Goal: Task Accomplishment & Management: Manage account settings

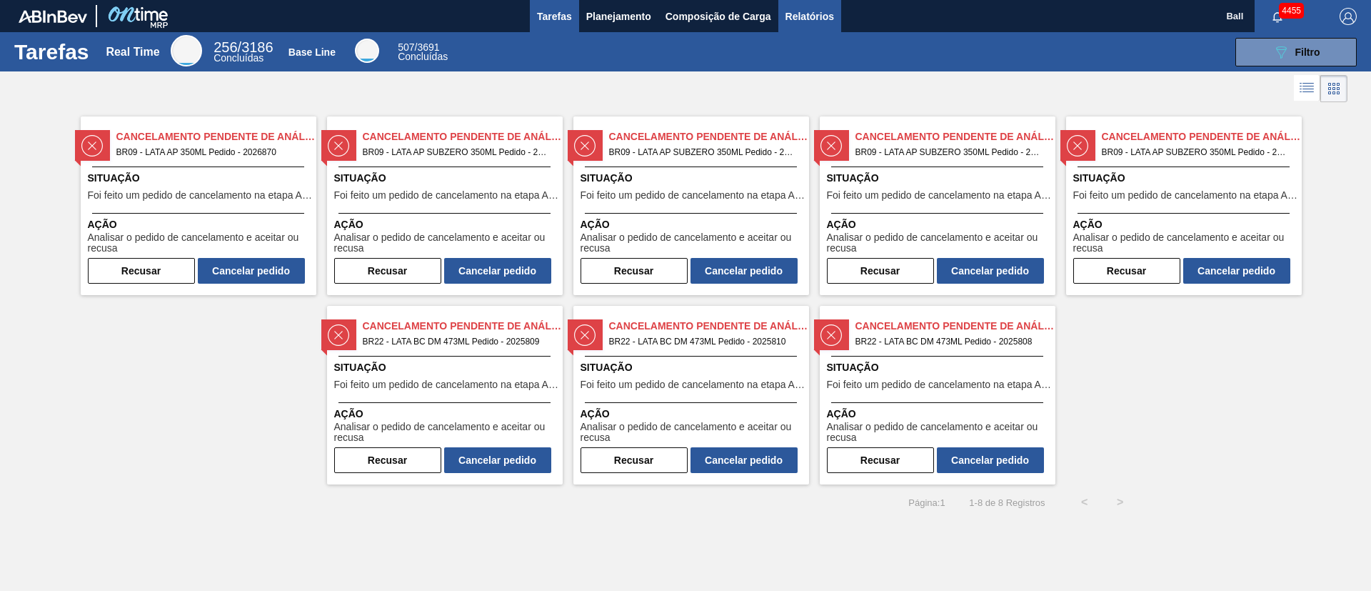
click at [821, 15] on span "Relatórios" at bounding box center [810, 16] width 49 height 17
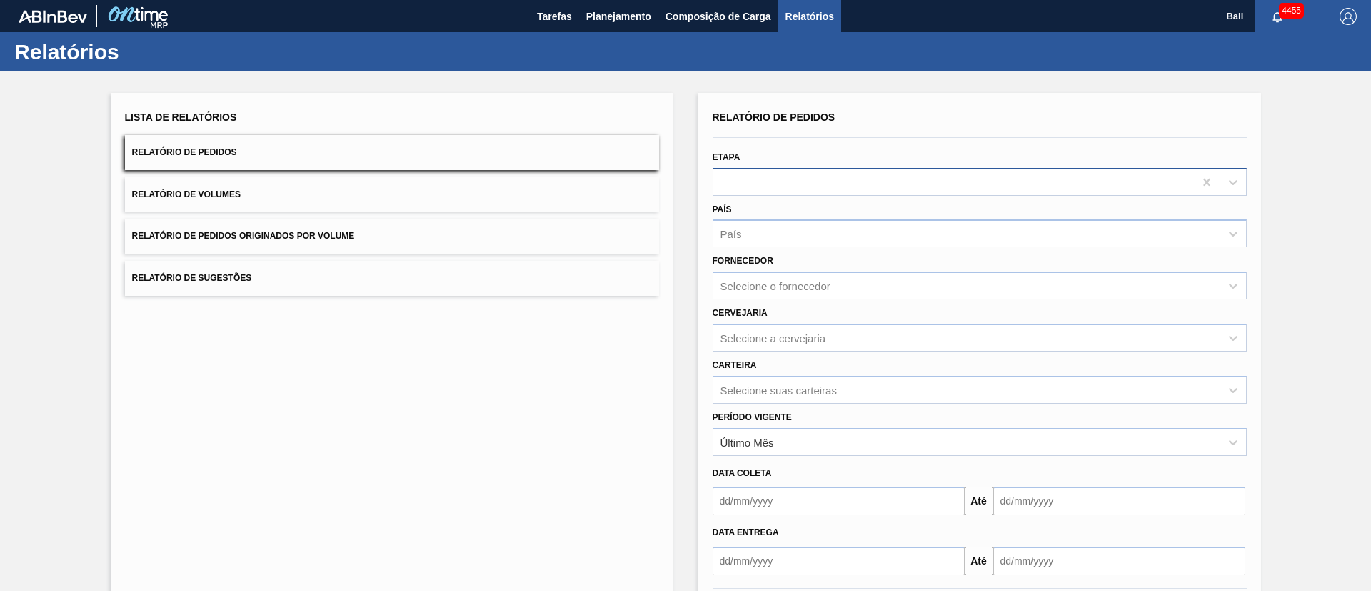
click at [824, 187] on div at bounding box center [954, 181] width 481 height 21
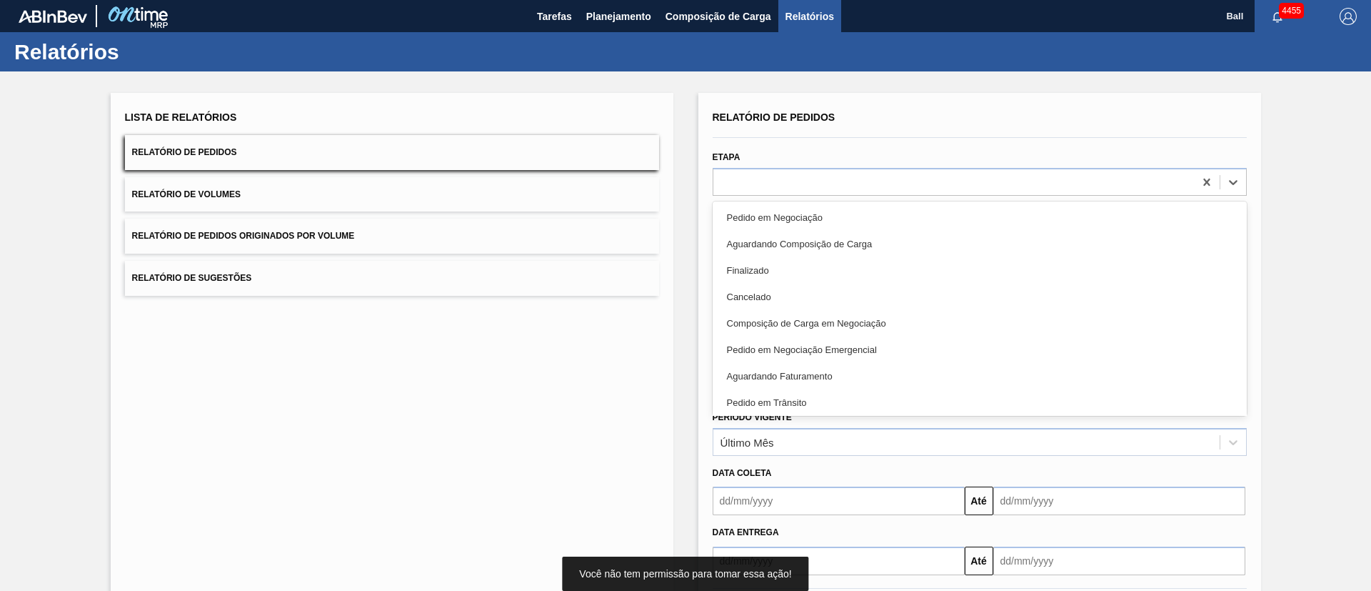
click at [584, 393] on div "Lista de Relatórios Relatório de Pedidos Relatório de Volumes Relatório de Pedi…" at bounding box center [392, 368] width 563 height 551
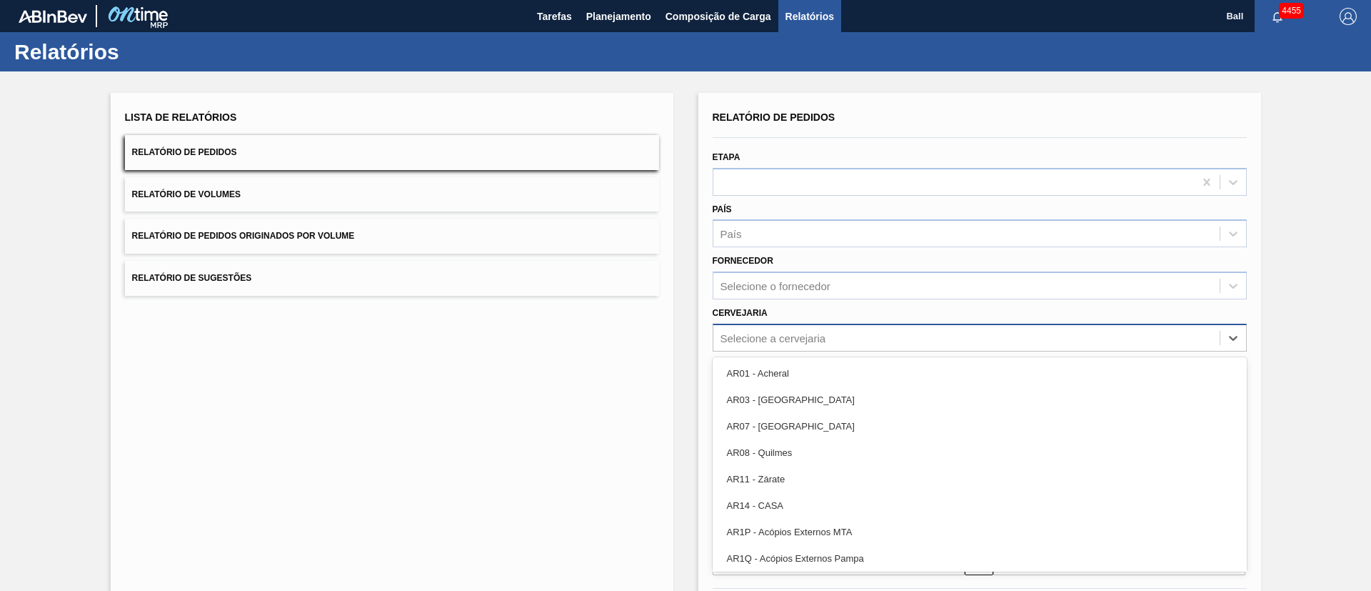
click at [798, 349] on div "Selecione a cervejaria" at bounding box center [980, 338] width 534 height 28
type input "l"
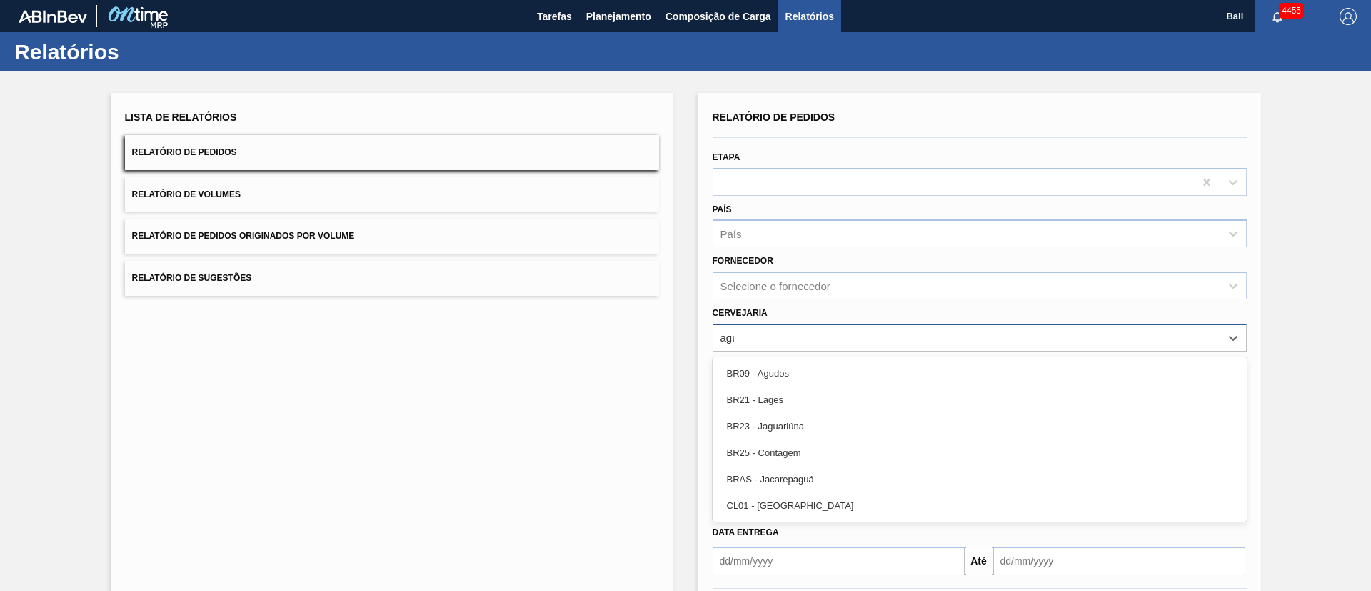
type input "agud"
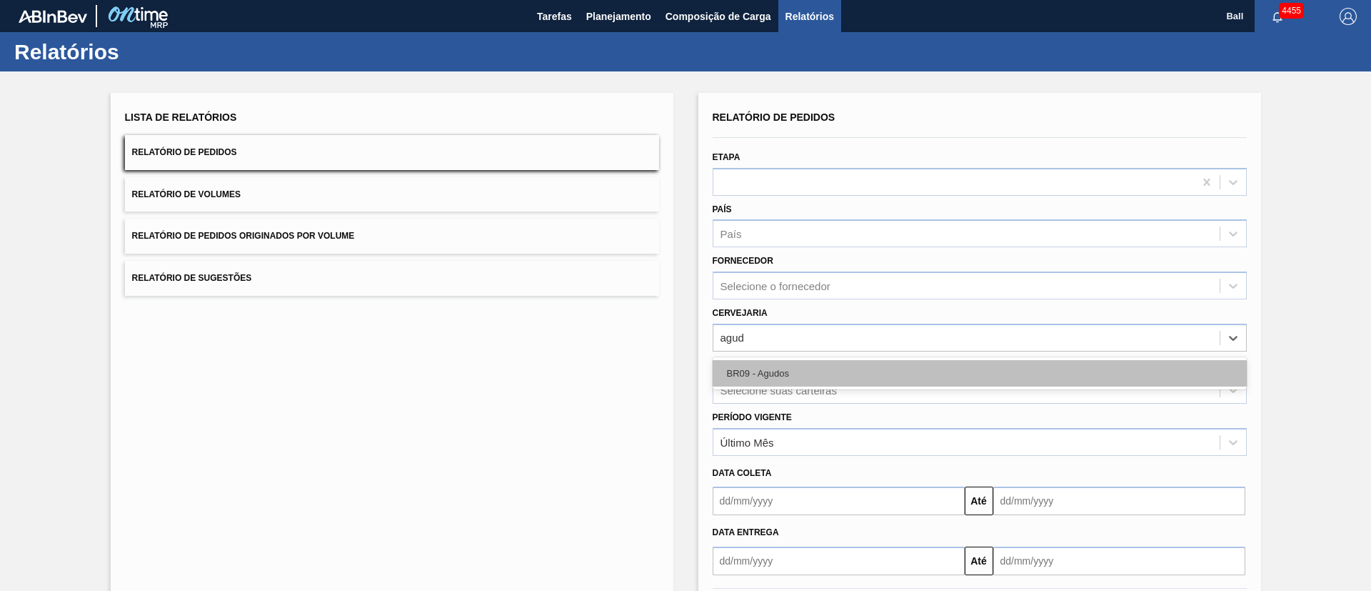
click at [794, 361] on div "BR09 - Agudos" at bounding box center [980, 373] width 534 height 26
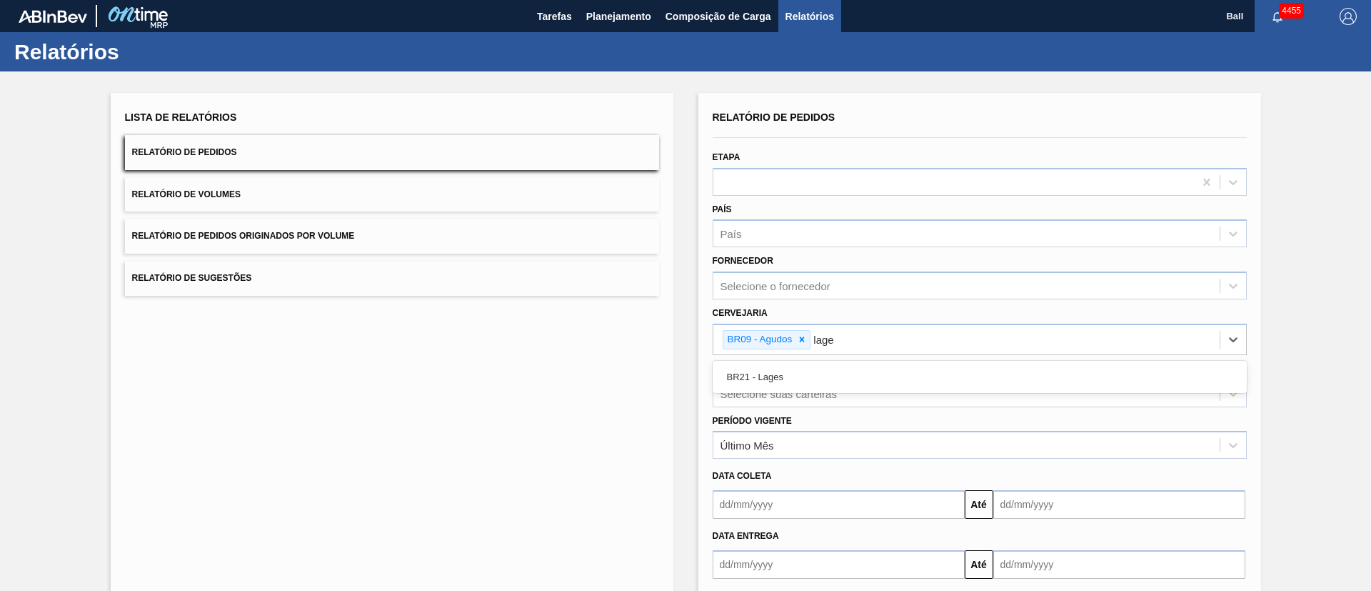
type input "lages"
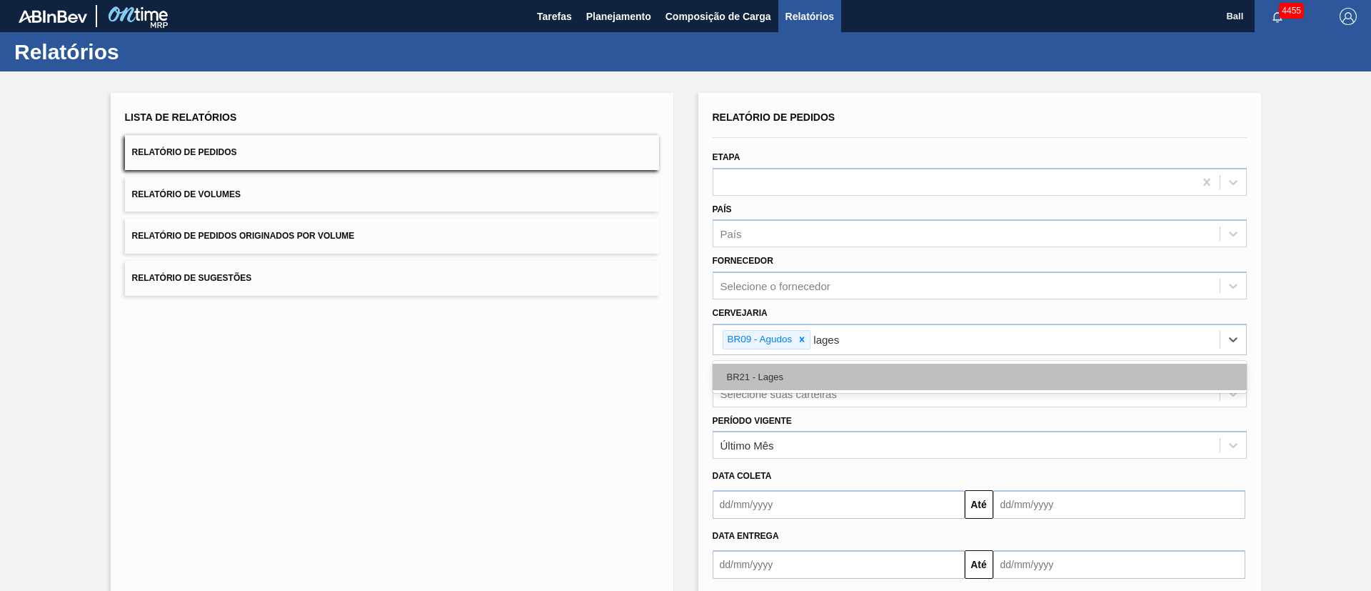
click at [780, 378] on div "BR21 - Lages" at bounding box center [980, 377] width 534 height 26
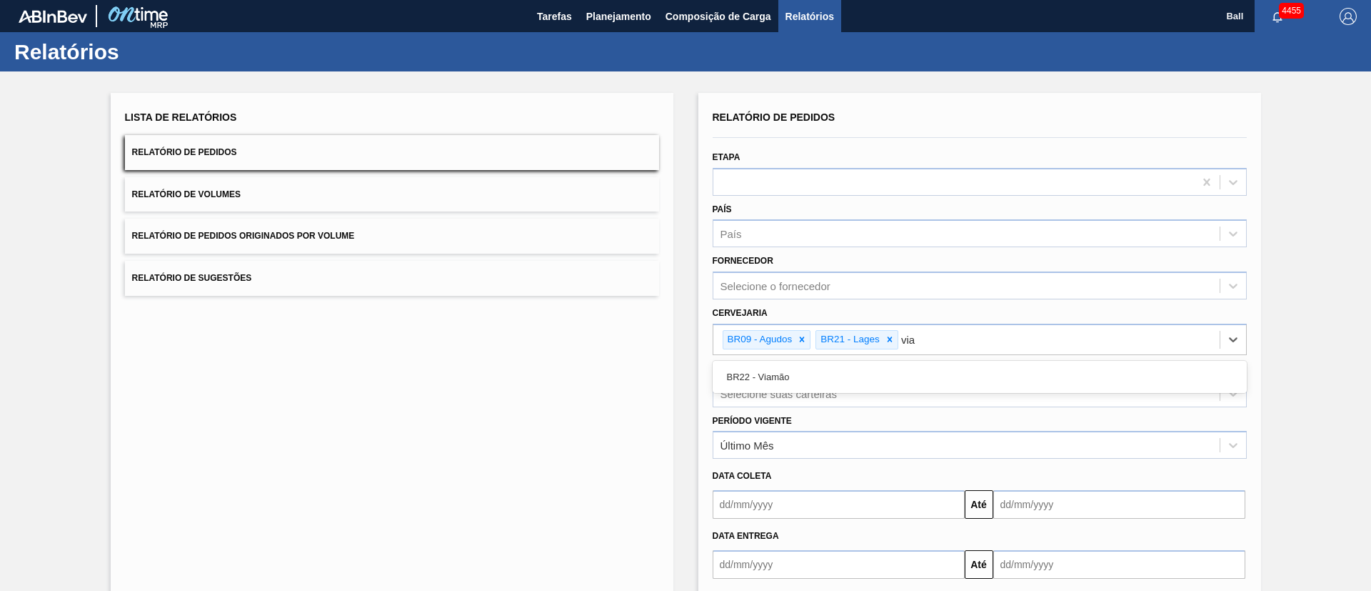
type input "viam"
click at [780, 379] on div "BR22 - Viamão" at bounding box center [980, 377] width 534 height 26
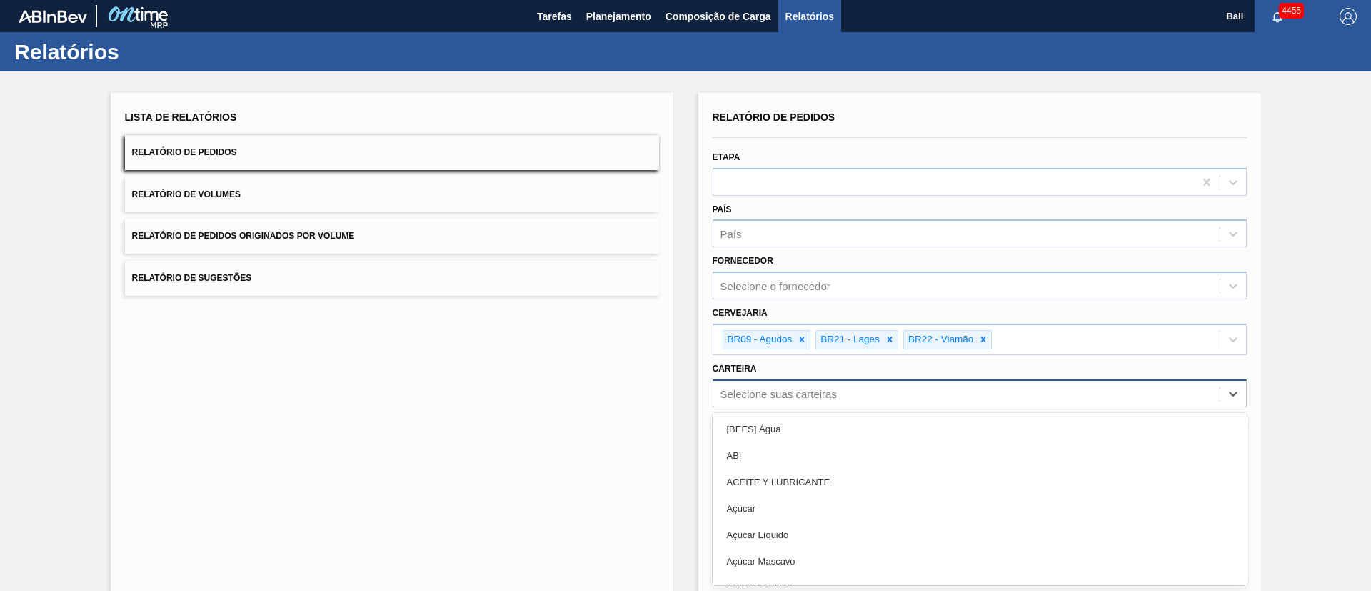
click at [786, 393] on div "option [BEES] Água focused, 1 of 101. 101 results available. Use Up and Down to…" at bounding box center [980, 393] width 534 height 28
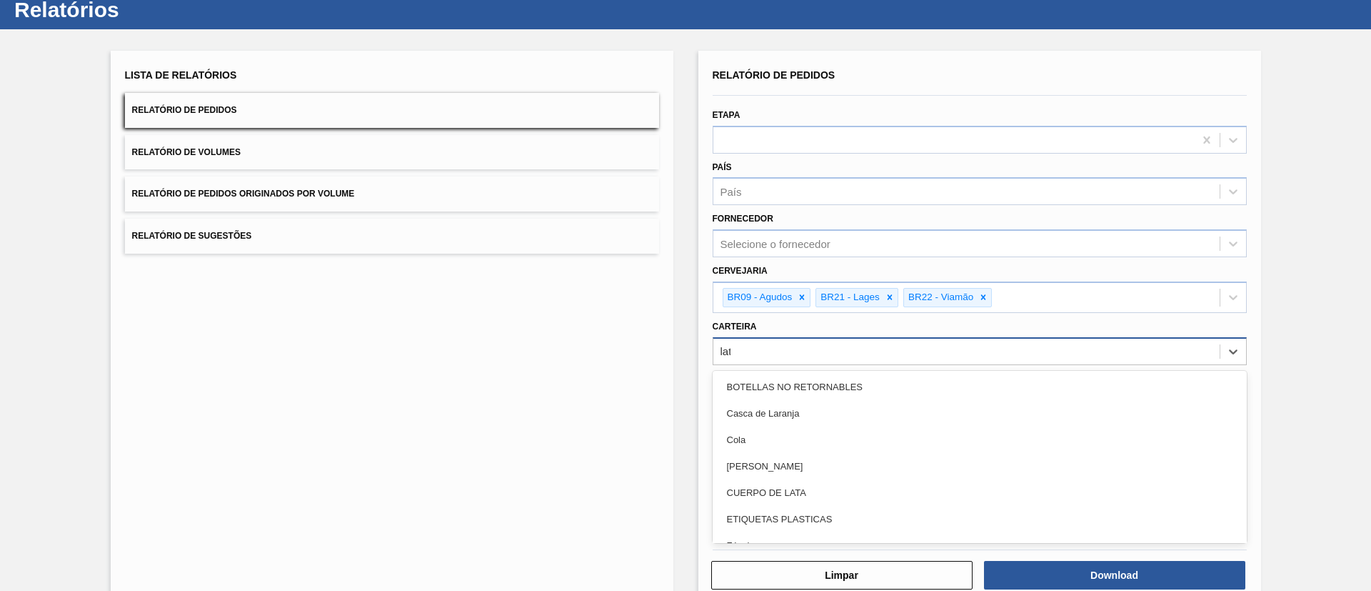
type input "lata"
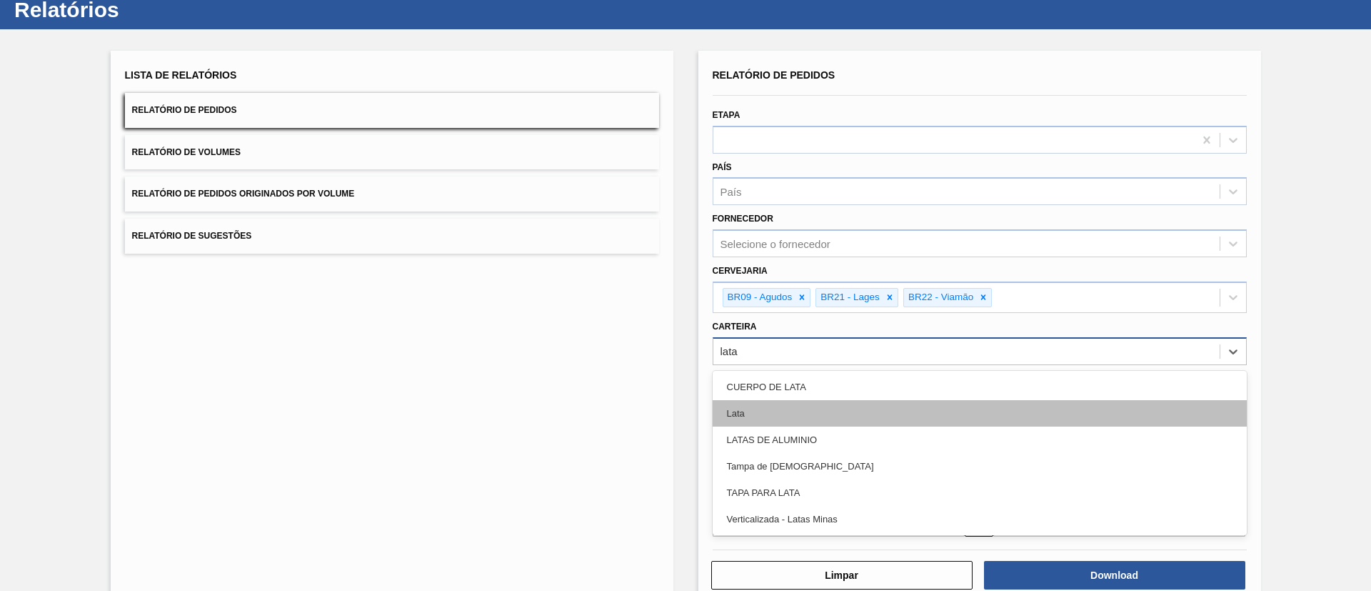
click at [793, 393] on div "Lata" at bounding box center [980, 413] width 534 height 26
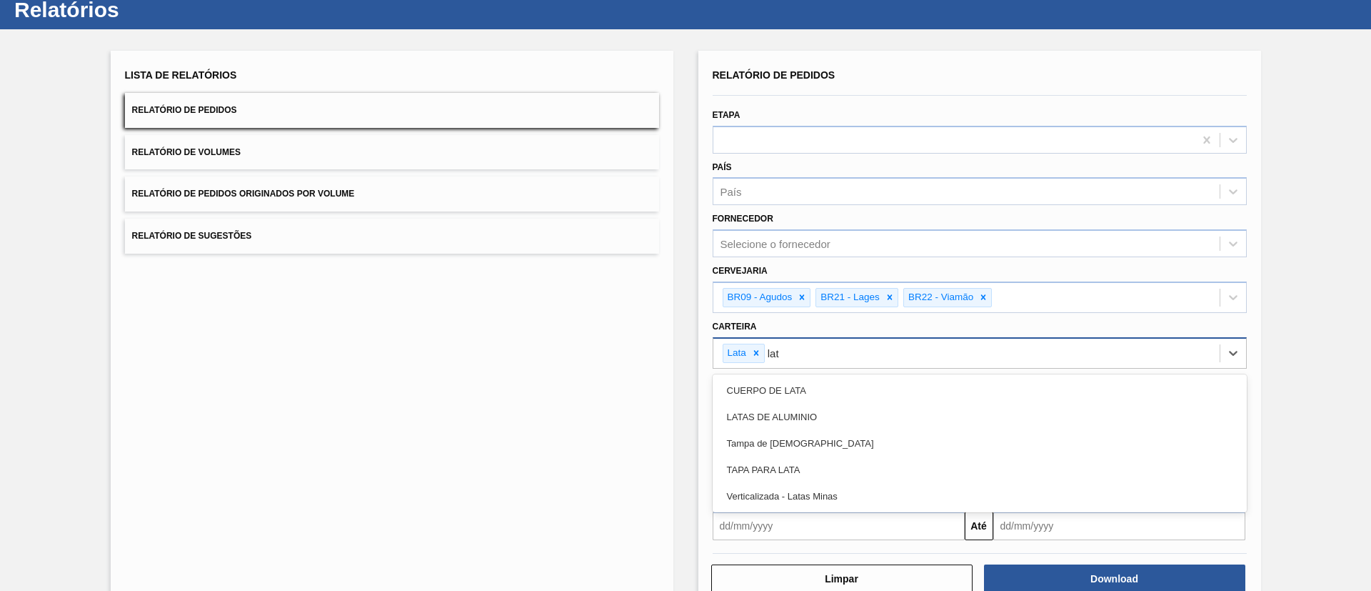
type input "lata"
click at [793, 393] on div "LATAS DE ALUMINIO" at bounding box center [980, 417] width 534 height 26
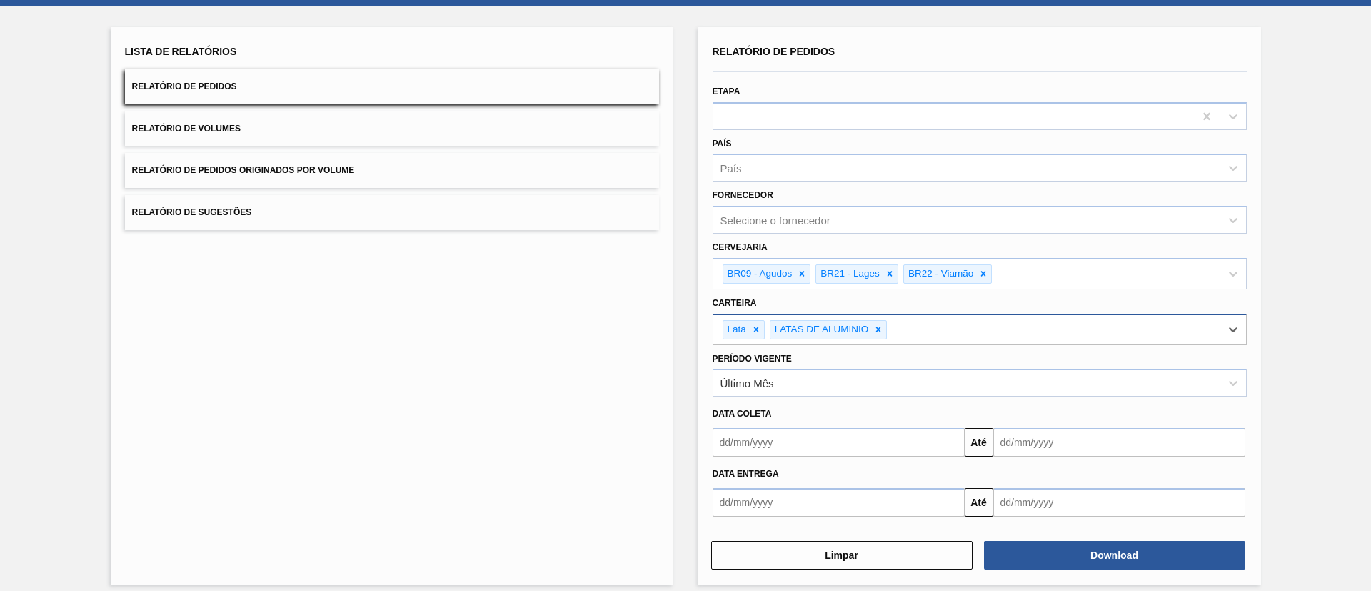
scroll to position [78, 0]
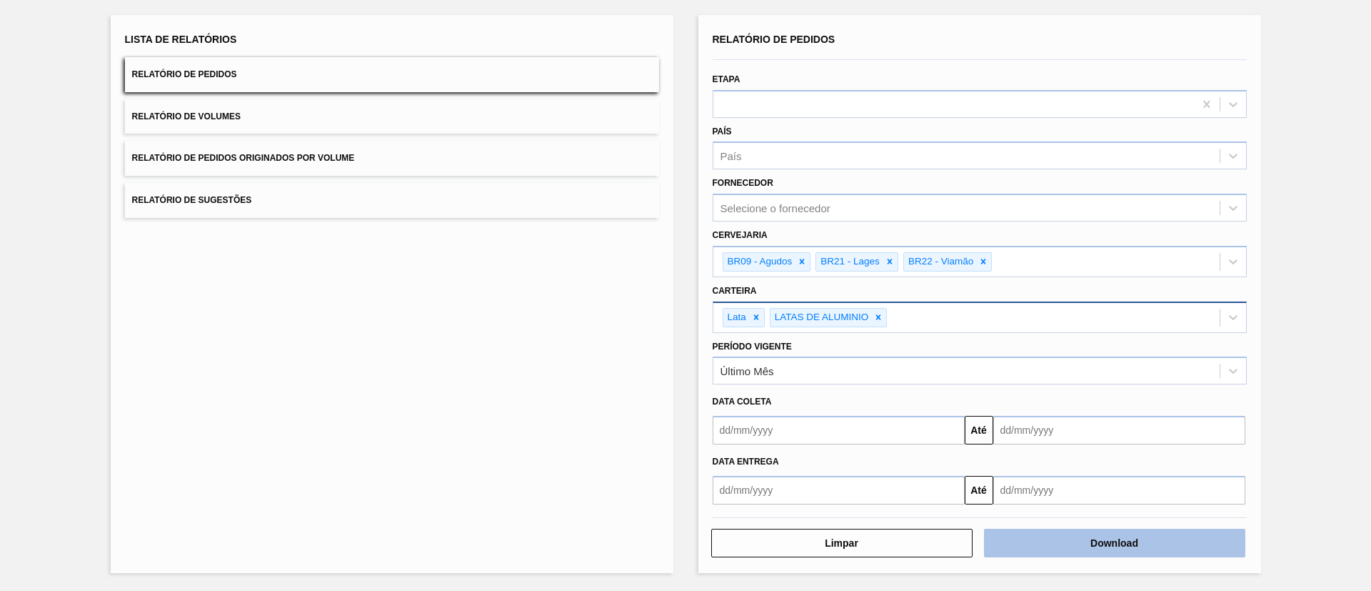
click at [914, 393] on button "Download" at bounding box center [1114, 543] width 261 height 29
click at [307, 120] on button "Relatório de Volumes" at bounding box center [392, 116] width 534 height 35
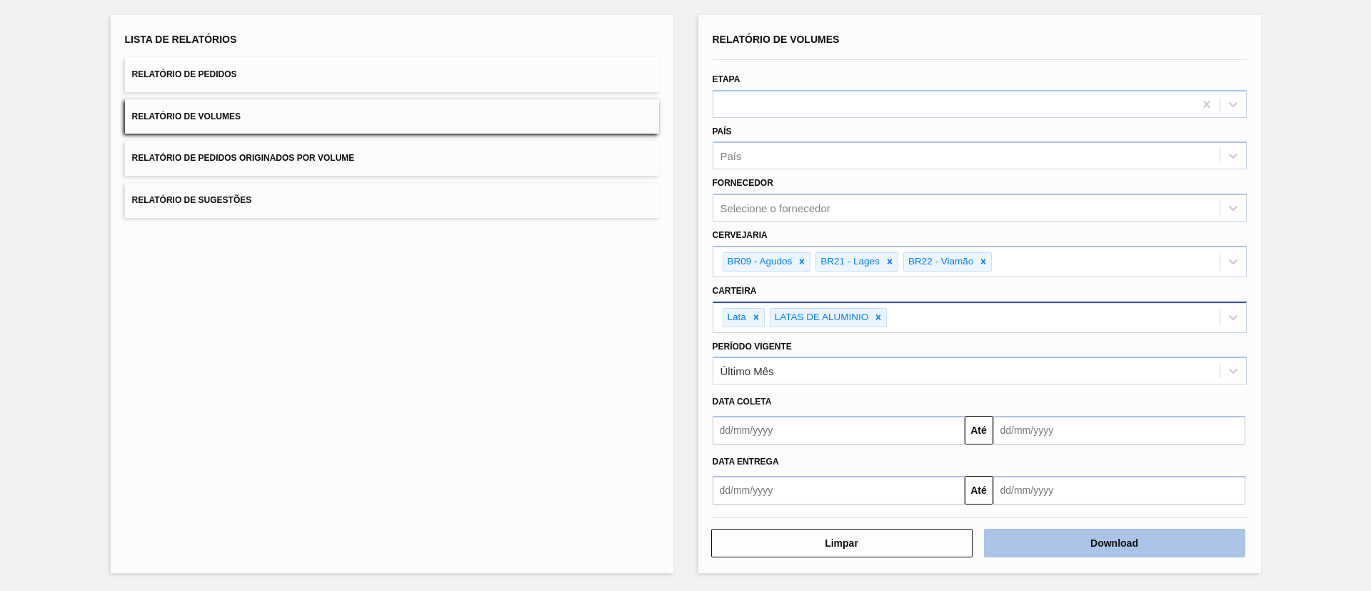
click at [914, 393] on button "Download" at bounding box center [1114, 543] width 261 height 29
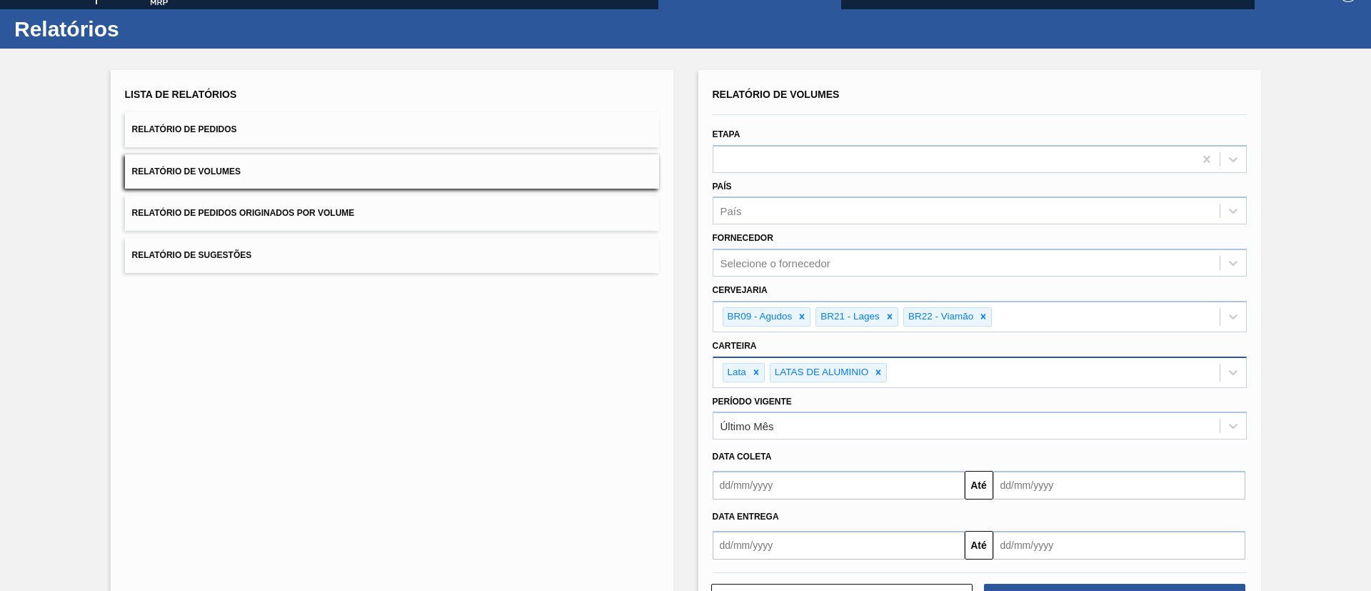
scroll to position [0, 0]
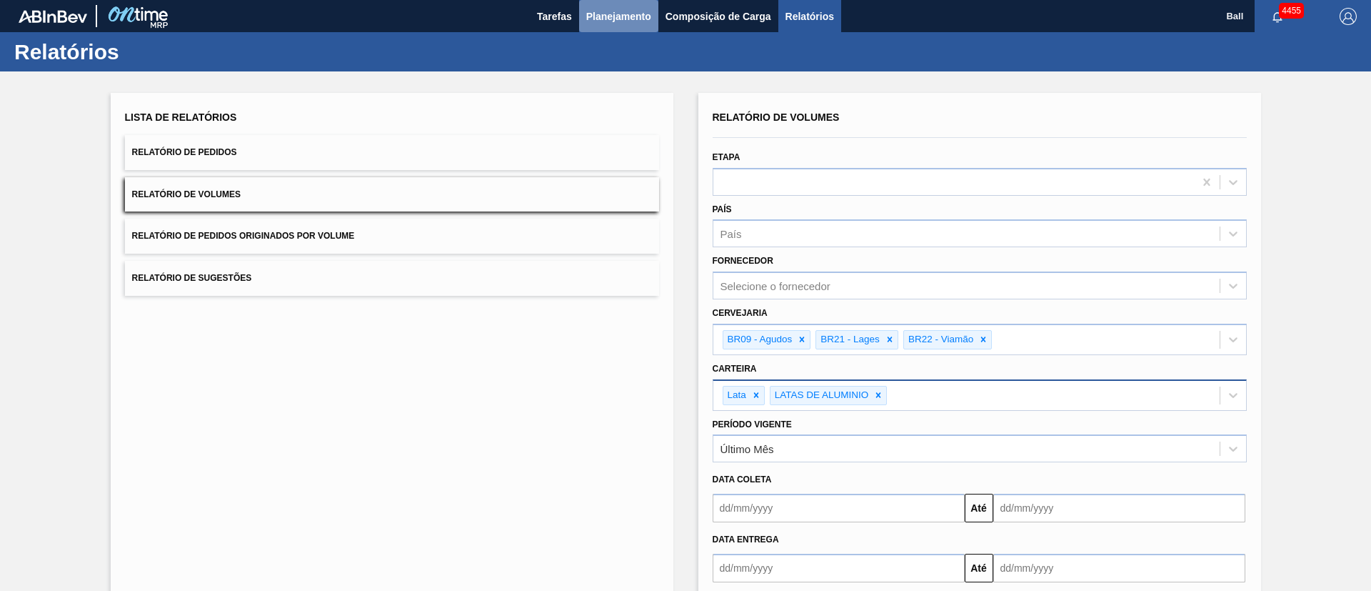
click at [641, 15] on span "Planejamento" at bounding box center [618, 16] width 65 height 17
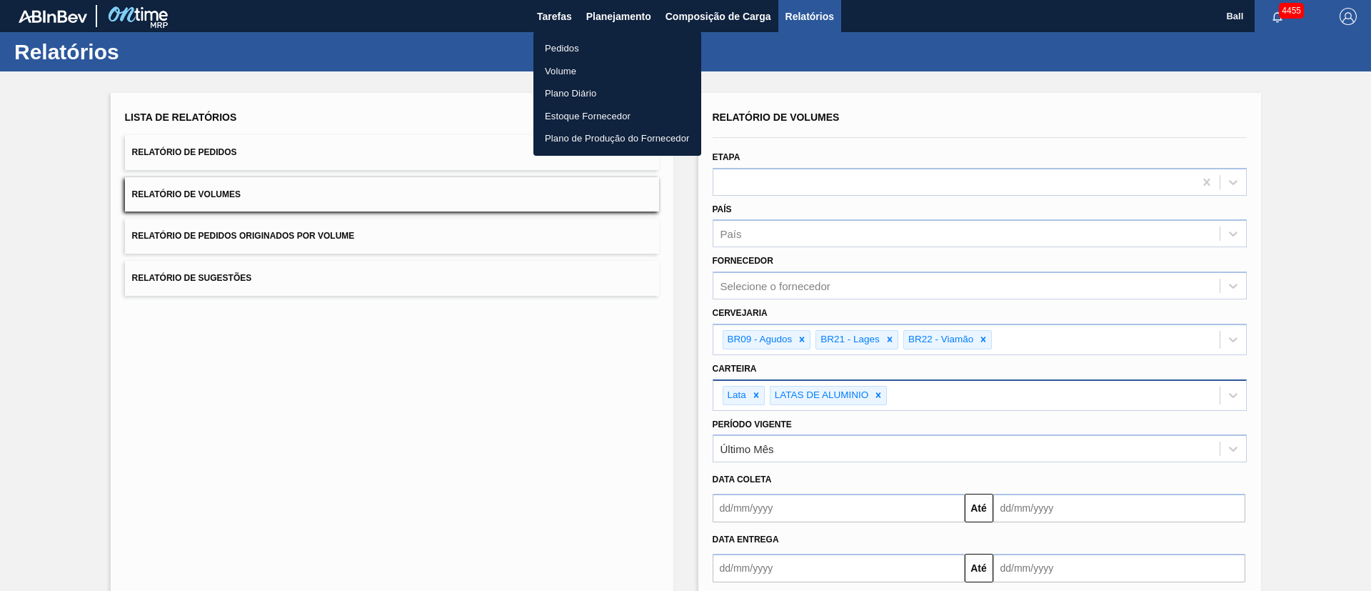
click at [571, 46] on li "Pedidos" at bounding box center [618, 48] width 168 height 23
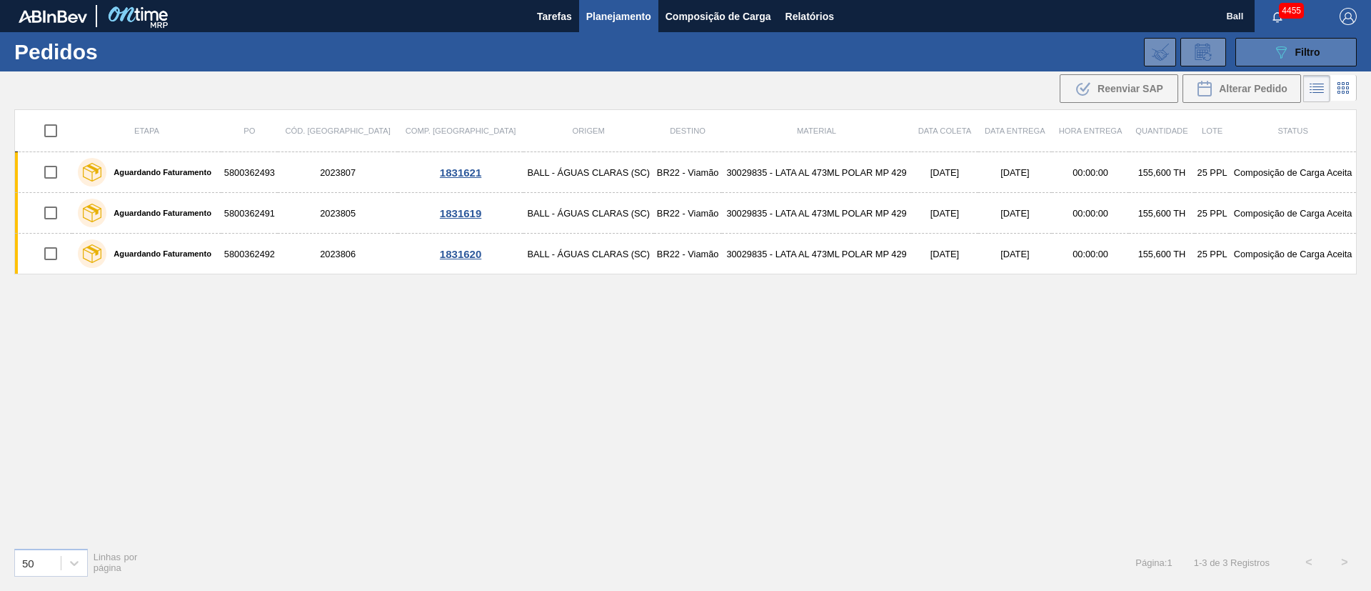
click at [914, 46] on span "Filtro" at bounding box center [1308, 51] width 25 height 11
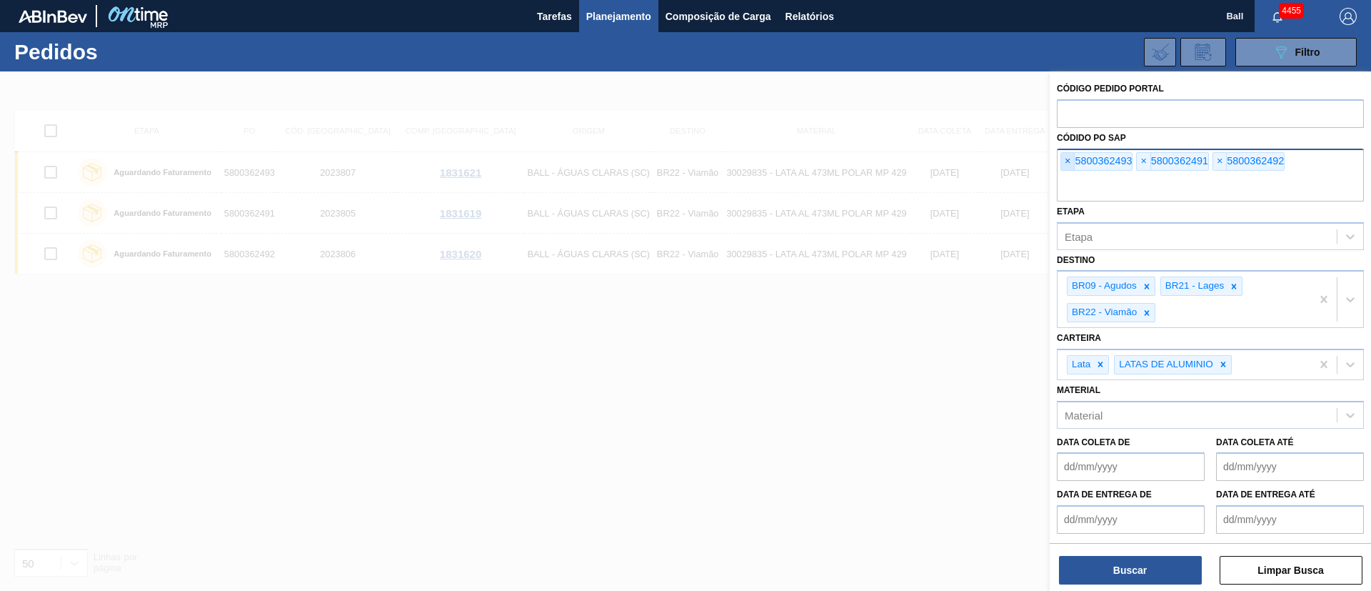
click at [914, 160] on span "×" at bounding box center [1068, 161] width 14 height 17
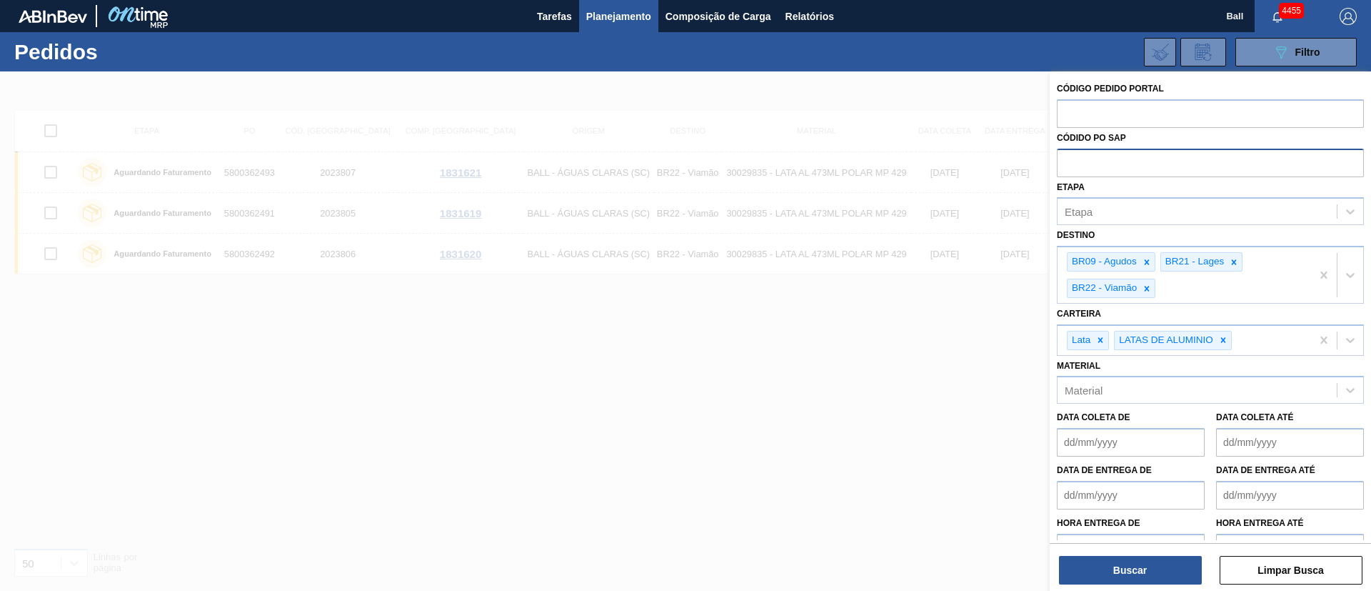
click at [914, 160] on input "text" at bounding box center [1210, 162] width 307 height 27
paste input "text"
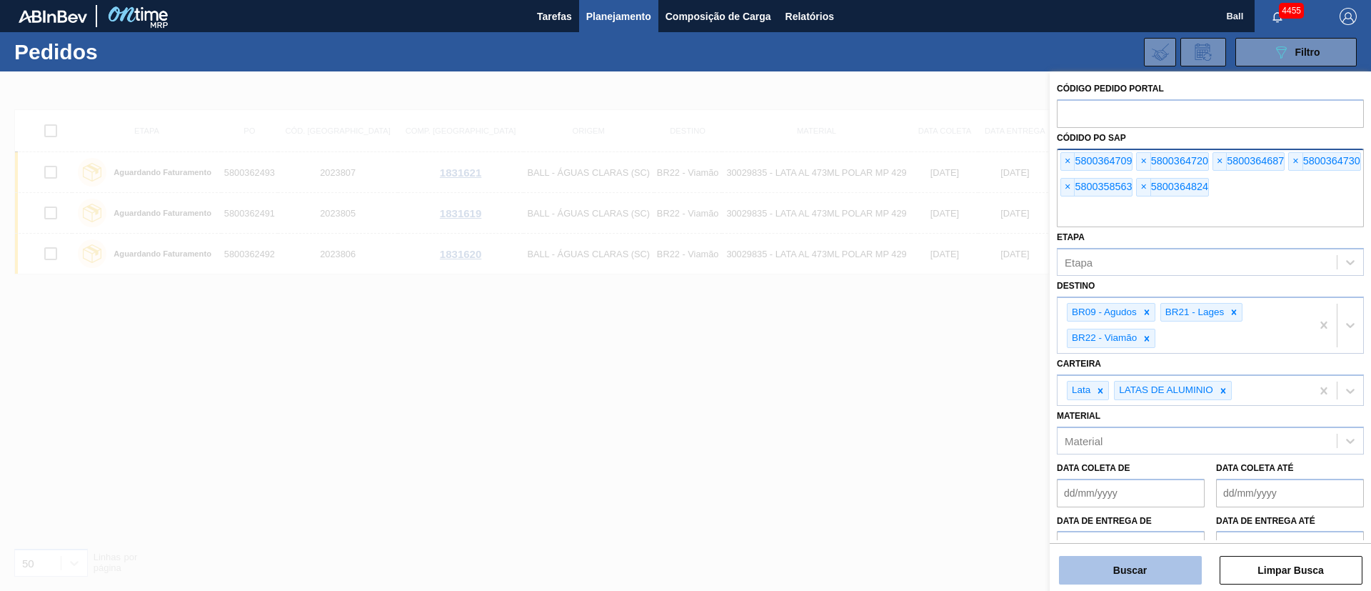
click at [914, 393] on button "Buscar" at bounding box center [1130, 570] width 143 height 29
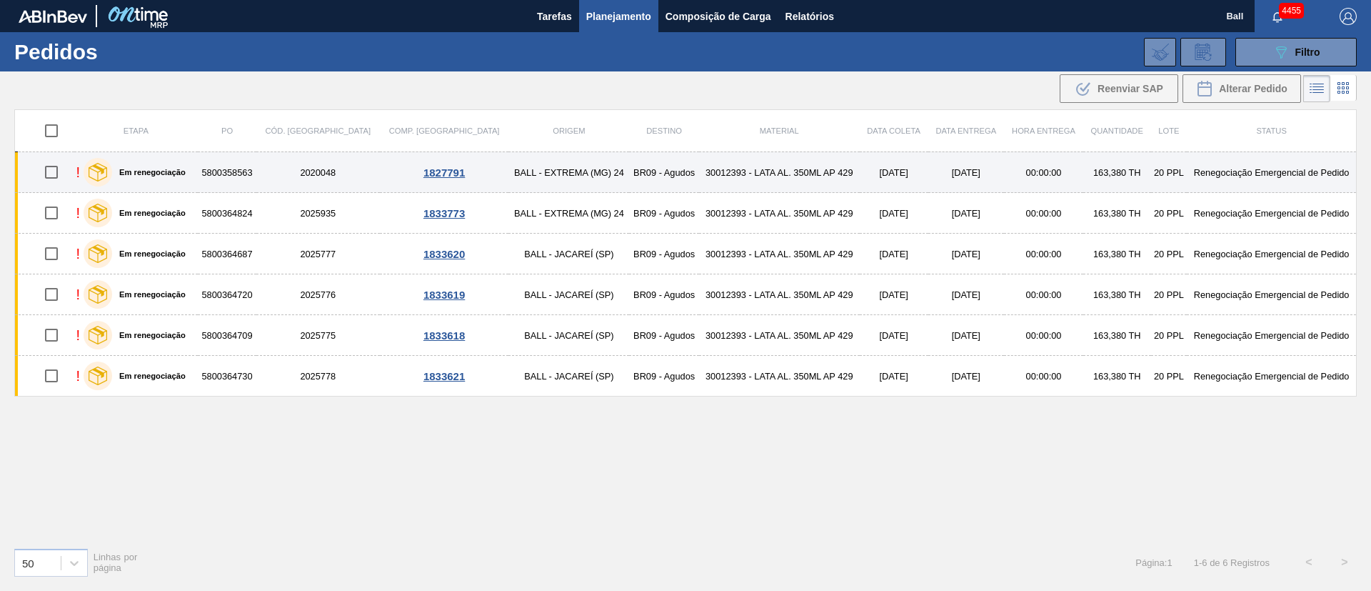
click at [699, 173] on td "30012393 - LATA AL. 350ML AP 429" at bounding box center [779, 172] width 161 height 41
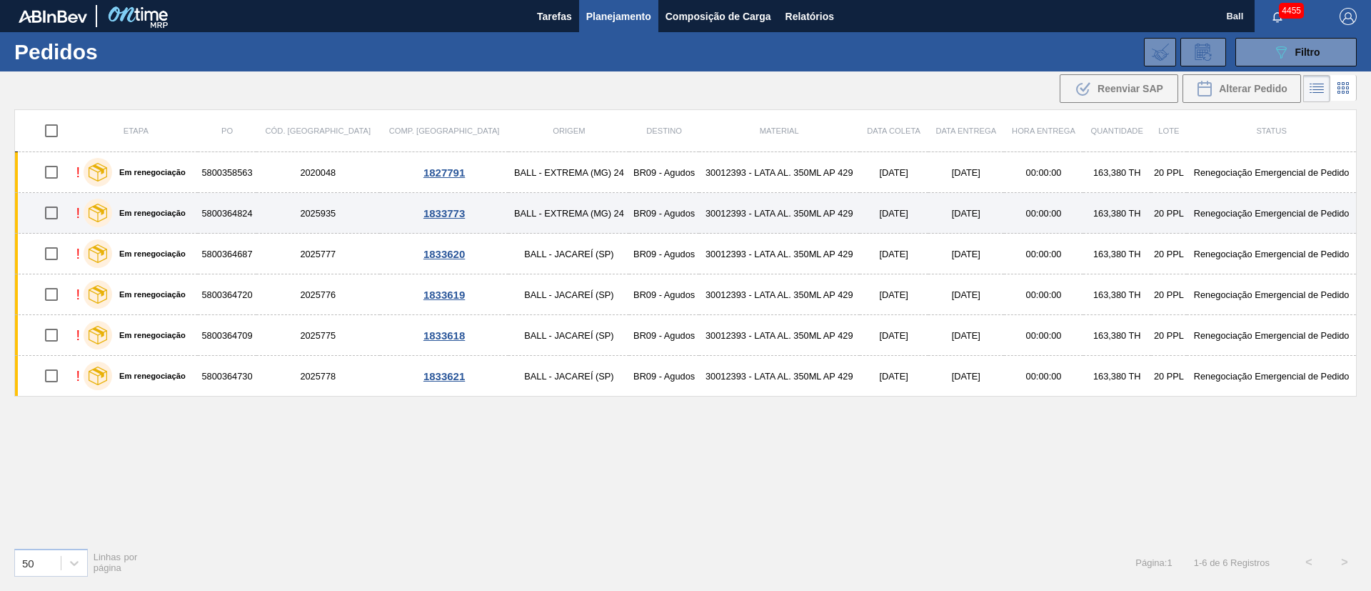
click at [699, 212] on td "30012393 - LATA AL. 350ML AP 429" at bounding box center [779, 213] width 161 height 41
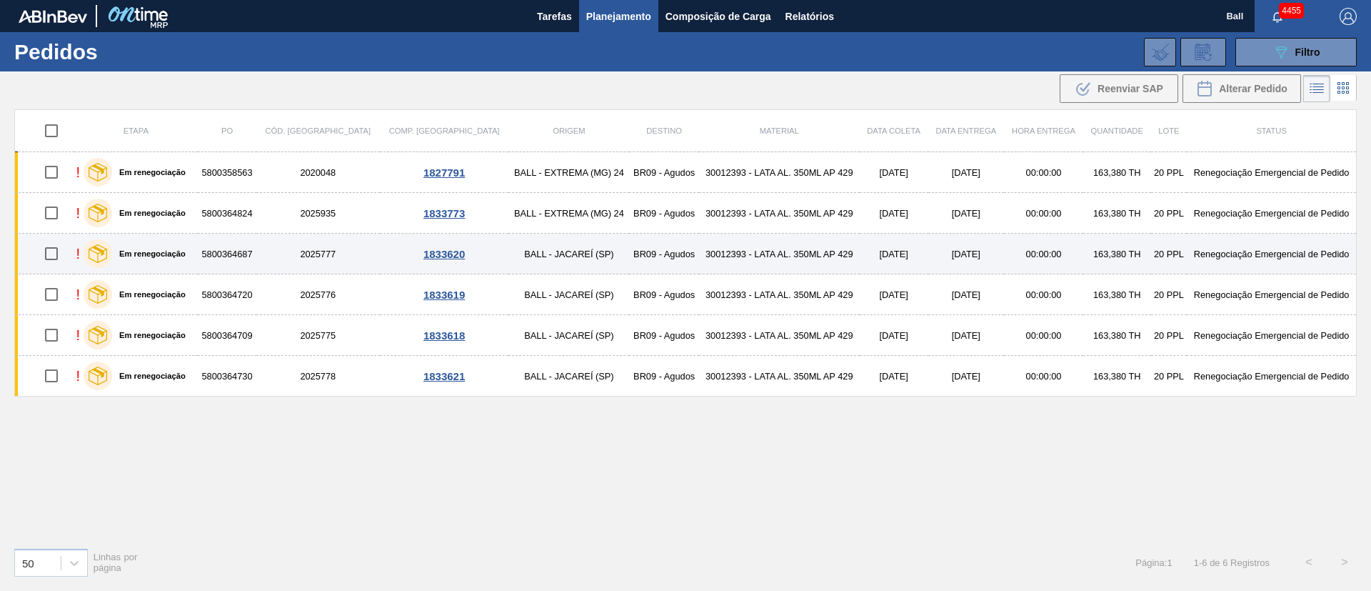
click at [699, 249] on td "30012393 - LATA AL. 350ML AP 429" at bounding box center [779, 254] width 161 height 41
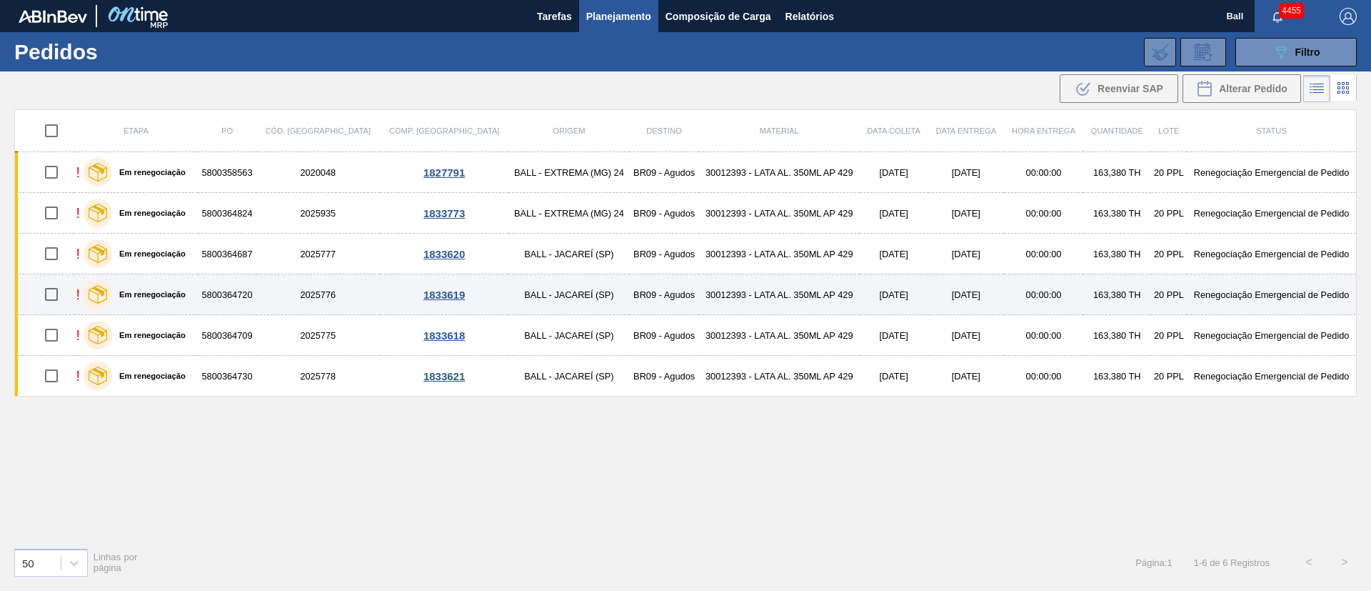
click at [699, 288] on td "30012393 - LATA AL. 350ML AP 429" at bounding box center [779, 294] width 161 height 41
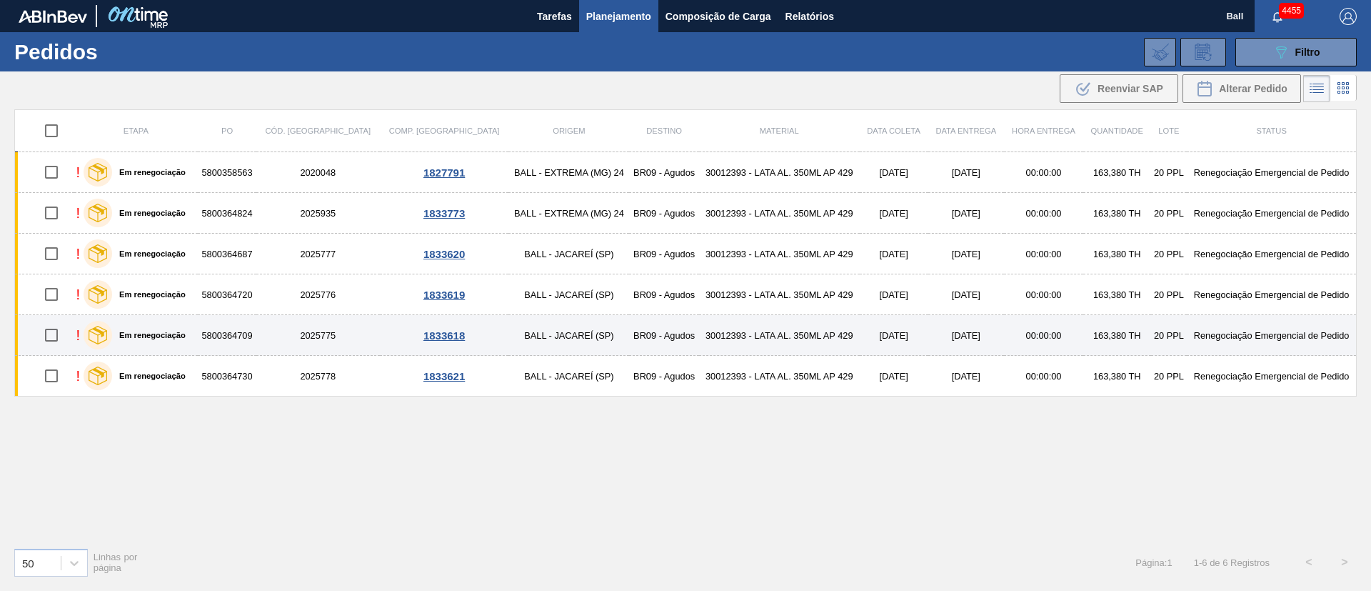
click at [699, 322] on td "30012393 - LATA AL. 350ML AP 429" at bounding box center [779, 335] width 161 height 41
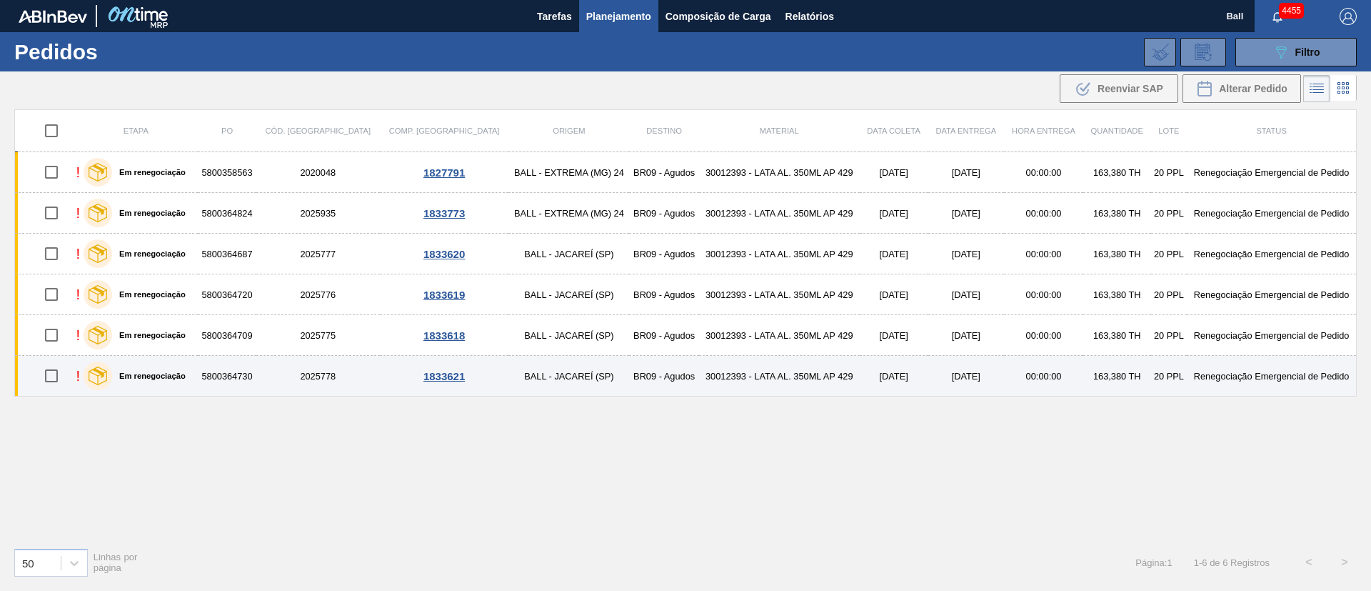
click at [699, 369] on td "30012393 - LATA AL. 350ML AP 429" at bounding box center [779, 376] width 161 height 41
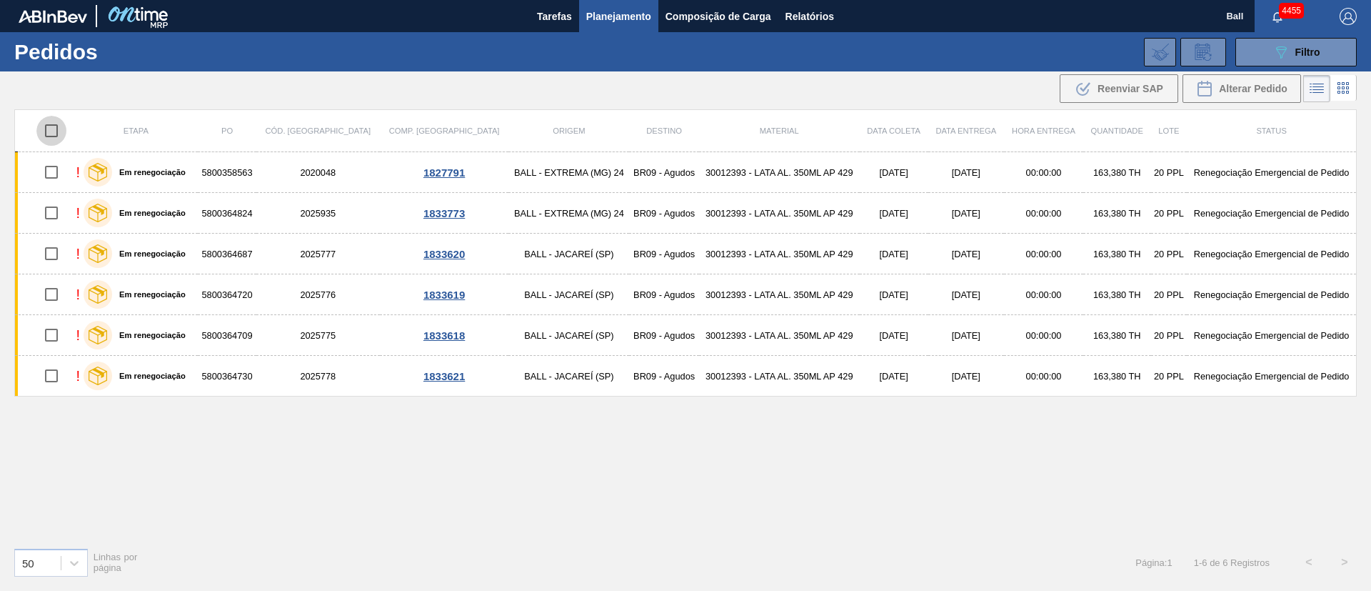
click at [59, 129] on input "checkbox" at bounding box center [51, 131] width 30 height 30
checkbox input "true"
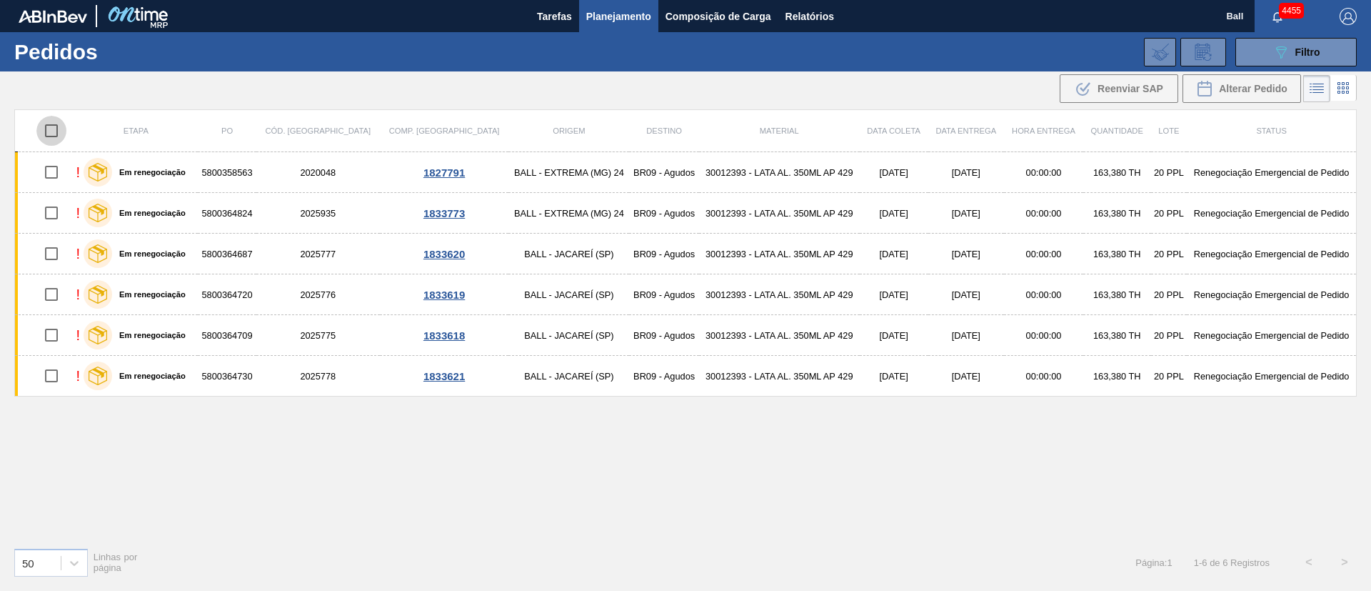
checkbox input "true"
click at [914, 62] on button "089F7B8B-B2A5-4AFE-B5C0-19BA573D28AC Filtro" at bounding box center [1296, 52] width 121 height 29
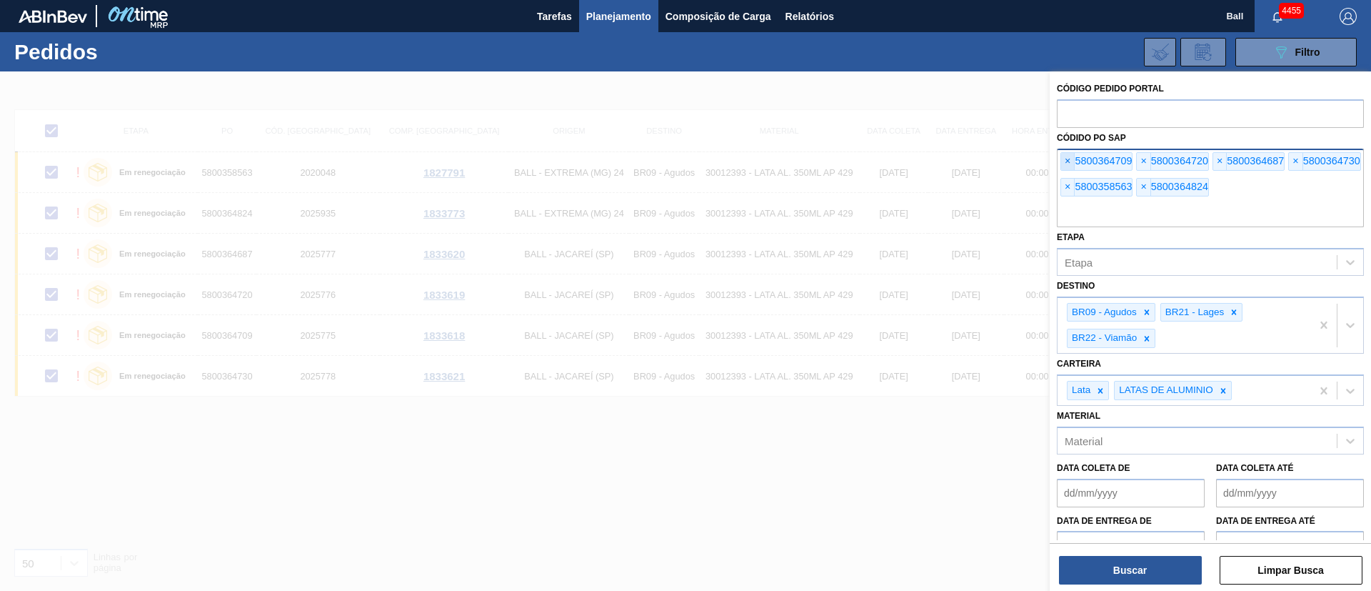
click at [914, 154] on span "×" at bounding box center [1068, 161] width 14 height 17
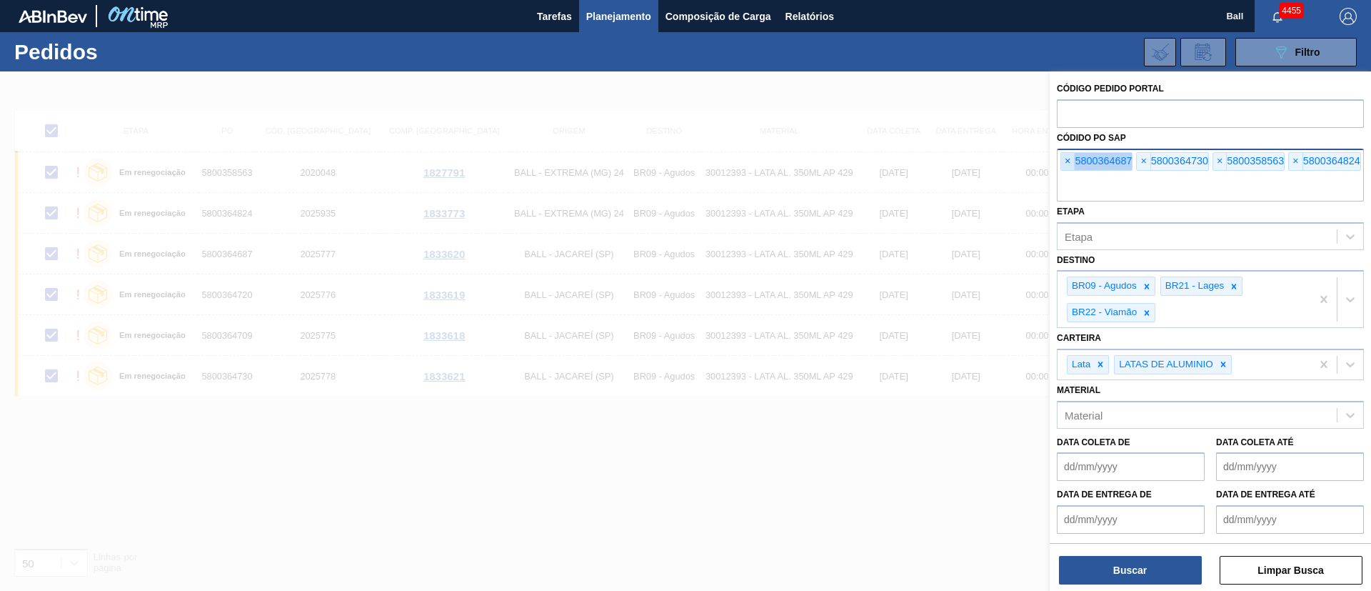
click at [914, 154] on span "×" at bounding box center [1068, 161] width 14 height 17
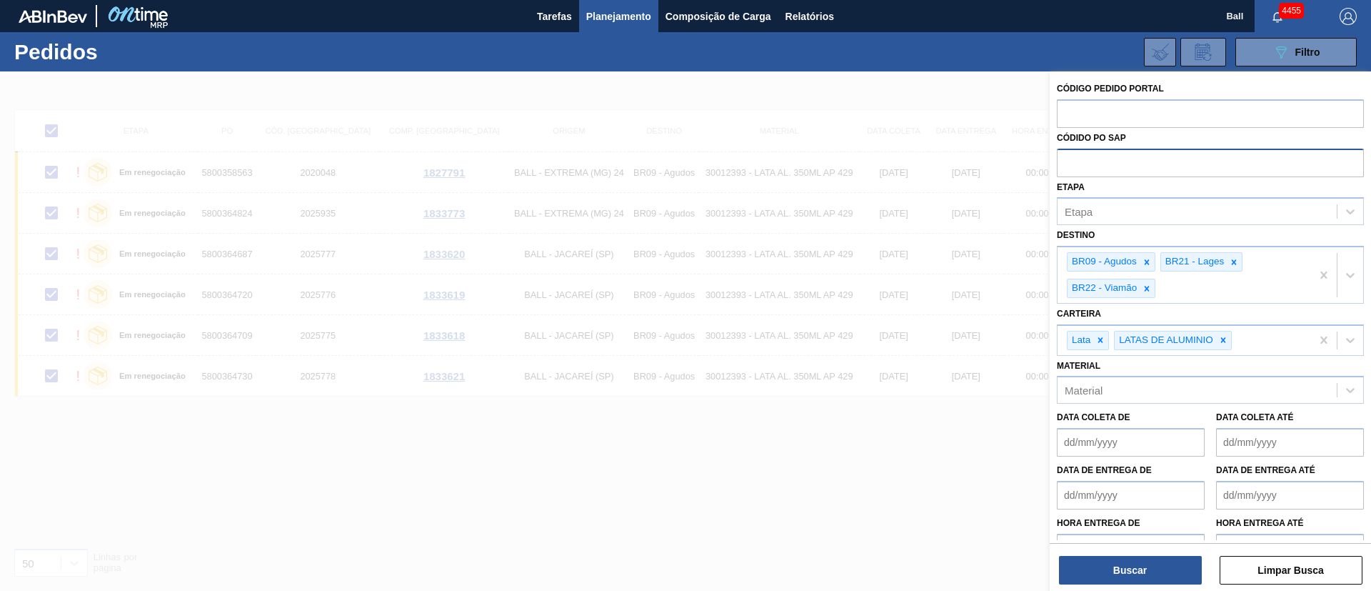
paste input "text"
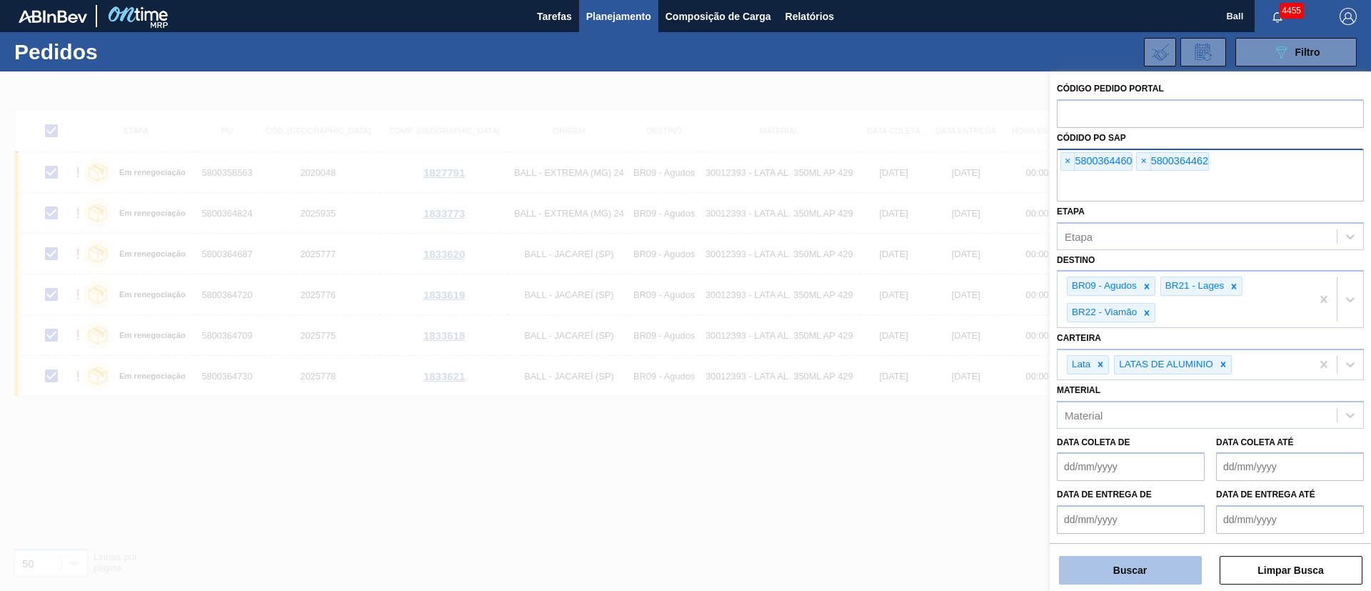
click at [914, 393] on button "Buscar" at bounding box center [1130, 570] width 143 height 29
checkbox input "false"
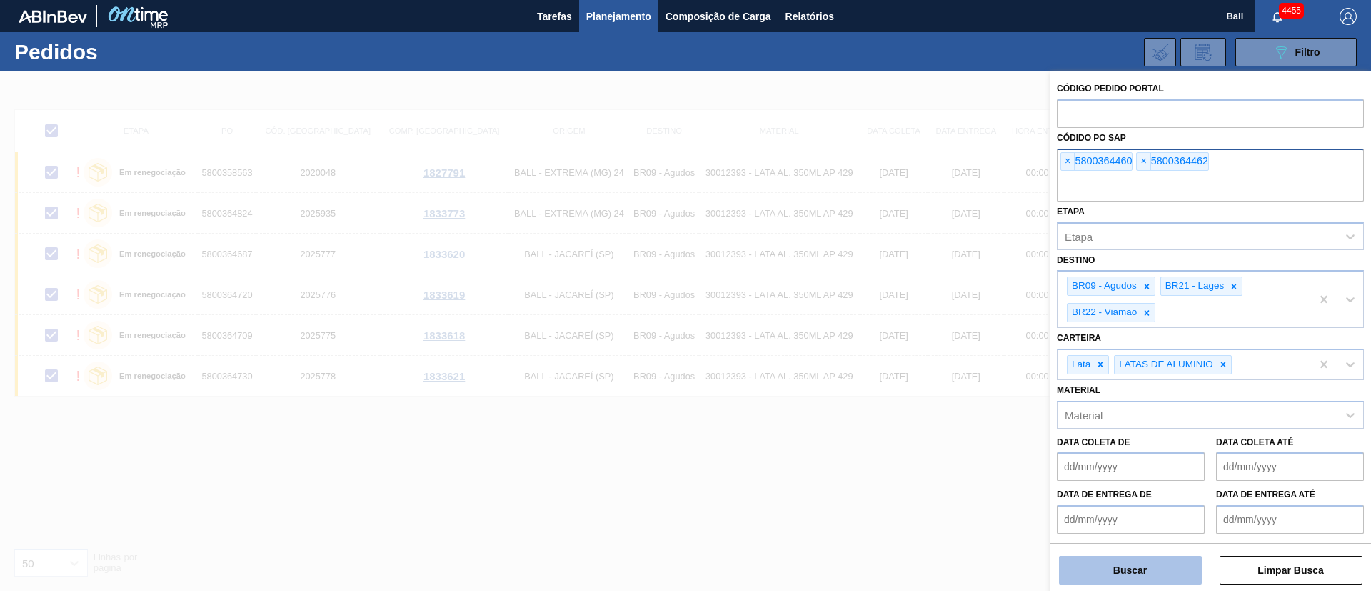
checkbox input "false"
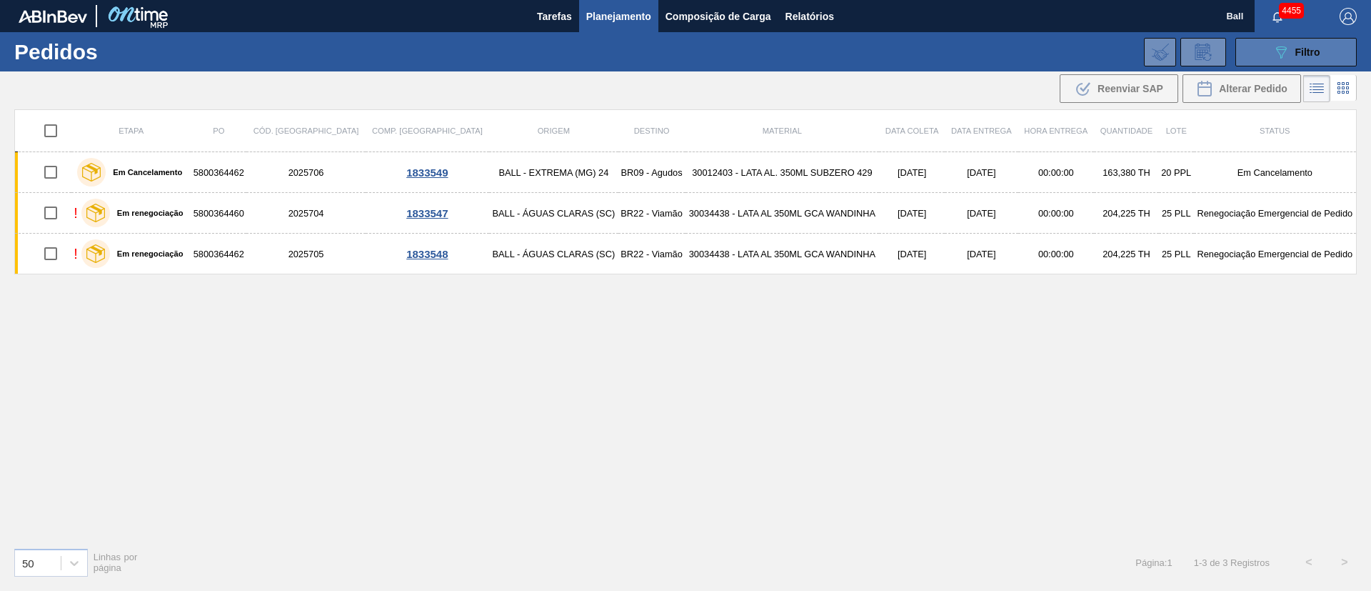
click at [914, 49] on div "089F7B8B-B2A5-4AFE-B5C0-19BA573D28AC Filtro" at bounding box center [1297, 52] width 48 height 17
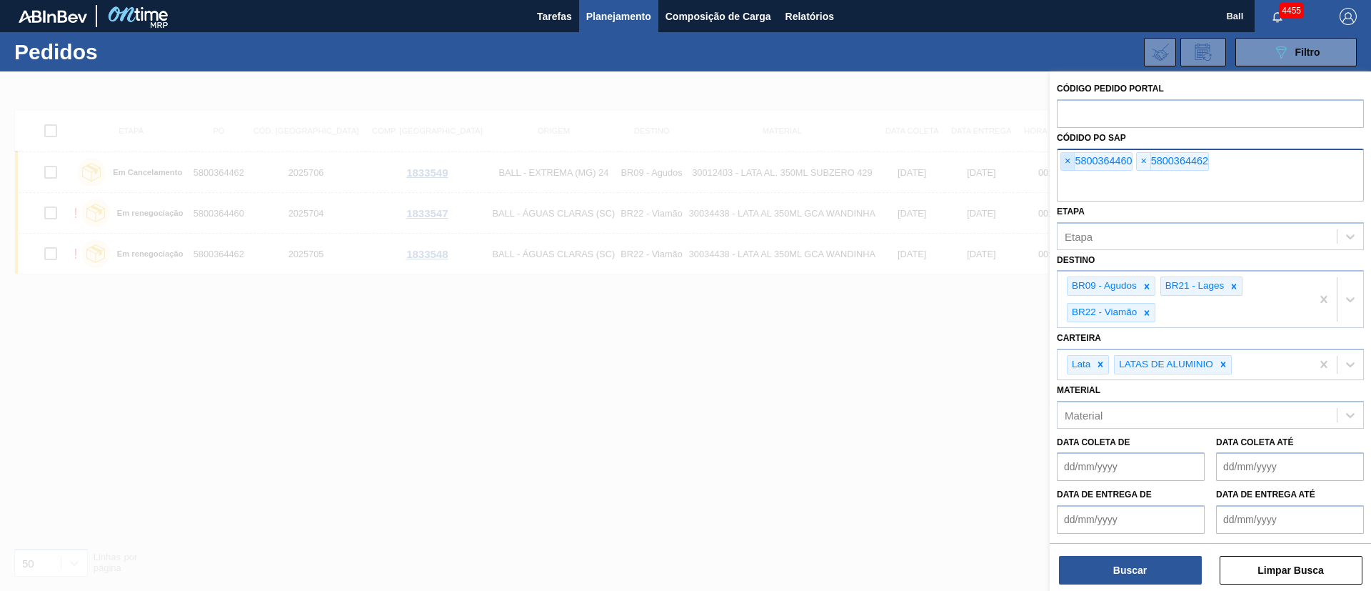
click at [914, 164] on span "×" at bounding box center [1068, 161] width 14 height 17
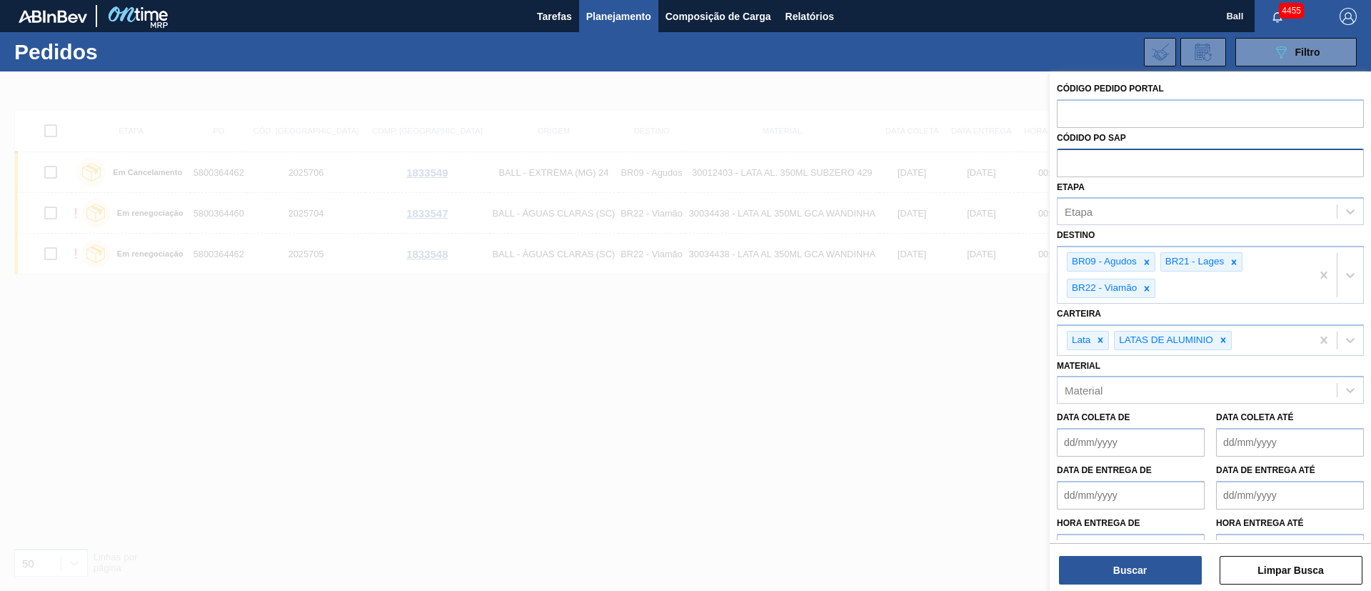
click at [914, 164] on input "text" at bounding box center [1210, 162] width 307 height 27
paste input "text"
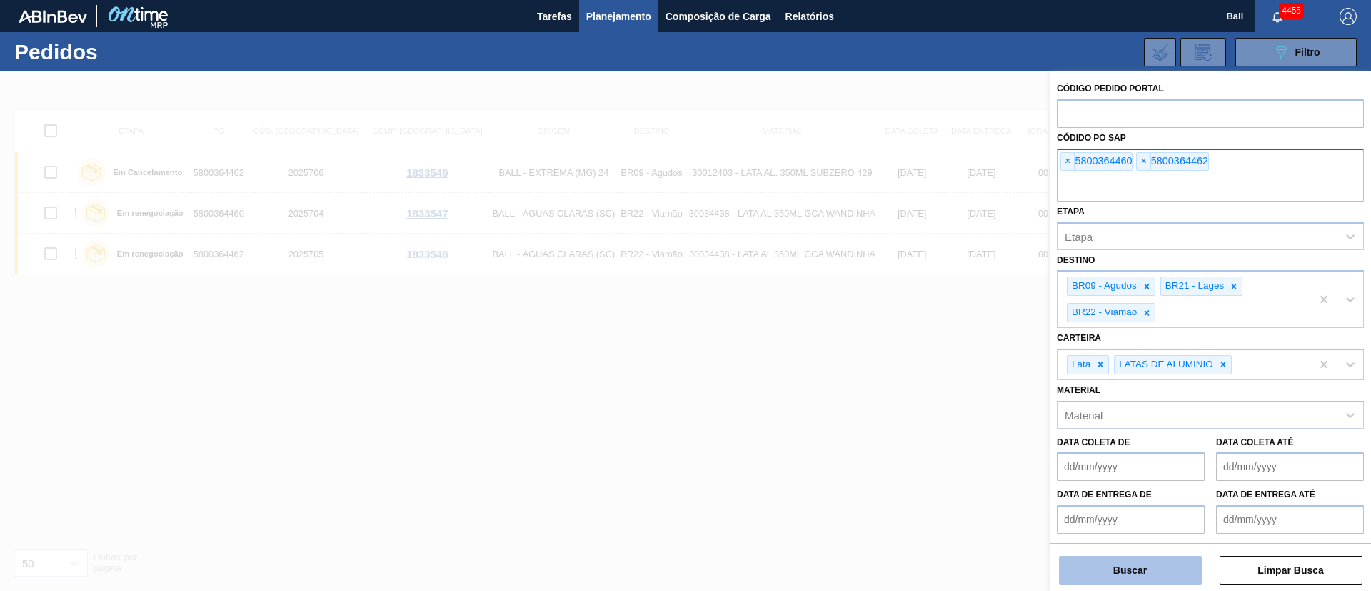
click at [914, 393] on button "Buscar" at bounding box center [1130, 570] width 143 height 29
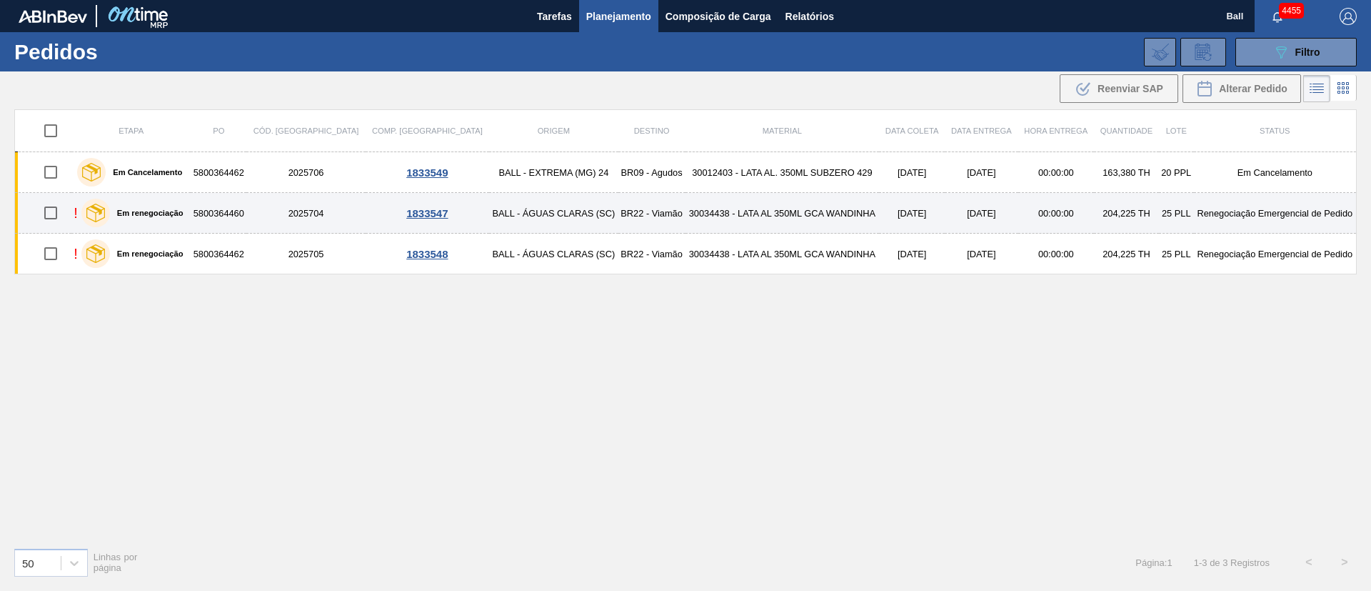
click at [743, 217] on td "30034438 - LATA AL 350ML GCA WANDINHA" at bounding box center [783, 213] width 194 height 41
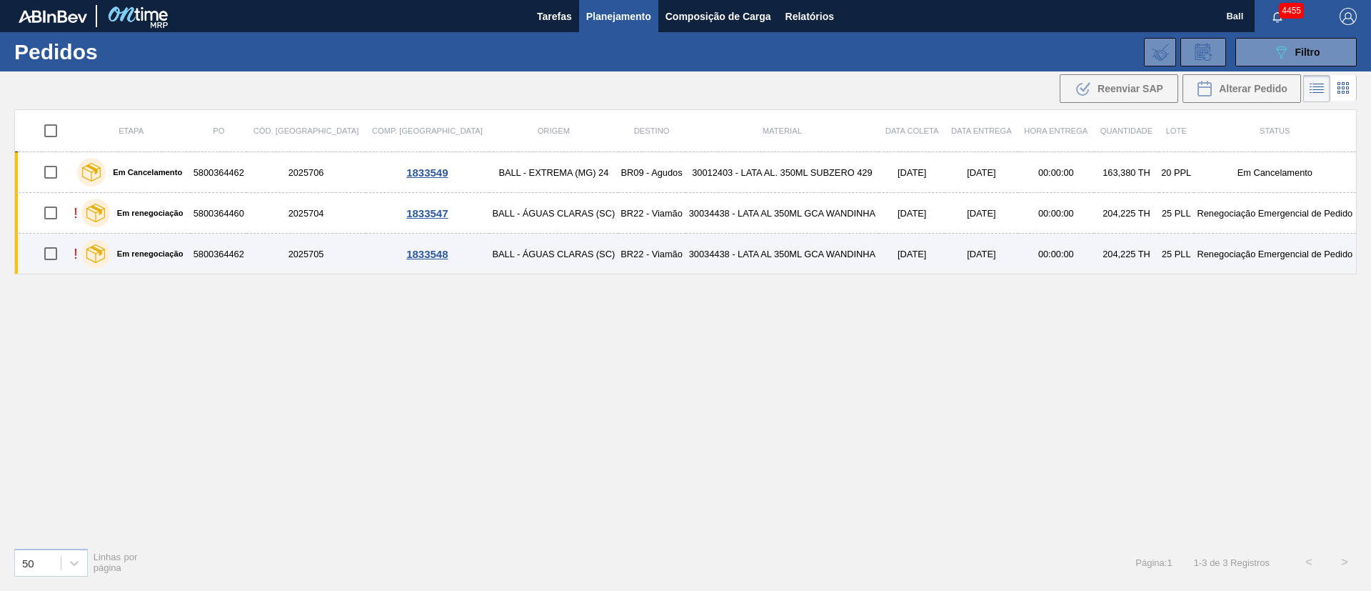
click at [744, 255] on td "30034438 - LATA AL 350ML GCA WANDINHA" at bounding box center [783, 254] width 194 height 41
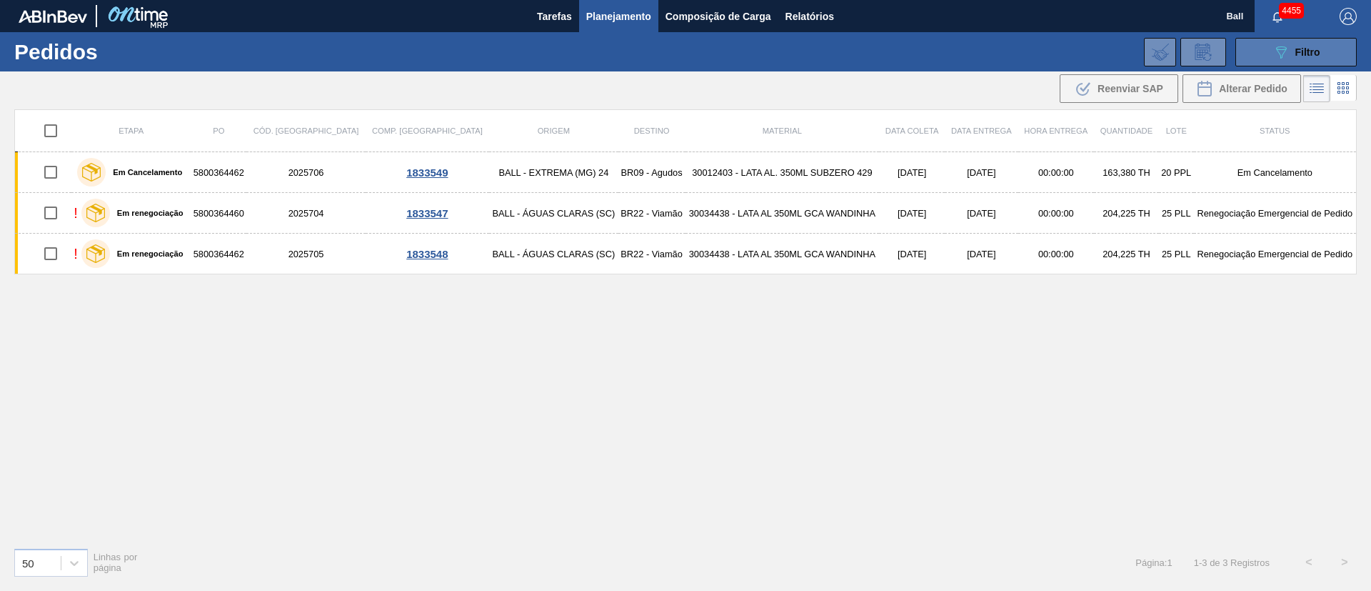
click at [914, 54] on icon "089F7B8B-B2A5-4AFE-B5C0-19BA573D28AC" at bounding box center [1281, 52] width 17 height 17
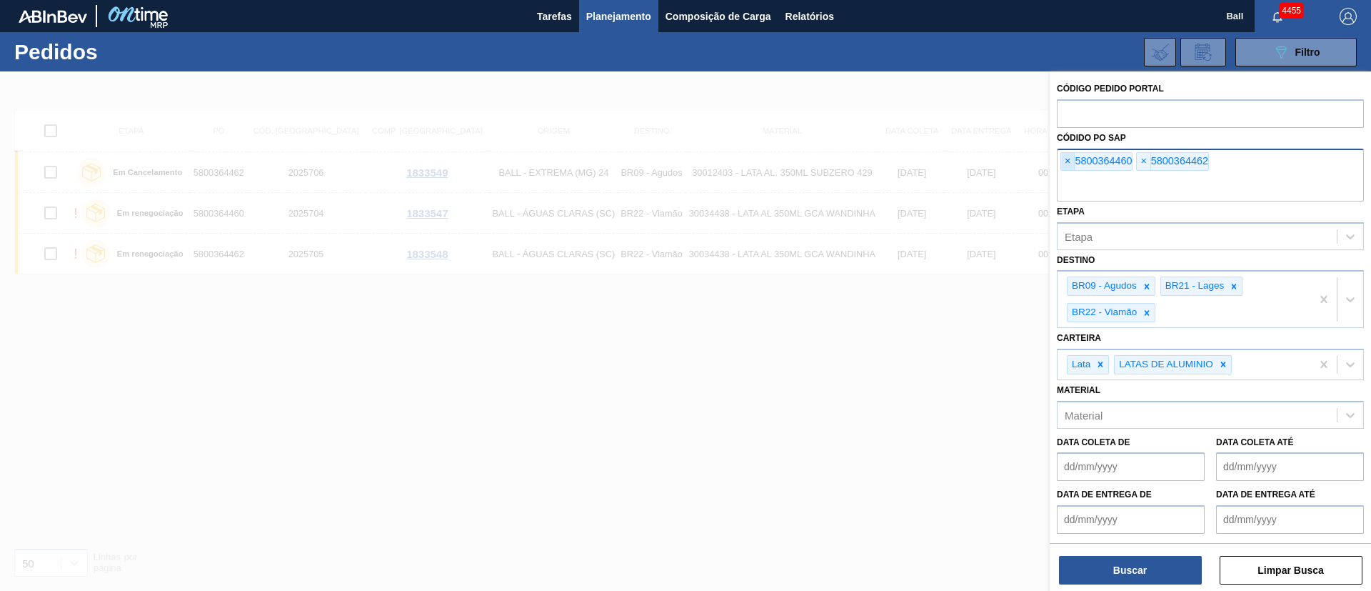
click at [914, 158] on span "×" at bounding box center [1068, 161] width 14 height 17
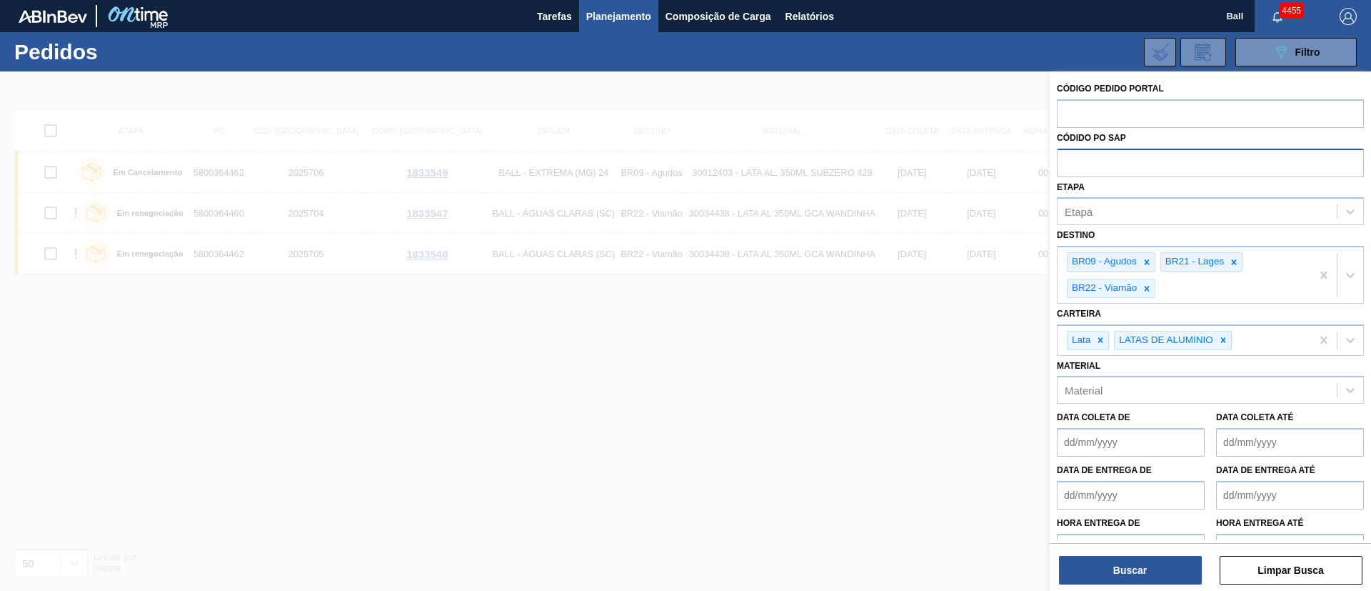
click at [914, 158] on input "text" at bounding box center [1210, 162] width 307 height 27
paste input "text"
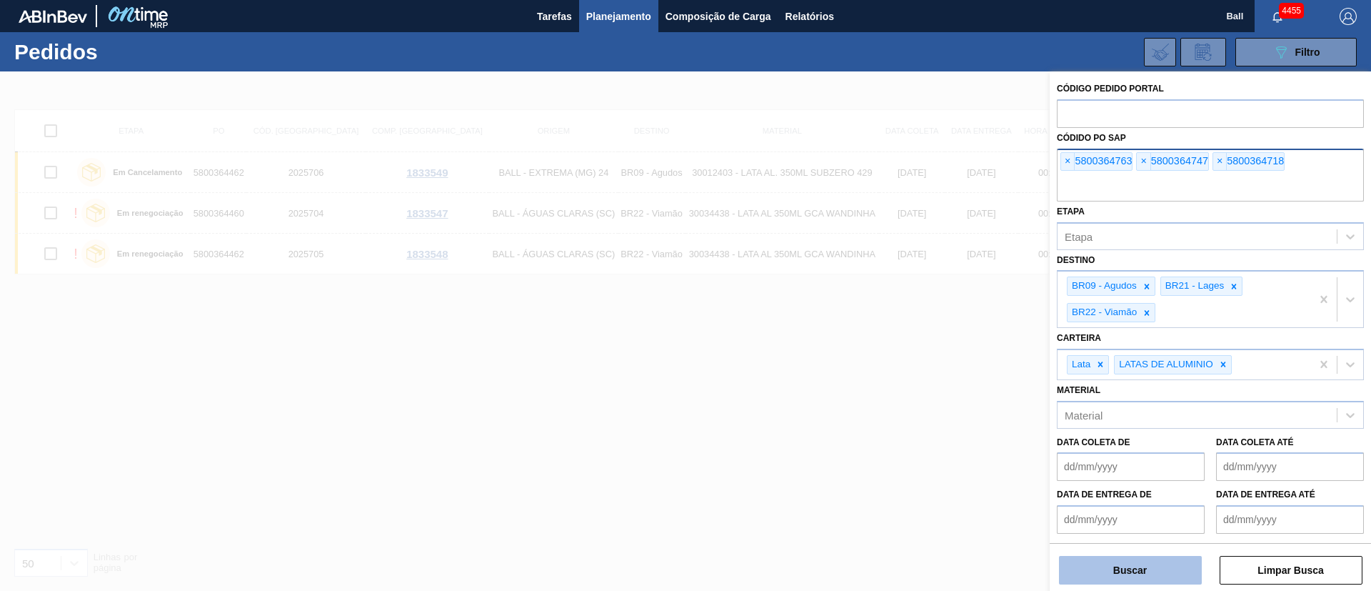
click at [914, 393] on button "Buscar" at bounding box center [1130, 570] width 143 height 29
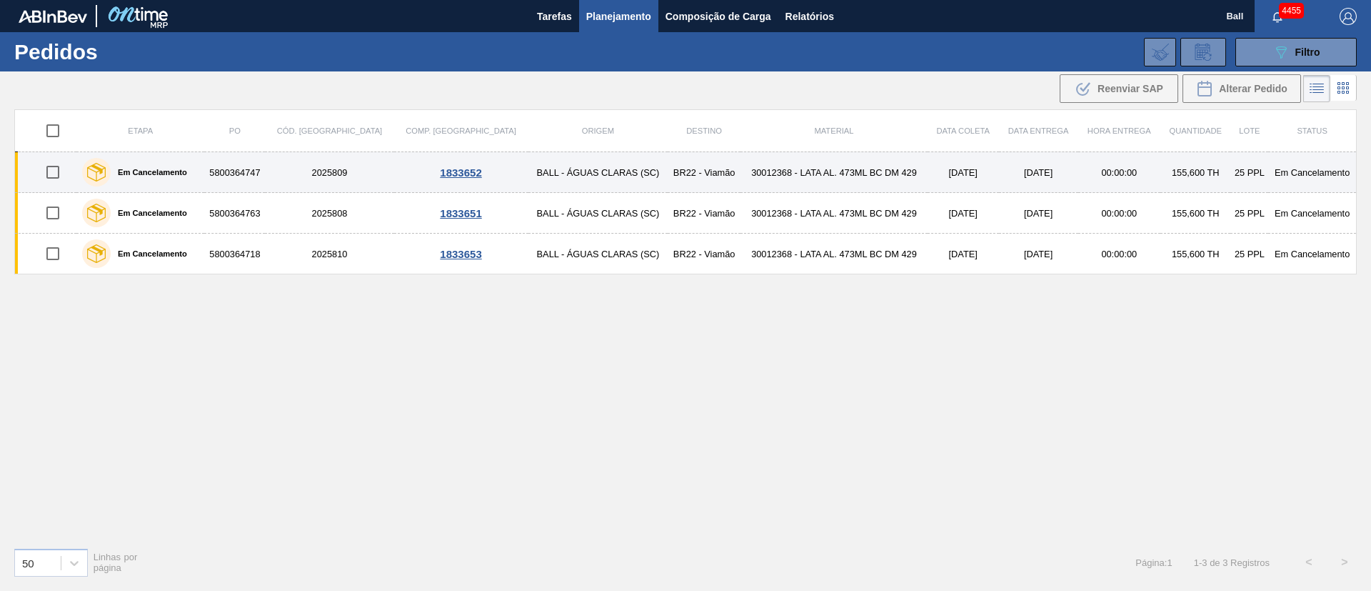
click at [846, 164] on td "30012368 - LATA AL. 473ML BC DM 429" at bounding box center [834, 172] width 187 height 41
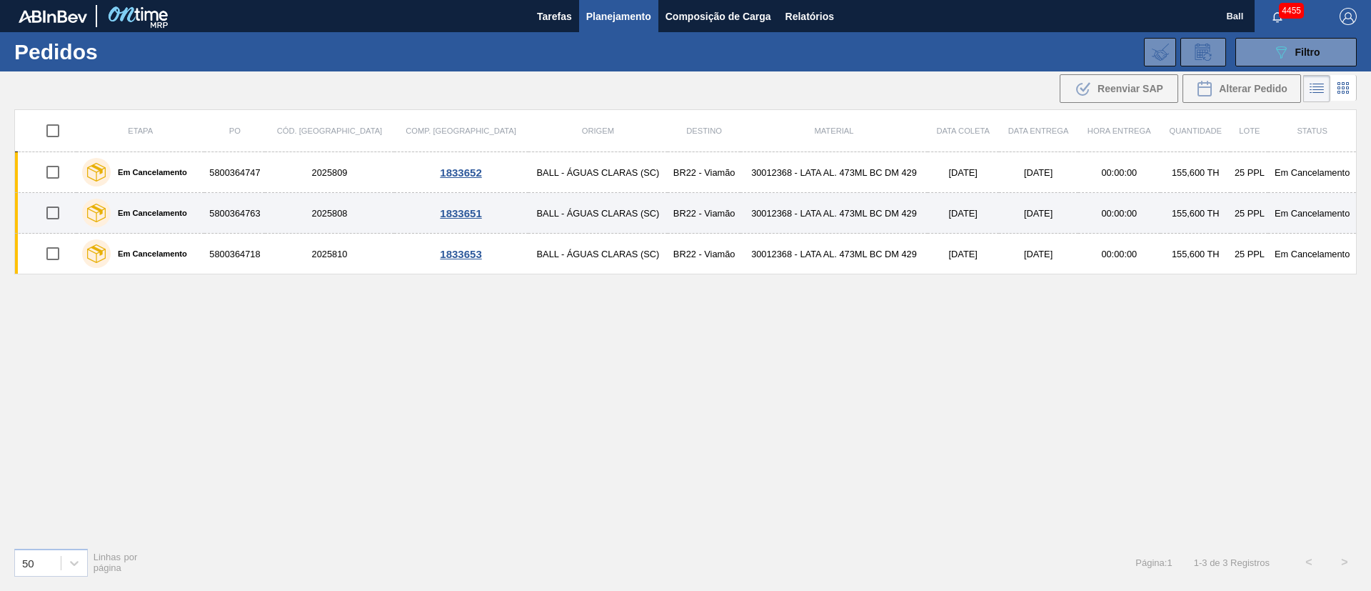
click at [848, 201] on td "30012368 - LATA AL. 473ML BC DM 429" at bounding box center [834, 213] width 187 height 41
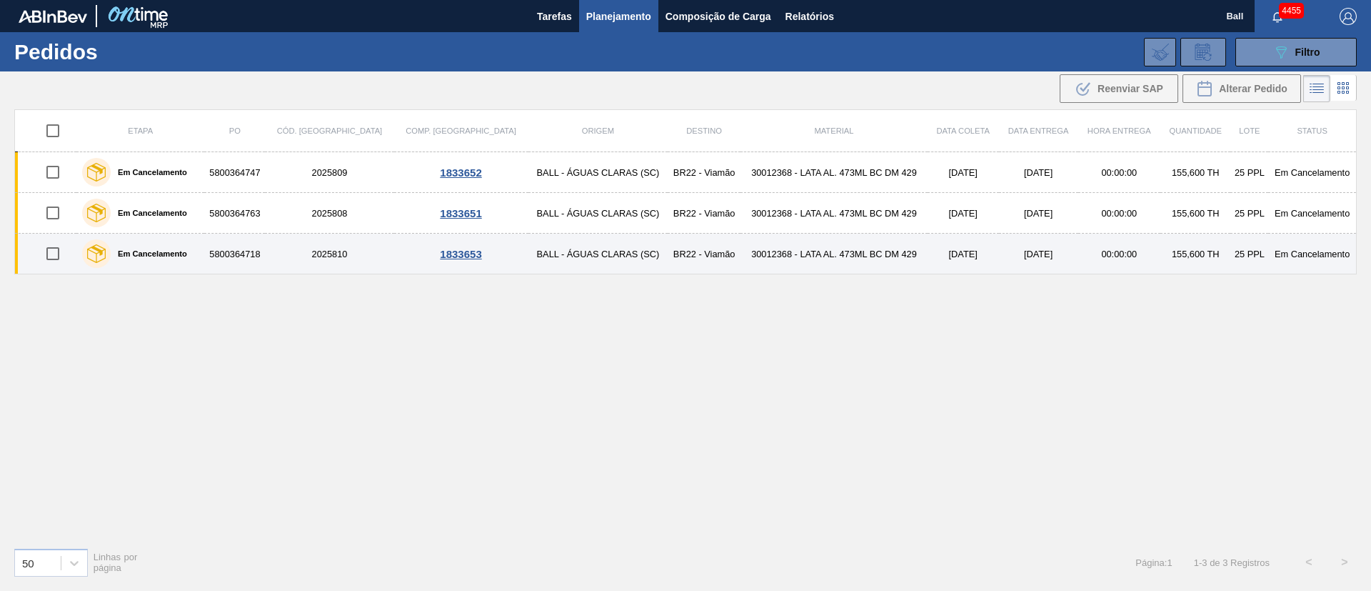
click at [840, 249] on td "30012368 - LATA AL. 473ML BC DM 429" at bounding box center [834, 254] width 187 height 41
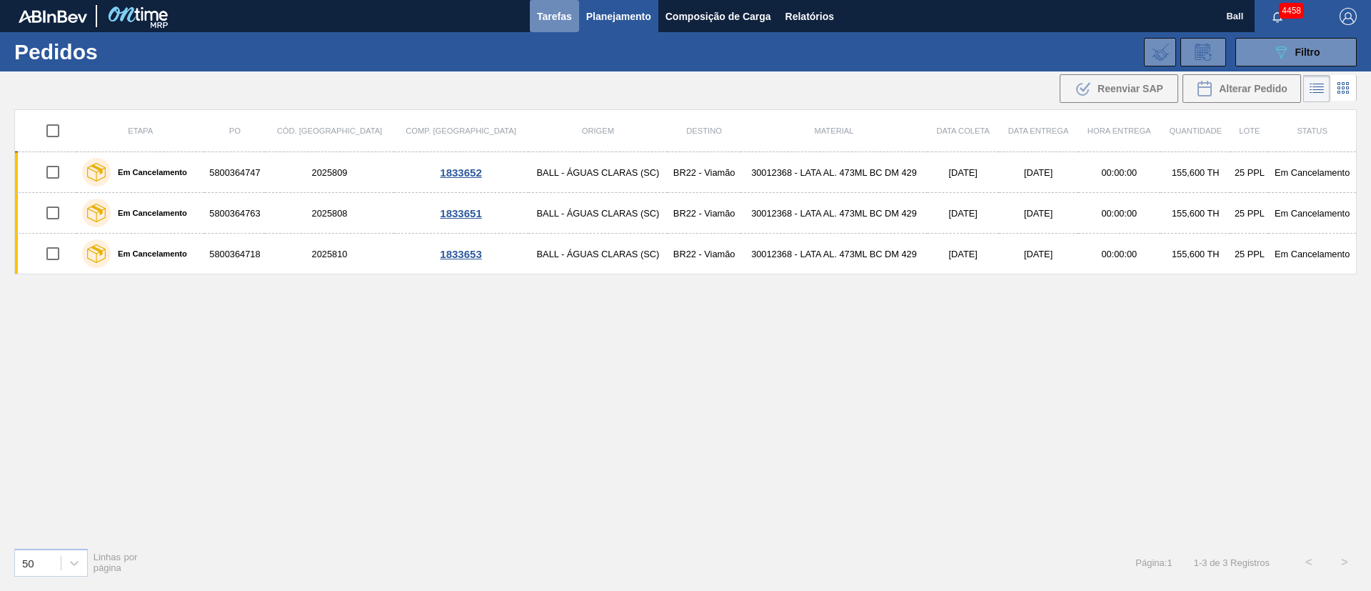
click at [564, 9] on span "Tarefas" at bounding box center [554, 16] width 35 height 17
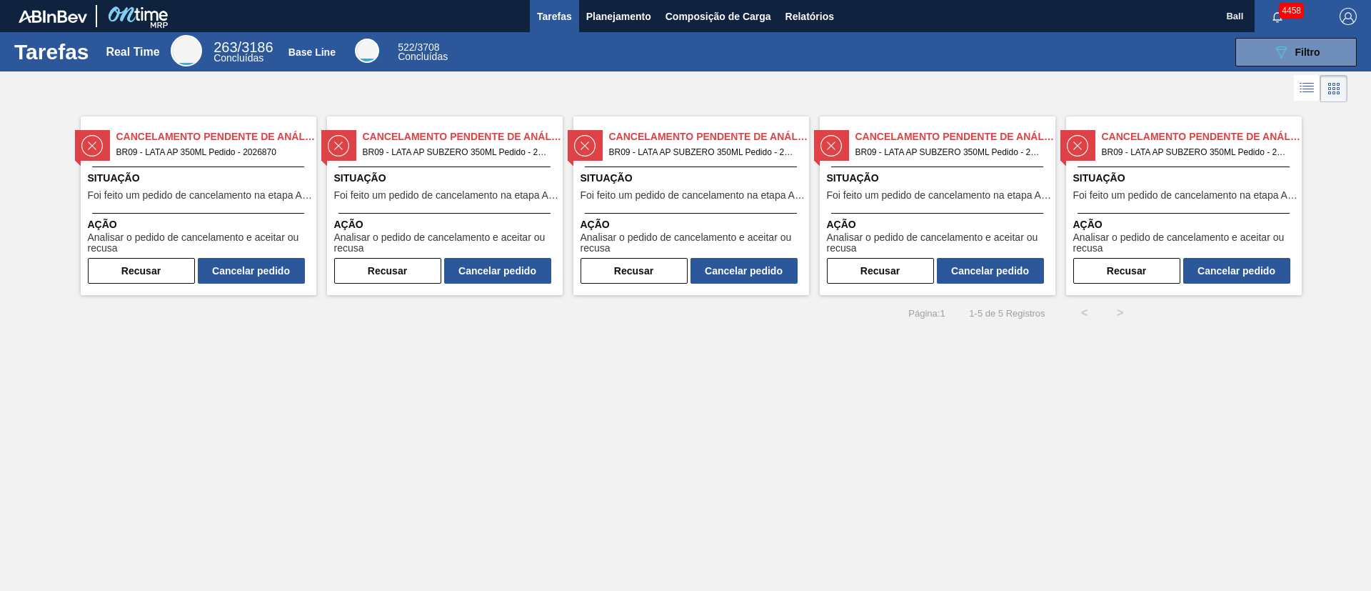
click at [914, 84] on icon at bounding box center [1308, 83] width 11 height 1
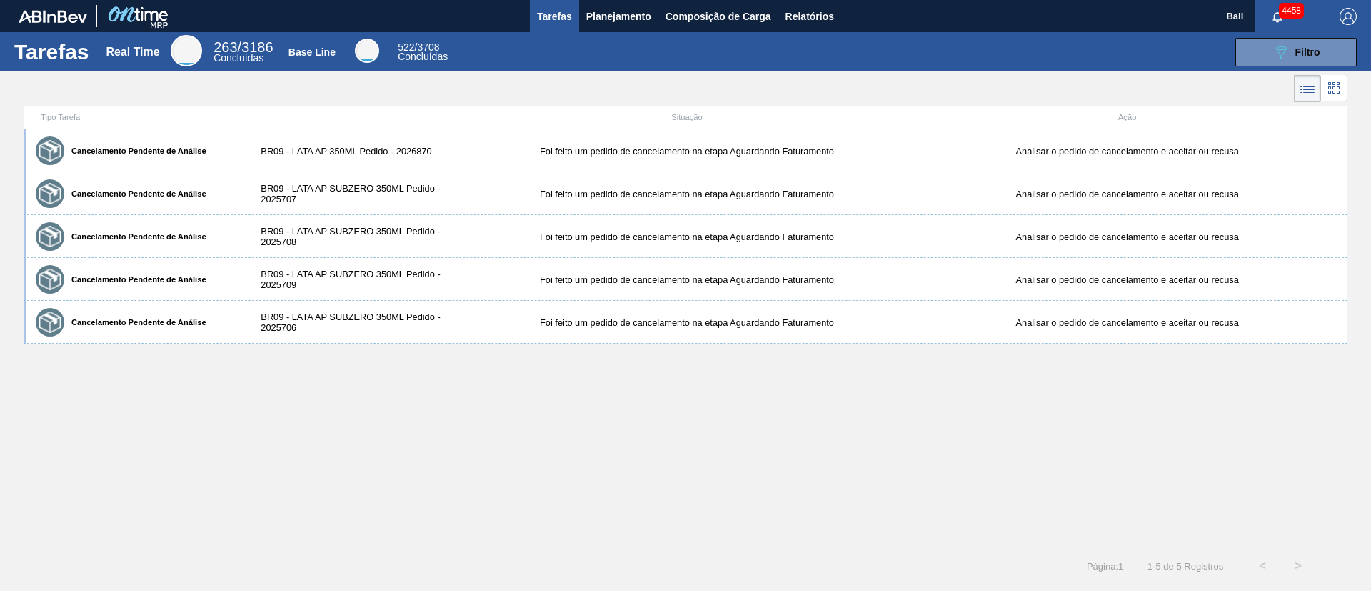
click at [914, 88] on icon at bounding box center [1307, 88] width 17 height 17
click at [914, 90] on li at bounding box center [1334, 88] width 26 height 26
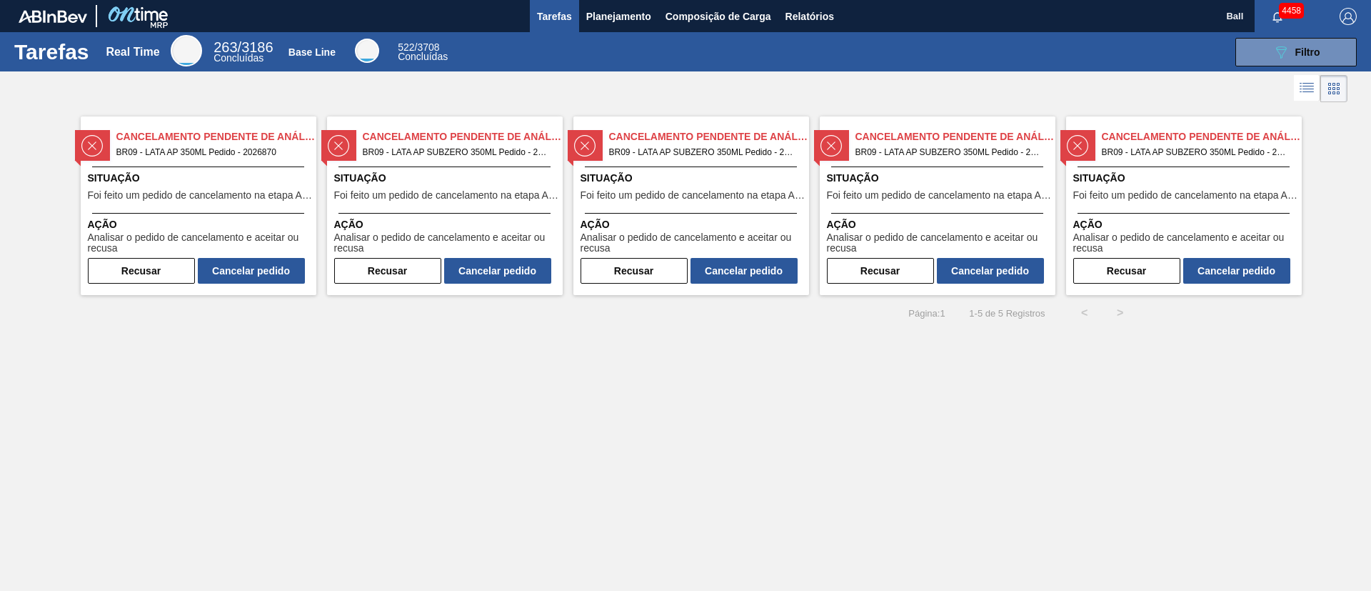
click at [215, 184] on span "Situação" at bounding box center [200, 178] width 225 height 15
click at [446, 180] on span "Situação" at bounding box center [446, 178] width 225 height 15
click at [749, 192] on span "Foi feito um pedido de cancelamento na etapa Aguardando Faturamento" at bounding box center [693, 195] width 225 height 11
click at [914, 192] on span "Foi feito um pedido de cancelamento na etapa Aguardando Faturamento" at bounding box center [939, 195] width 225 height 11
click at [914, 176] on span "Situação" at bounding box center [1186, 178] width 225 height 15
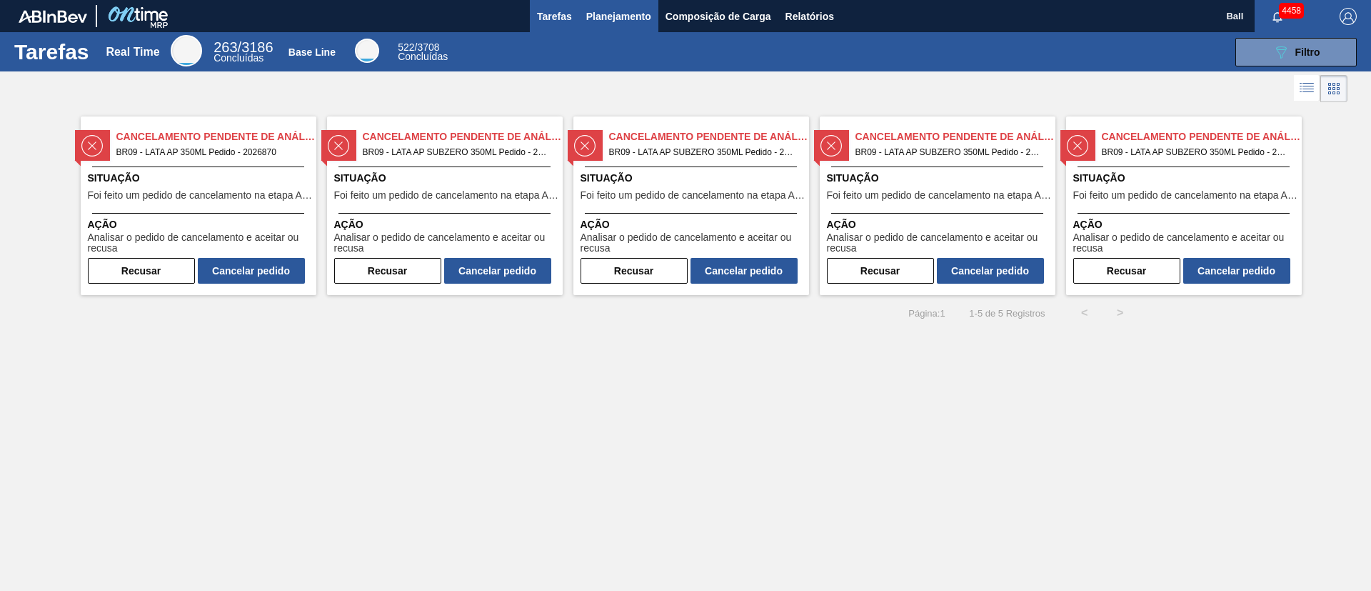
click at [625, 16] on span "Planejamento" at bounding box center [618, 16] width 65 height 17
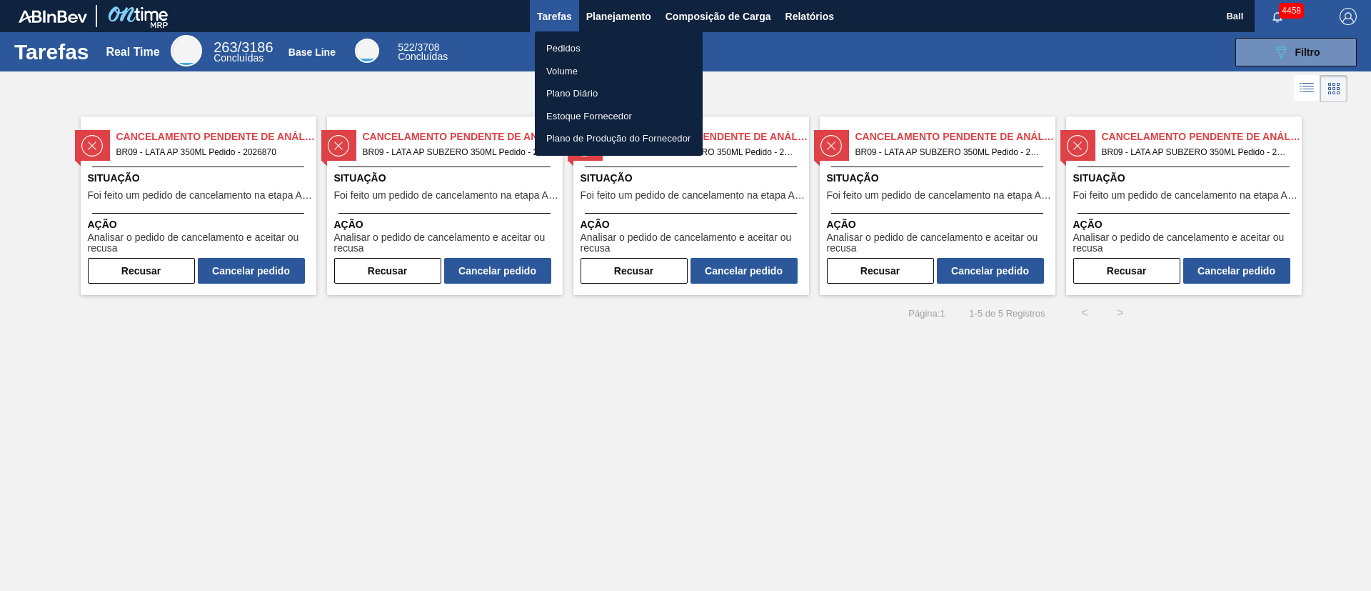
click at [566, 72] on li "Volume" at bounding box center [619, 71] width 168 height 23
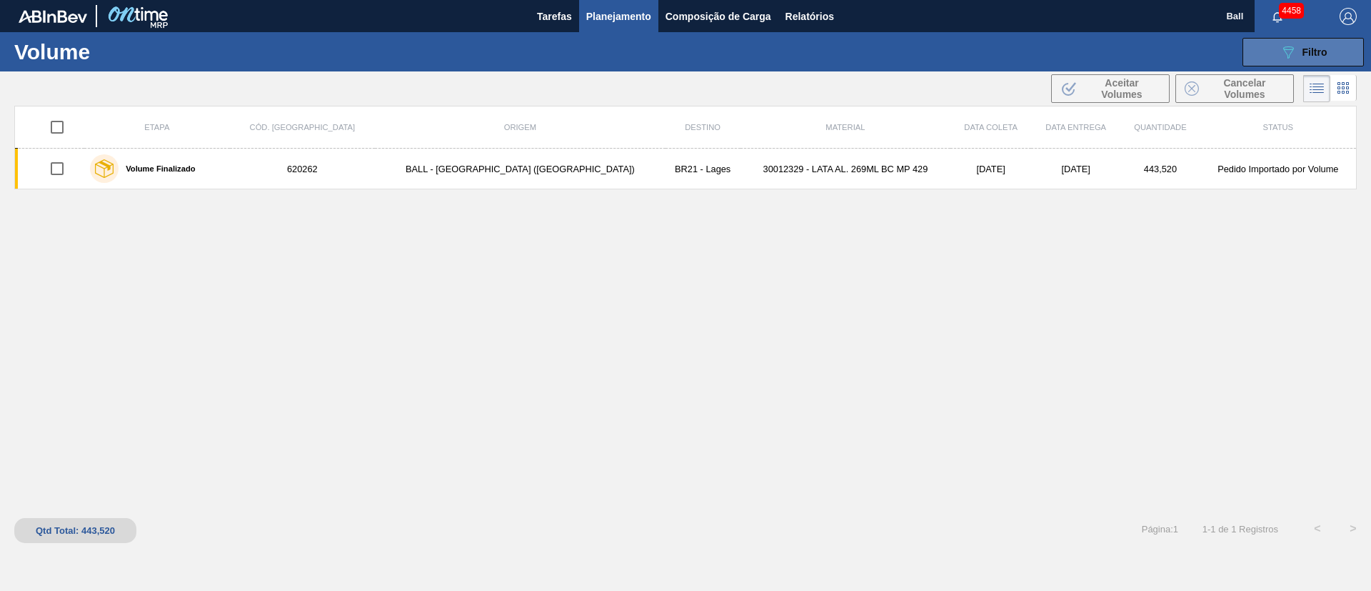
click at [914, 61] on button "089F7B8B-B2A5-4AFE-B5C0-19BA573D28AC Filtro" at bounding box center [1303, 52] width 121 height 29
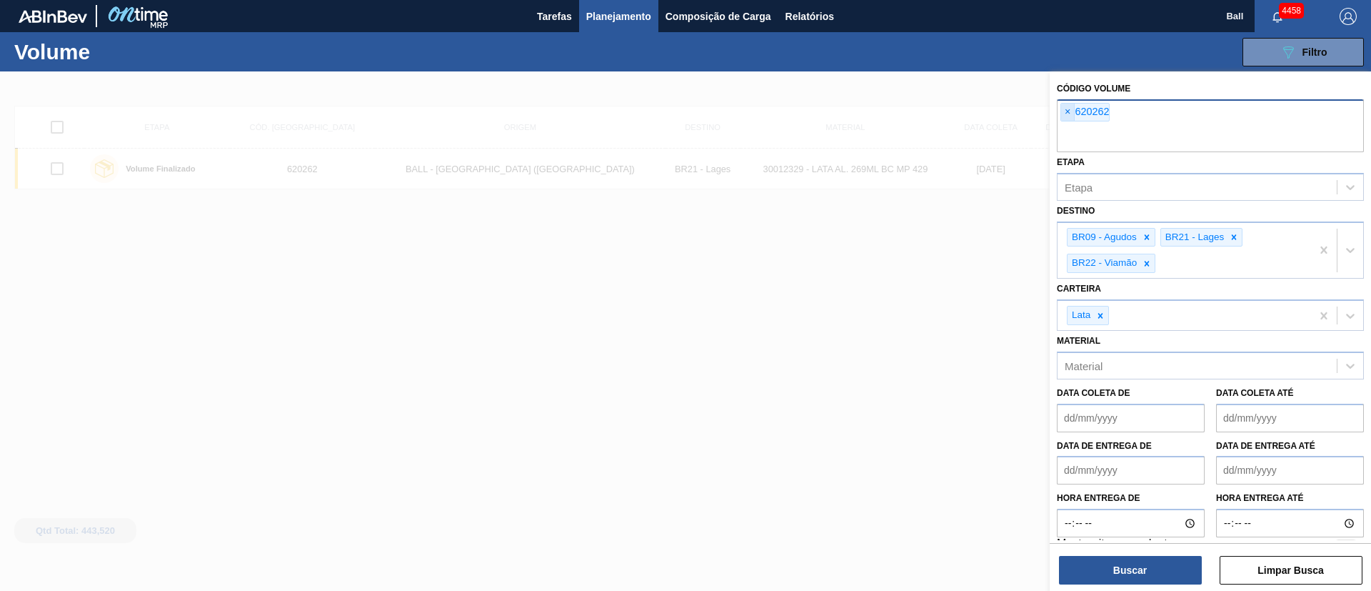
click at [914, 117] on span "×" at bounding box center [1068, 112] width 14 height 17
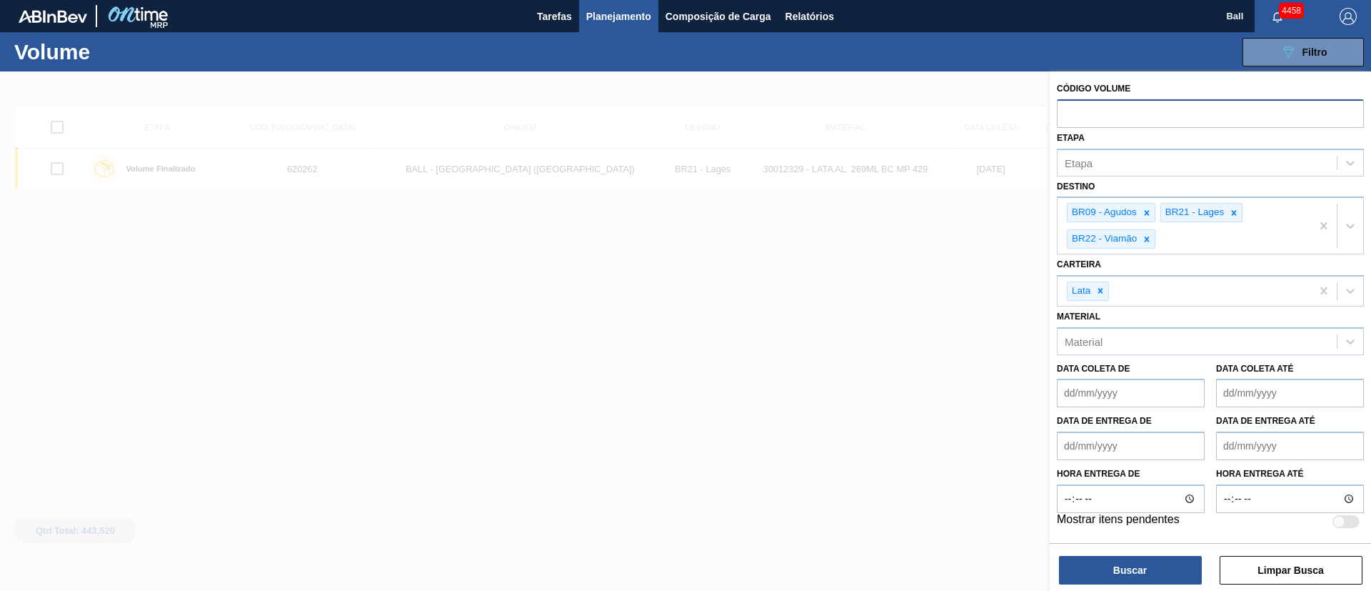
paste input "text"
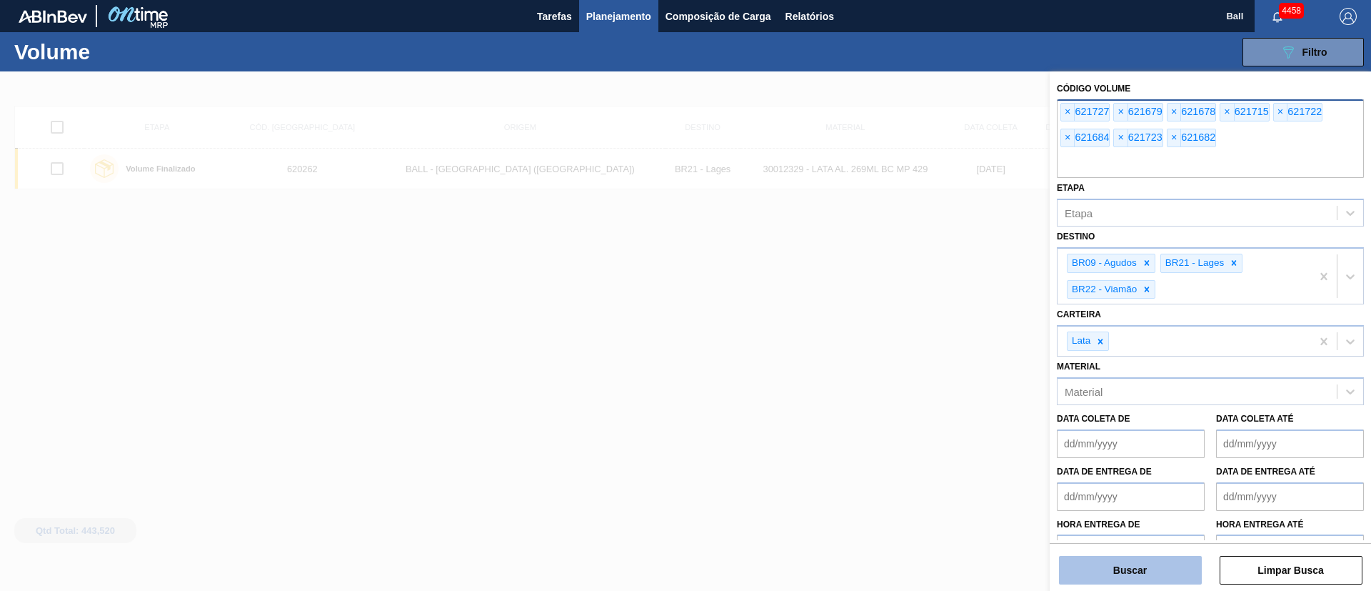
click at [914, 393] on button "Buscar" at bounding box center [1130, 570] width 143 height 29
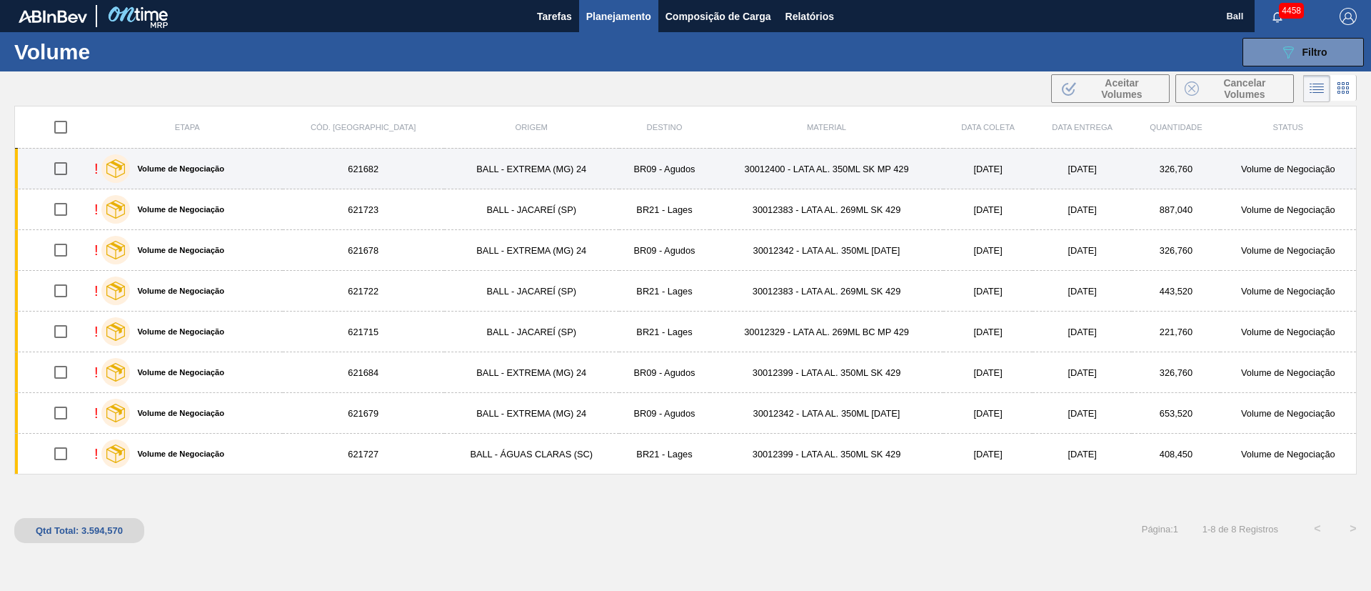
click at [642, 163] on td "BR09 - Agudos" at bounding box center [664, 169] width 91 height 41
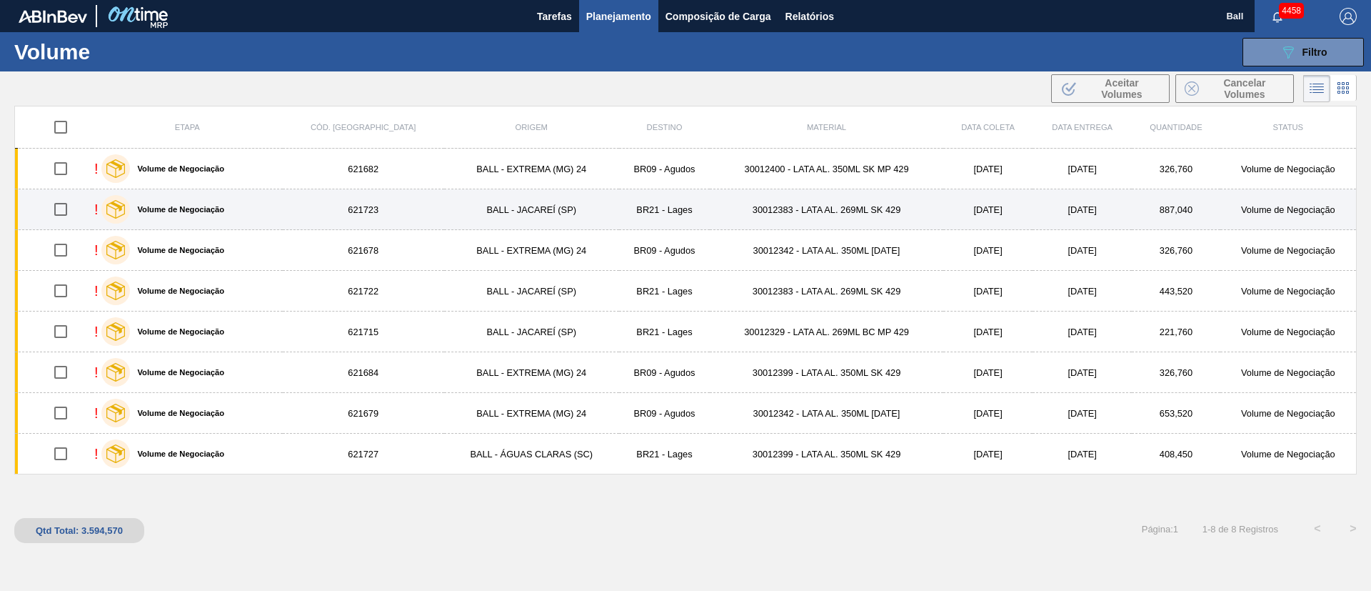
click at [631, 204] on td "BR21 - Lages" at bounding box center [664, 209] width 91 height 41
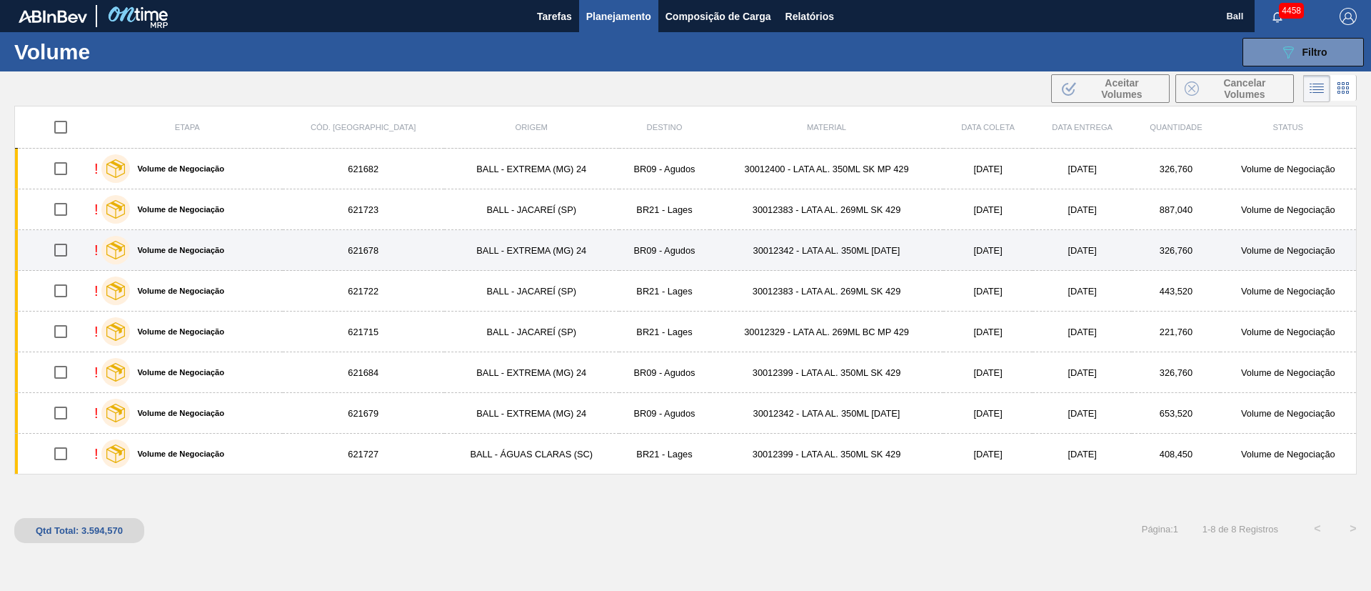
click at [637, 260] on td "BR09 - Agudos" at bounding box center [664, 250] width 91 height 41
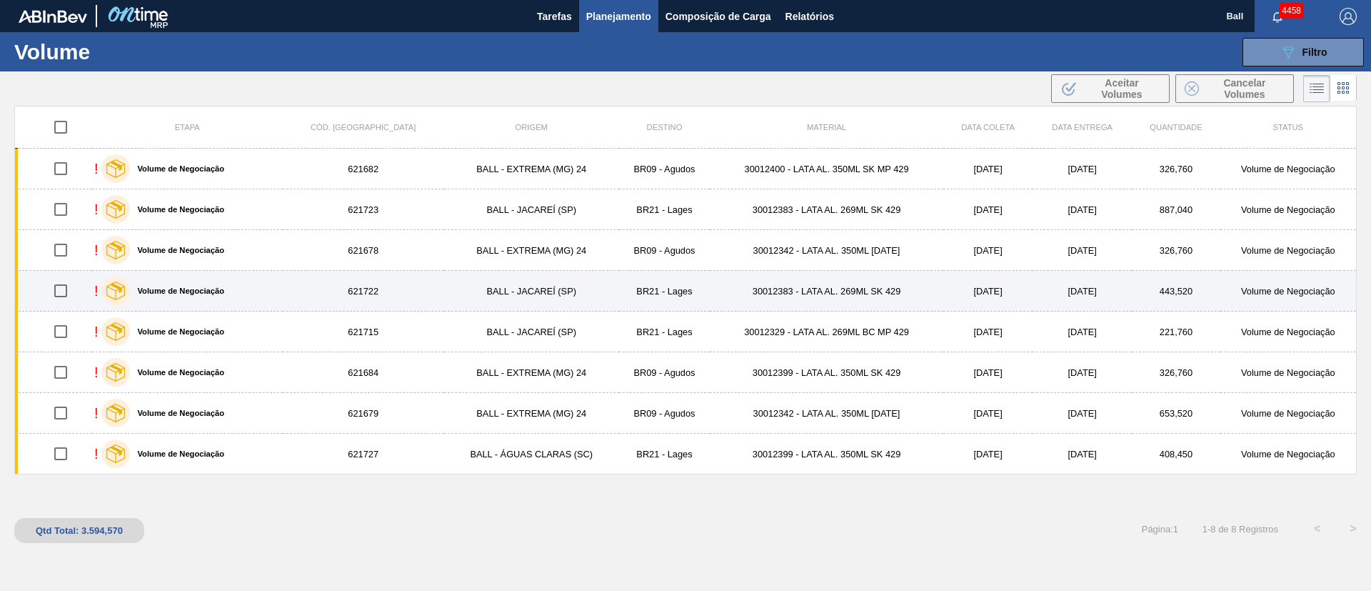
click at [644, 291] on td "BR21 - Lages" at bounding box center [664, 291] width 91 height 41
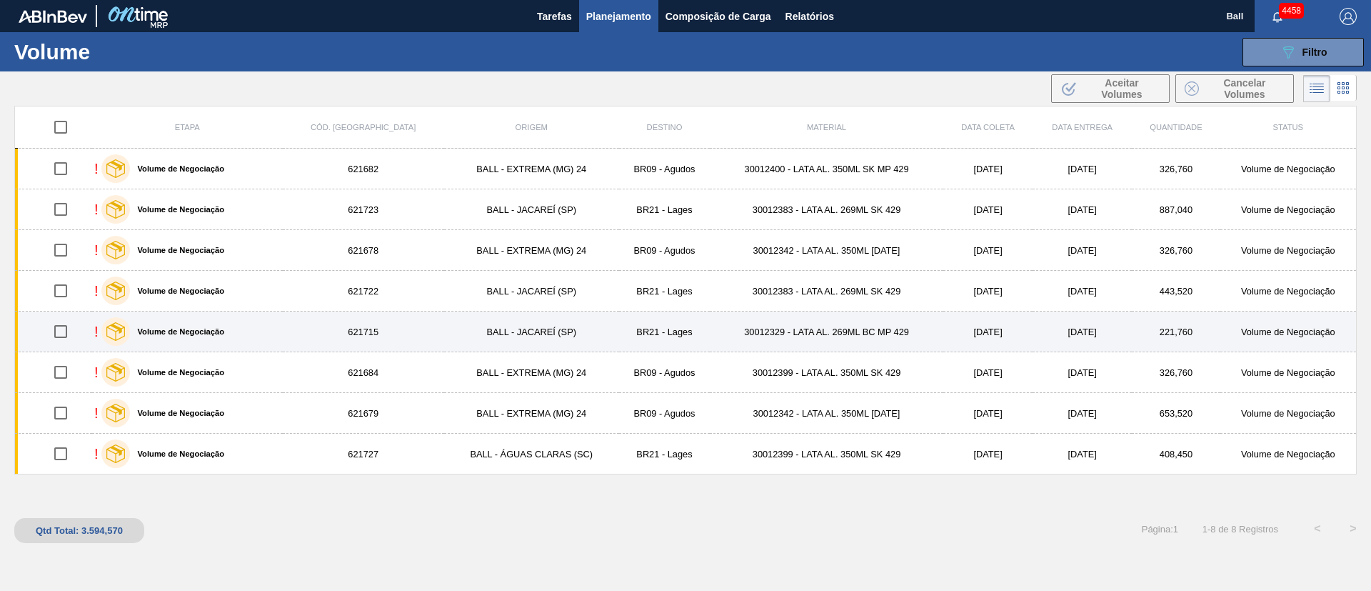
click at [646, 328] on td "BR21 - Lages" at bounding box center [664, 331] width 91 height 41
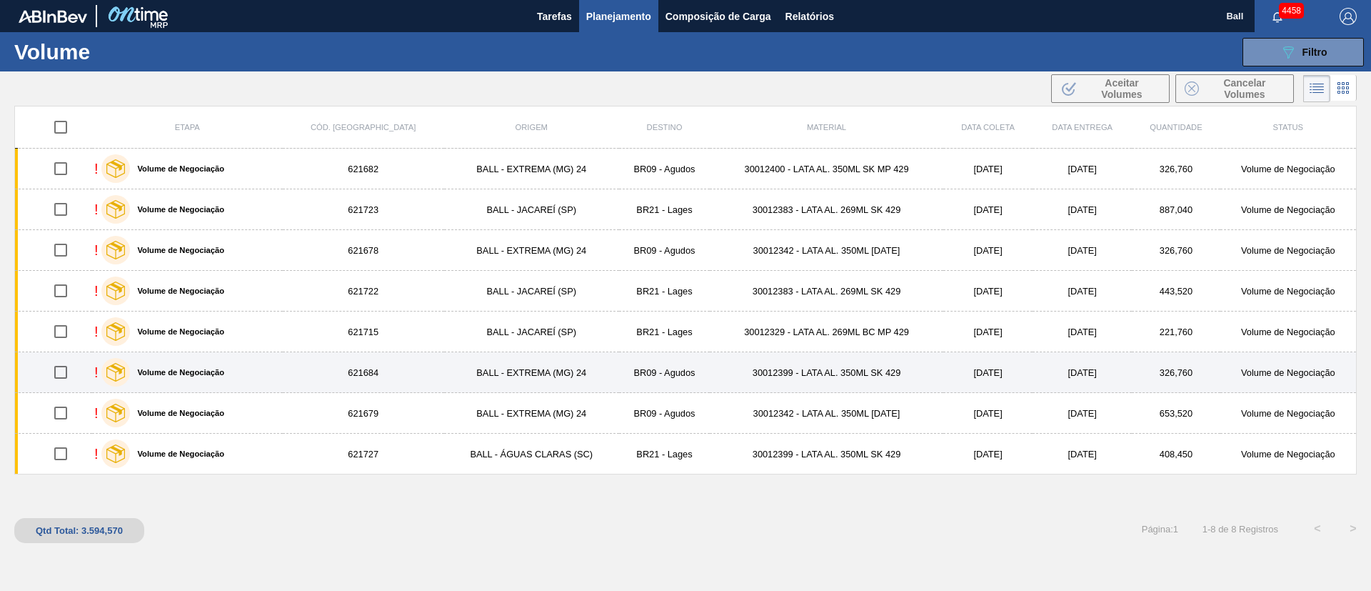
click at [646, 376] on td "BR09 - Agudos" at bounding box center [664, 372] width 91 height 41
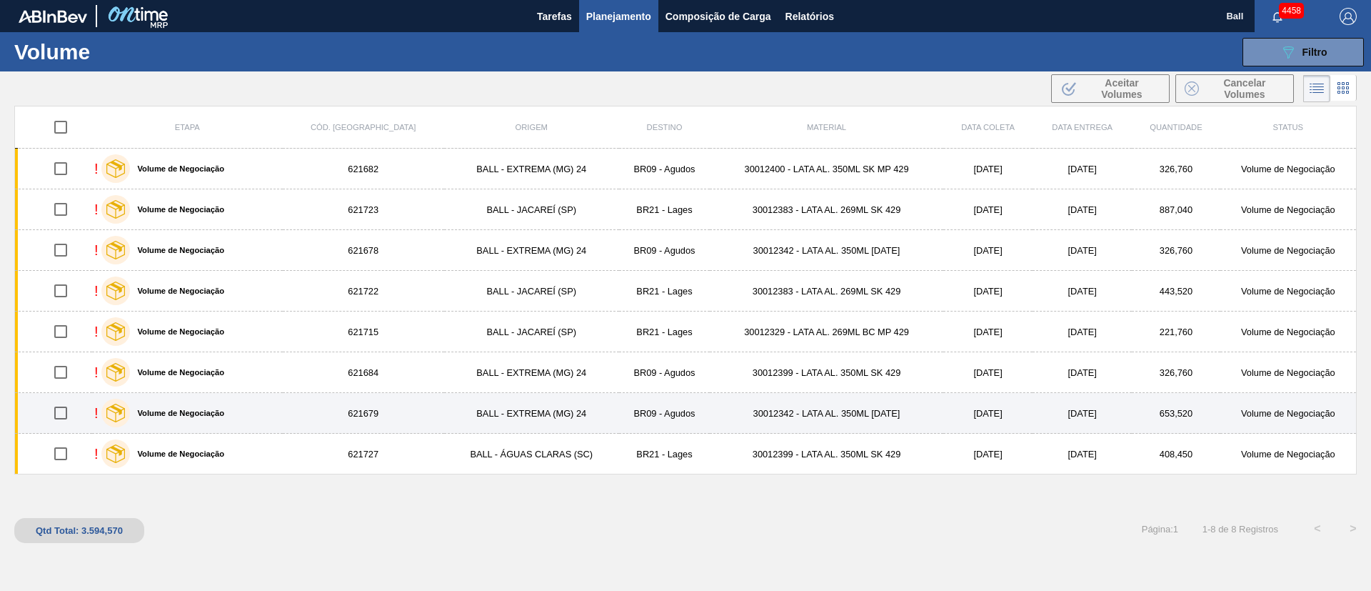
click at [643, 393] on td "BR09 - Agudos" at bounding box center [664, 413] width 91 height 41
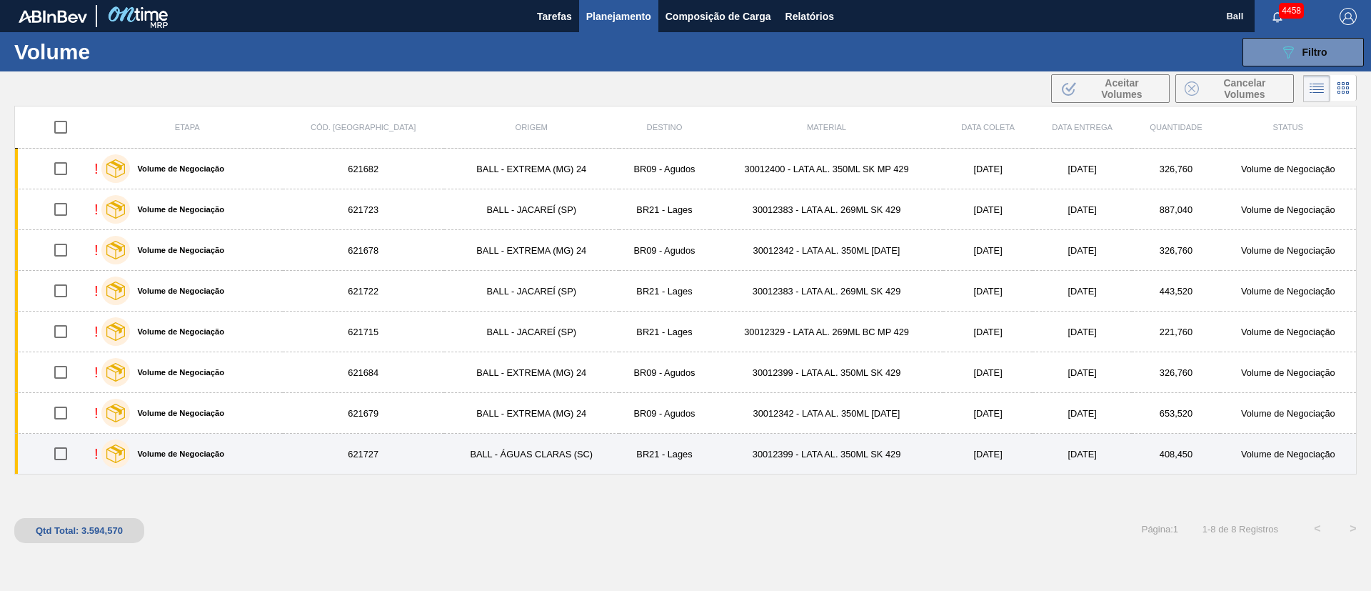
click at [646, 393] on td "BR21 - Lages" at bounding box center [664, 454] width 91 height 41
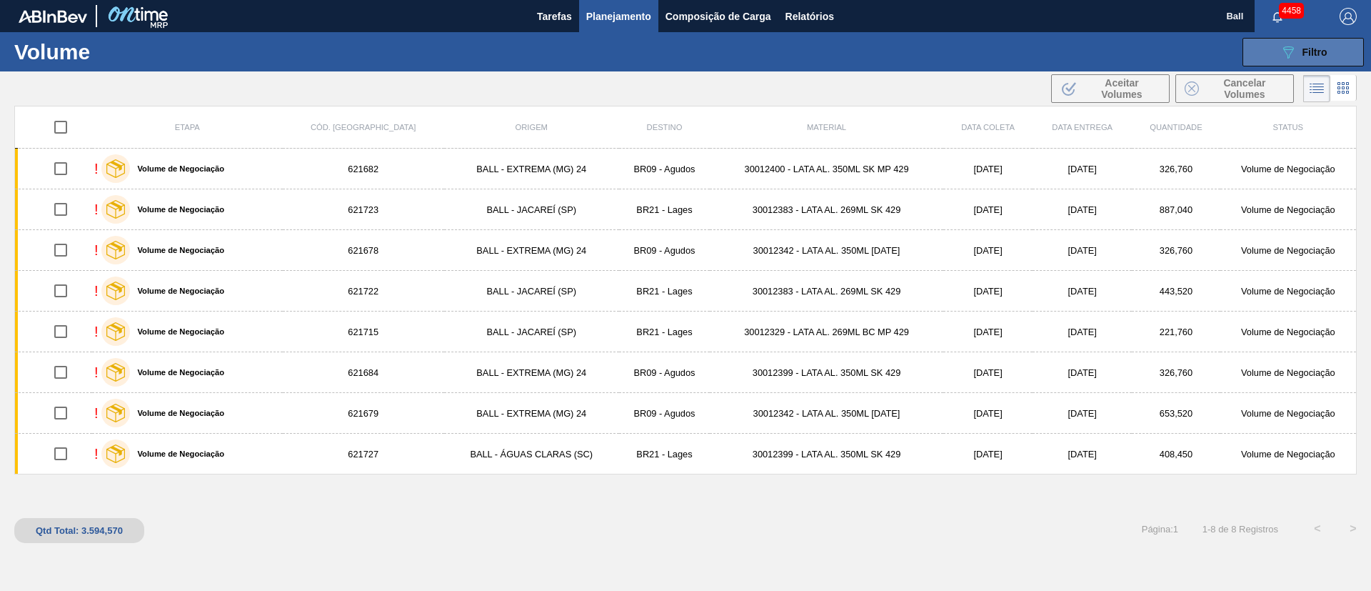
click at [914, 51] on button "089F7B8B-B2A5-4AFE-B5C0-19BA573D28AC Filtro" at bounding box center [1303, 52] width 121 height 29
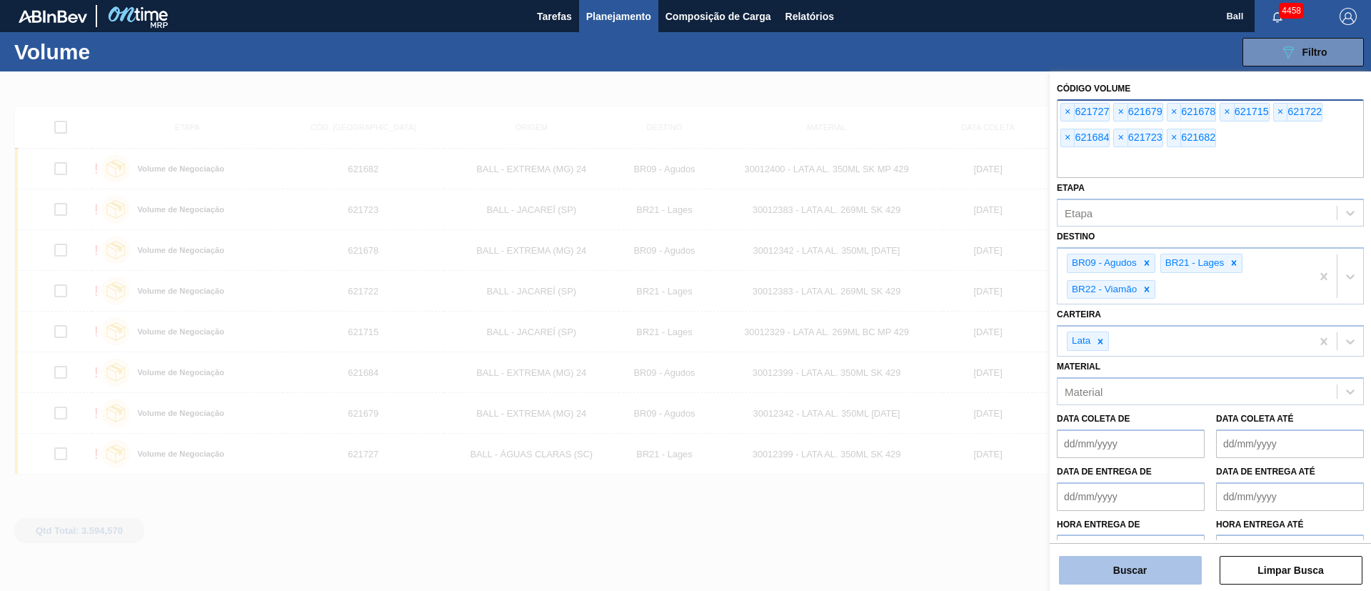
click at [914, 393] on button "Buscar" at bounding box center [1130, 570] width 143 height 29
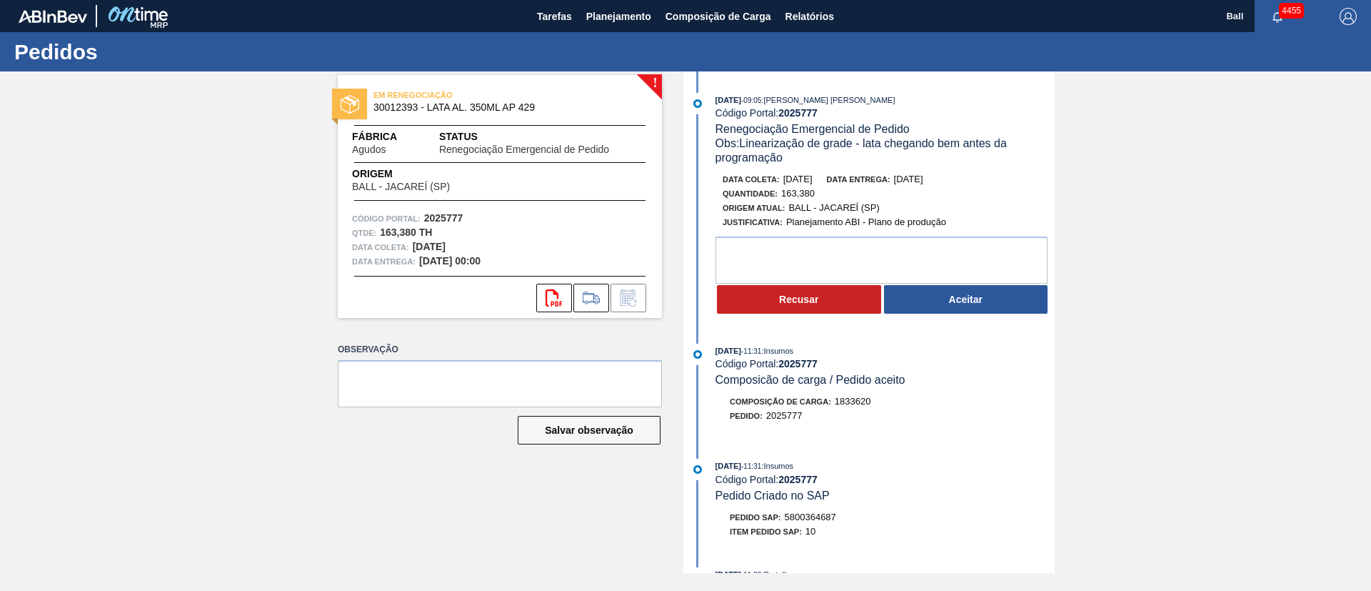
drag, startPoint x: 964, startPoint y: 296, endPoint x: 951, endPoint y: 251, distance: 46.8
click at [964, 297] on button "Aceitar" at bounding box center [966, 299] width 164 height 29
drag, startPoint x: 947, startPoint y: 297, endPoint x: 931, endPoint y: 175, distance: 123.1
click at [947, 297] on button "Aceitar" at bounding box center [966, 299] width 164 height 29
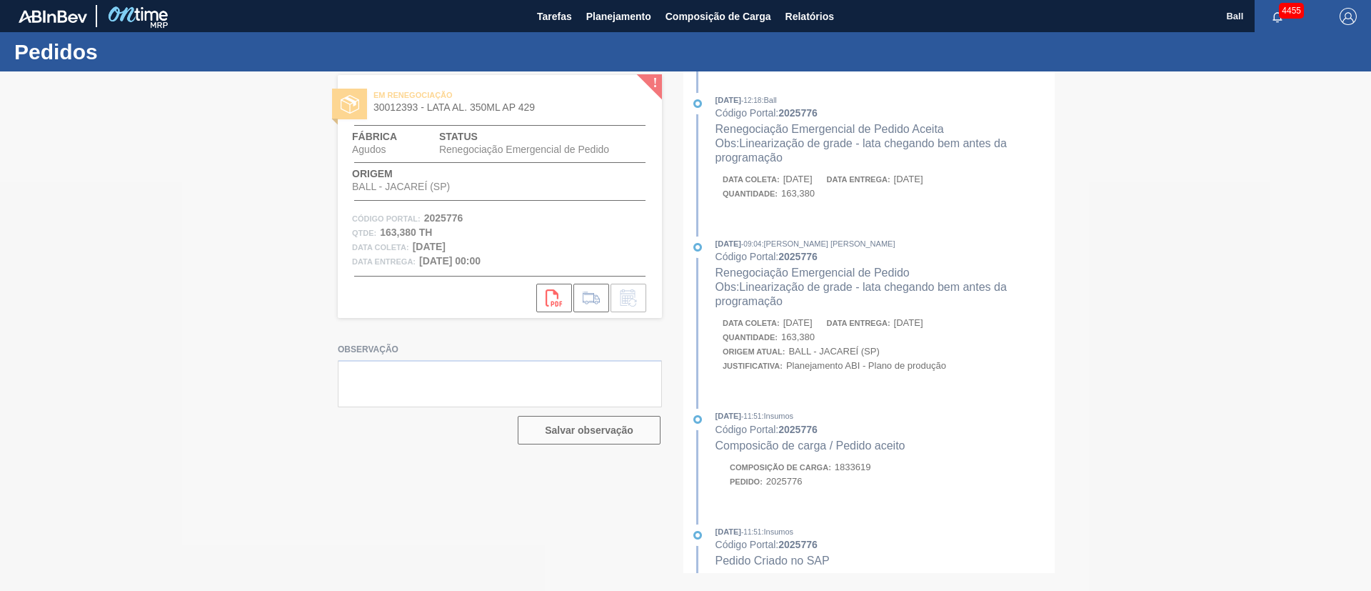
click at [854, 339] on div at bounding box center [685, 330] width 1371 height 519
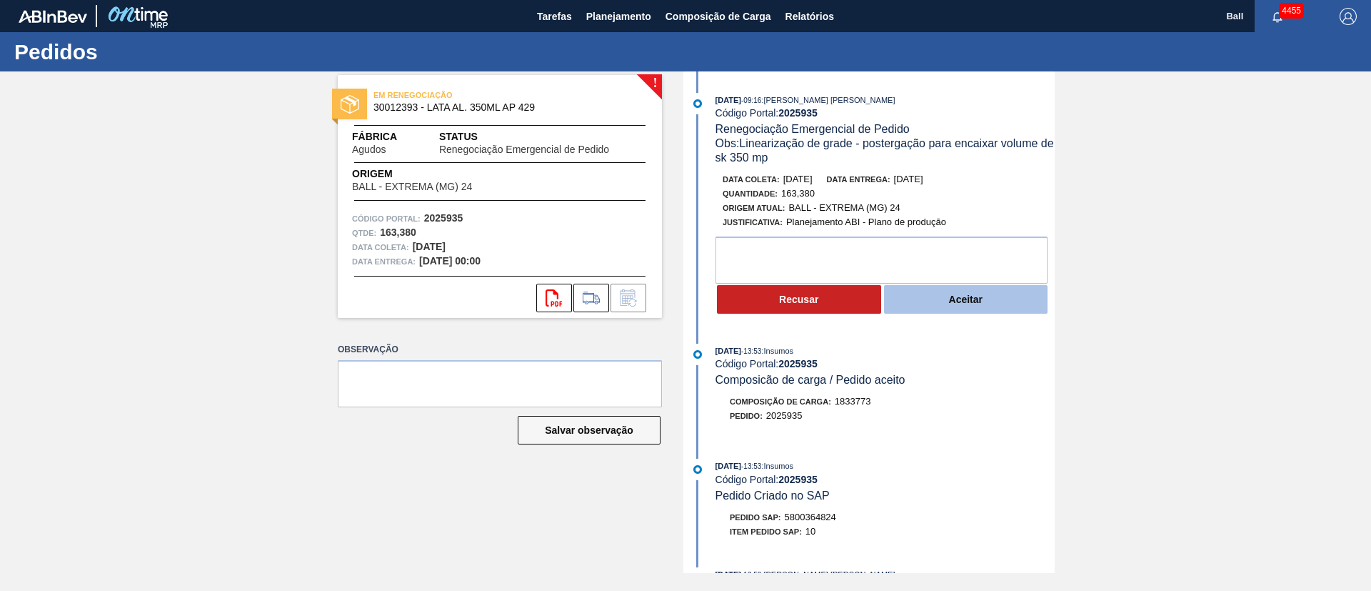
click at [949, 303] on button "Aceitar" at bounding box center [966, 299] width 164 height 29
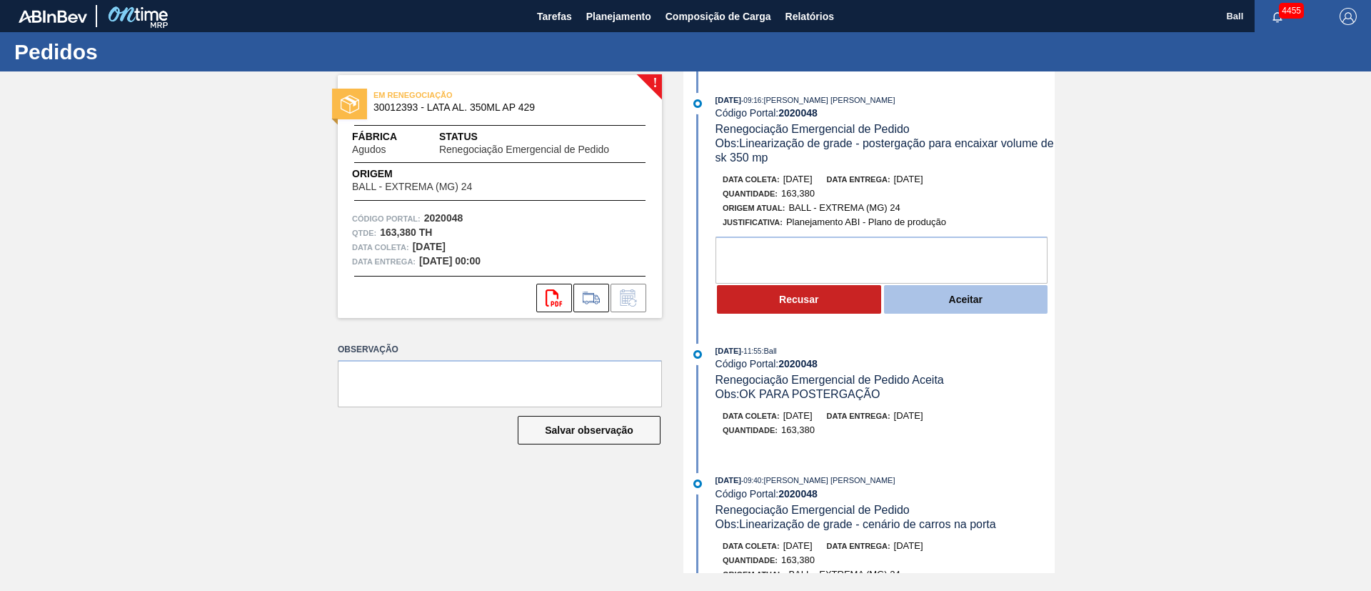
click at [928, 307] on button "Aceitar" at bounding box center [966, 299] width 164 height 29
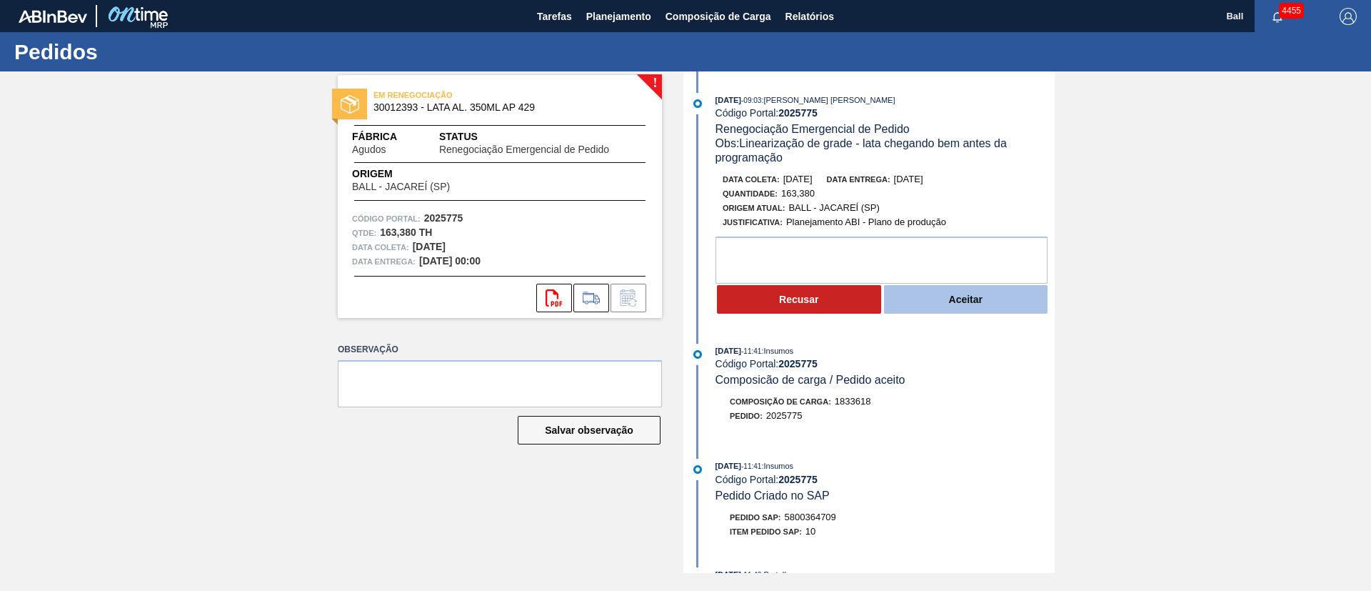
click at [955, 296] on button "Aceitar" at bounding box center [966, 299] width 164 height 29
click at [998, 308] on button "Aceitar" at bounding box center [966, 299] width 164 height 29
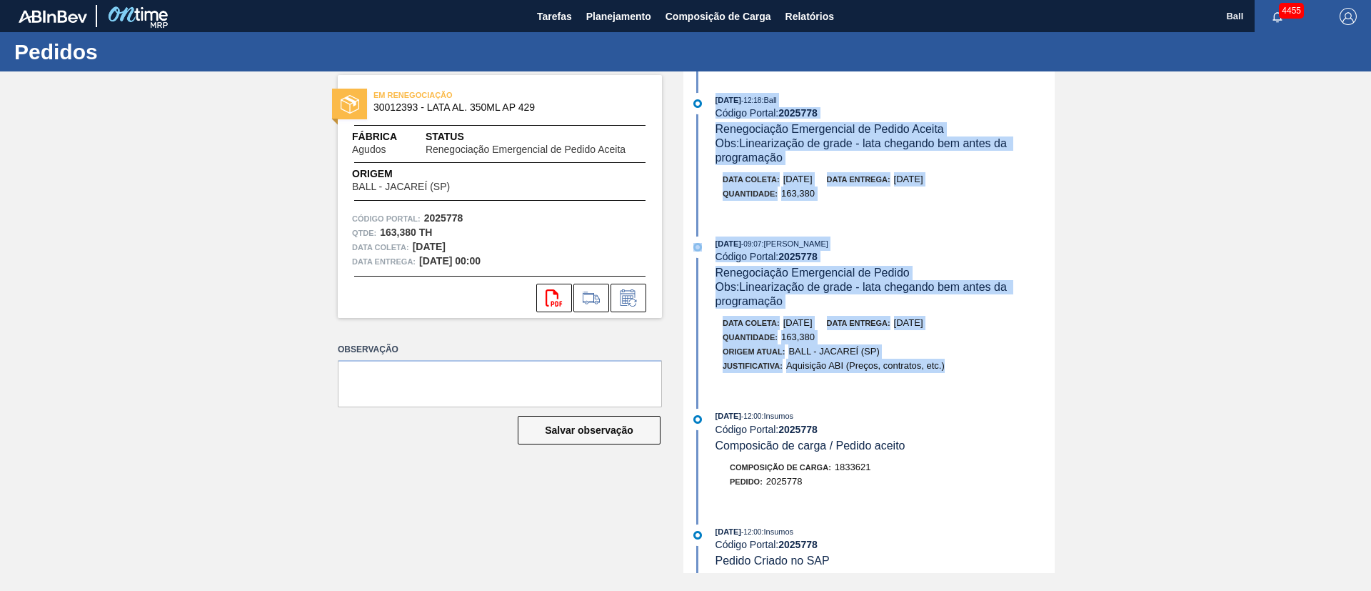
drag, startPoint x: 713, startPoint y: 92, endPoint x: 964, endPoint y: 374, distance: 377.4
click at [964, 374] on div "10/09/2025 - 12:18 : Ball Código Portal: 2025778 Renegociação Emergencial de Pe…" at bounding box center [871, 321] width 368 height 501
click at [964, 374] on div "Data coleta: 19/09/2025 Data entrega: 20/09/2025 Quantidade : 163,380 Origem At…" at bounding box center [871, 348] width 368 height 64
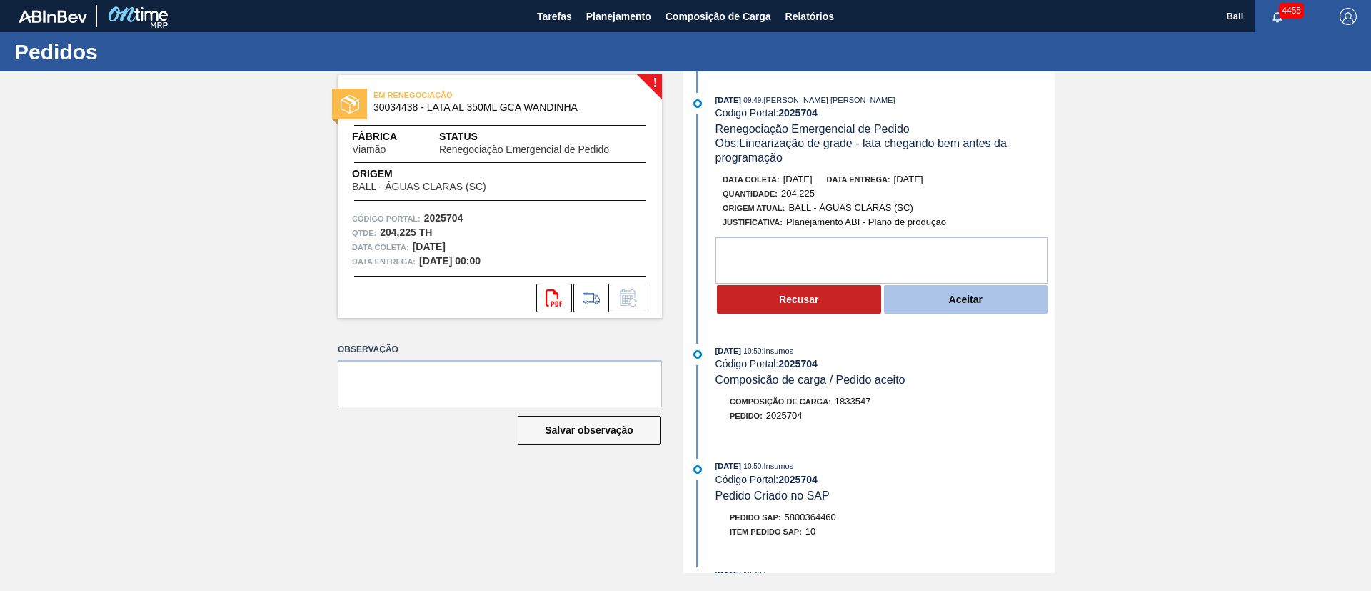
click at [934, 302] on button "Aceitar" at bounding box center [966, 299] width 164 height 29
click at [959, 301] on button "Aceitar" at bounding box center [966, 299] width 164 height 29
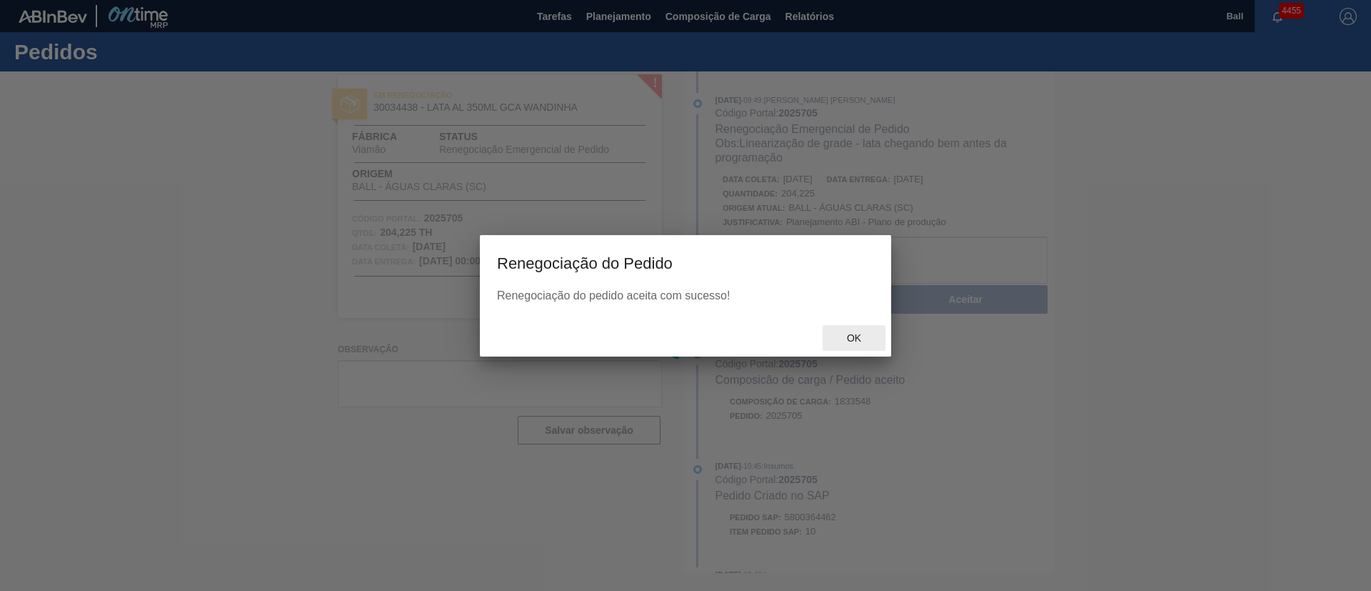
click at [864, 333] on span "Ok" at bounding box center [854, 337] width 37 height 11
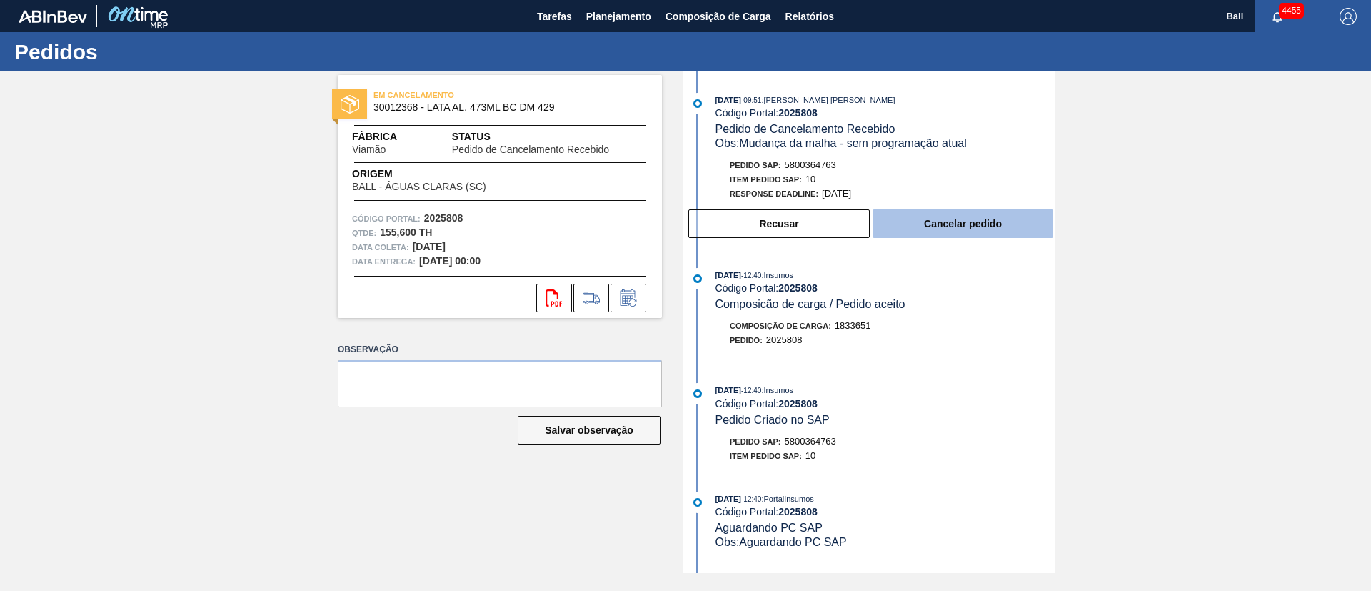
click at [979, 226] on button "Cancelar pedido" at bounding box center [963, 223] width 181 height 29
click at [967, 230] on button "Cancelar pedido" at bounding box center [963, 223] width 181 height 29
click at [991, 226] on button "Cancelar pedido" at bounding box center [963, 223] width 181 height 29
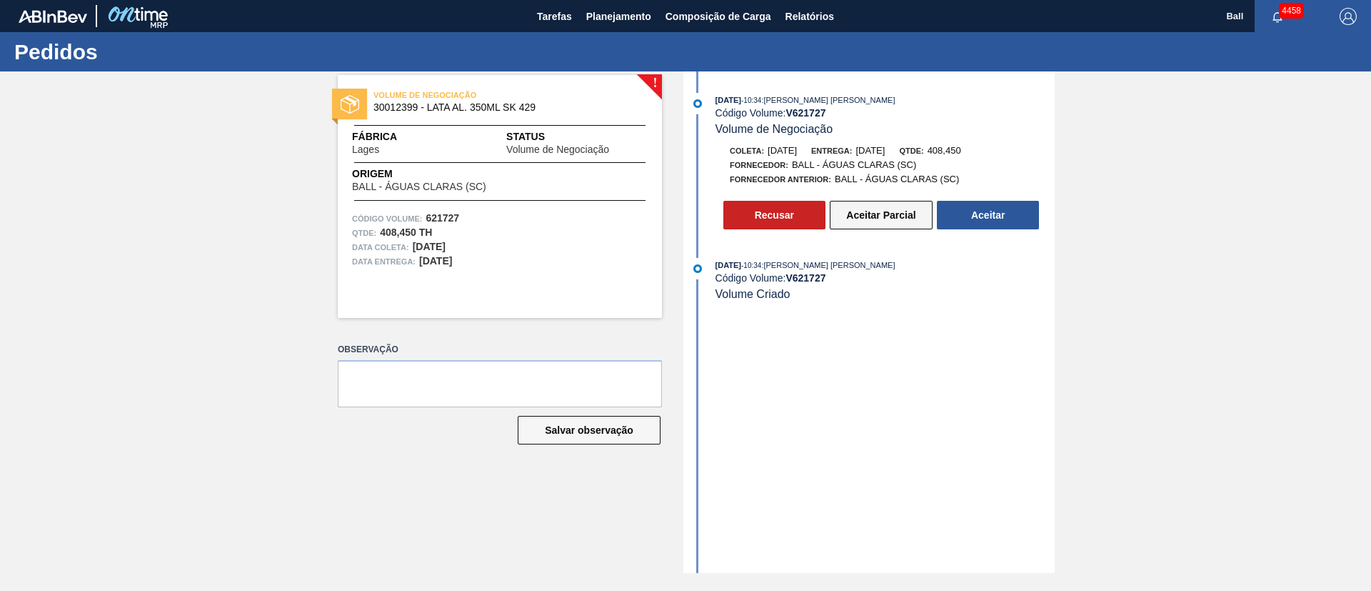
click at [883, 214] on button "Aceitar Parcial" at bounding box center [881, 215] width 103 height 29
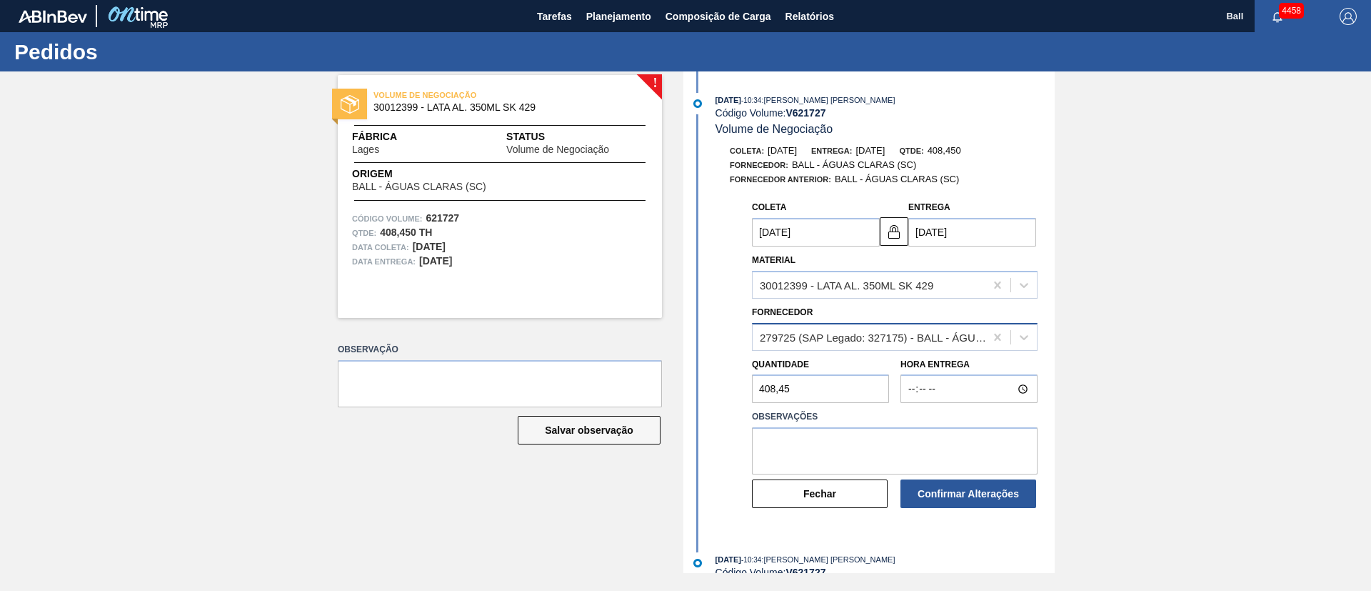
click at [946, 332] on div "279725 (SAP Legado: 327175) - BALL - ÁGUAS CLARAS (SC)" at bounding box center [873, 337] width 226 height 12
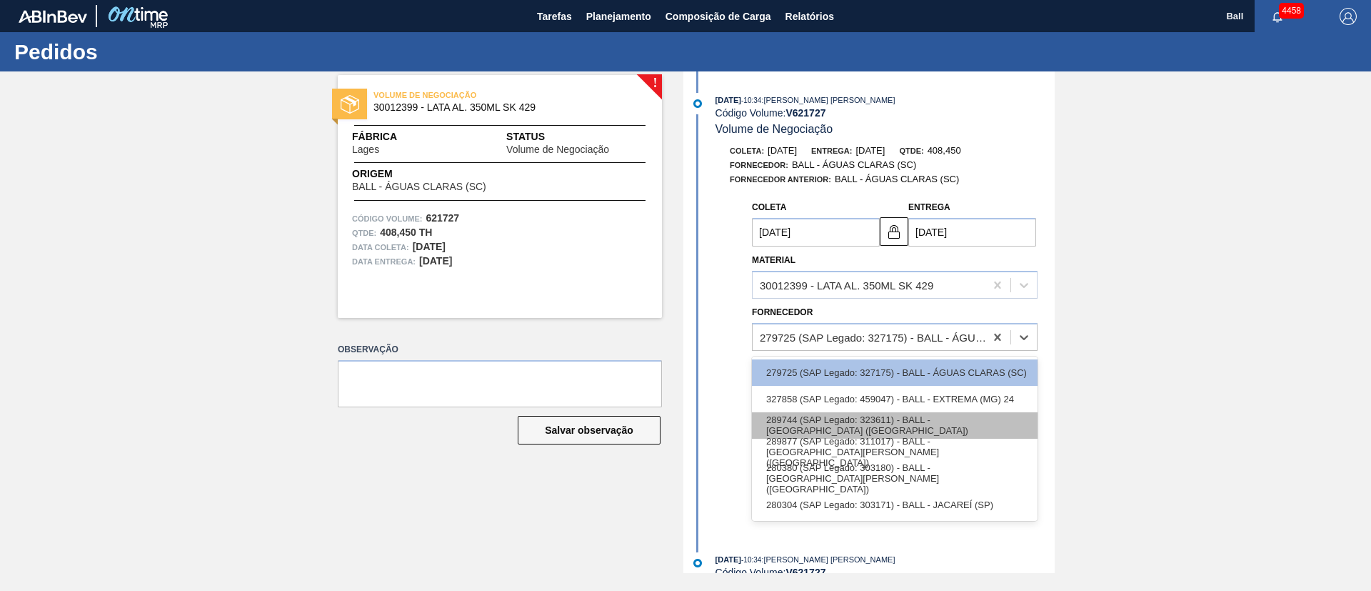
click at [945, 419] on div "289744 (SAP Legado: 323611) - BALL - POUSO ALEGRE (MG)" at bounding box center [895, 425] width 286 height 26
type input "15/09/2025"
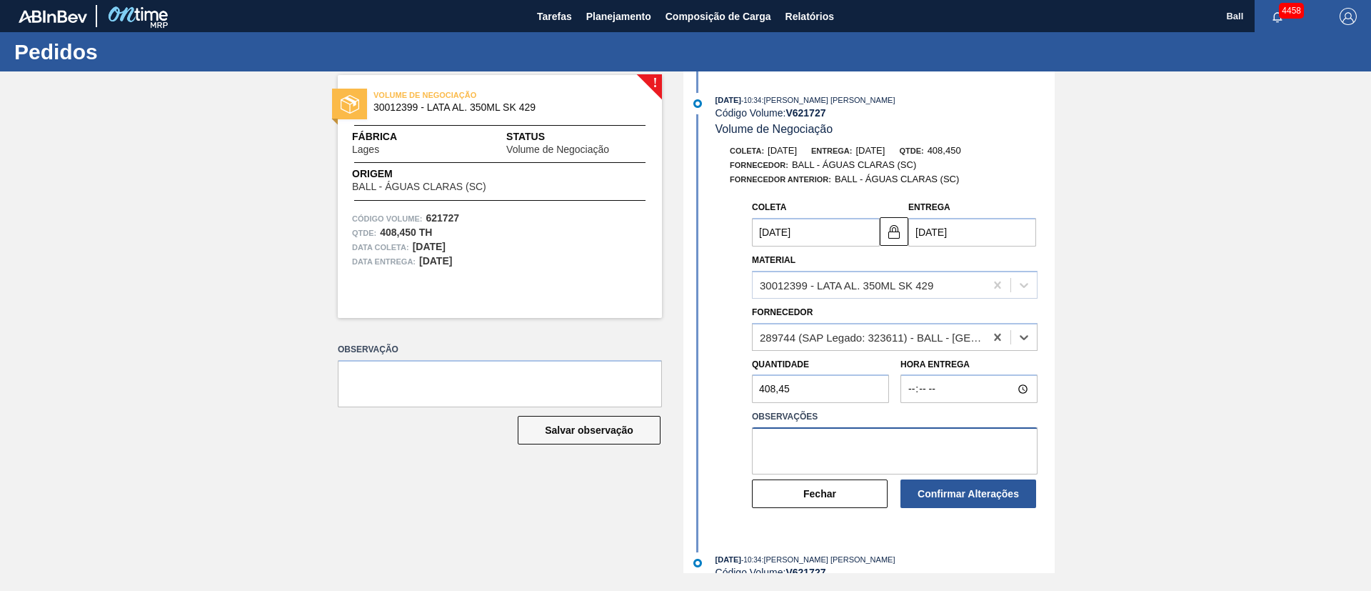
click at [924, 447] on textarea at bounding box center [895, 450] width 286 height 47
type textarea "Ok por BRPD"
click at [968, 494] on button "Confirmar Alterações" at bounding box center [969, 493] width 136 height 29
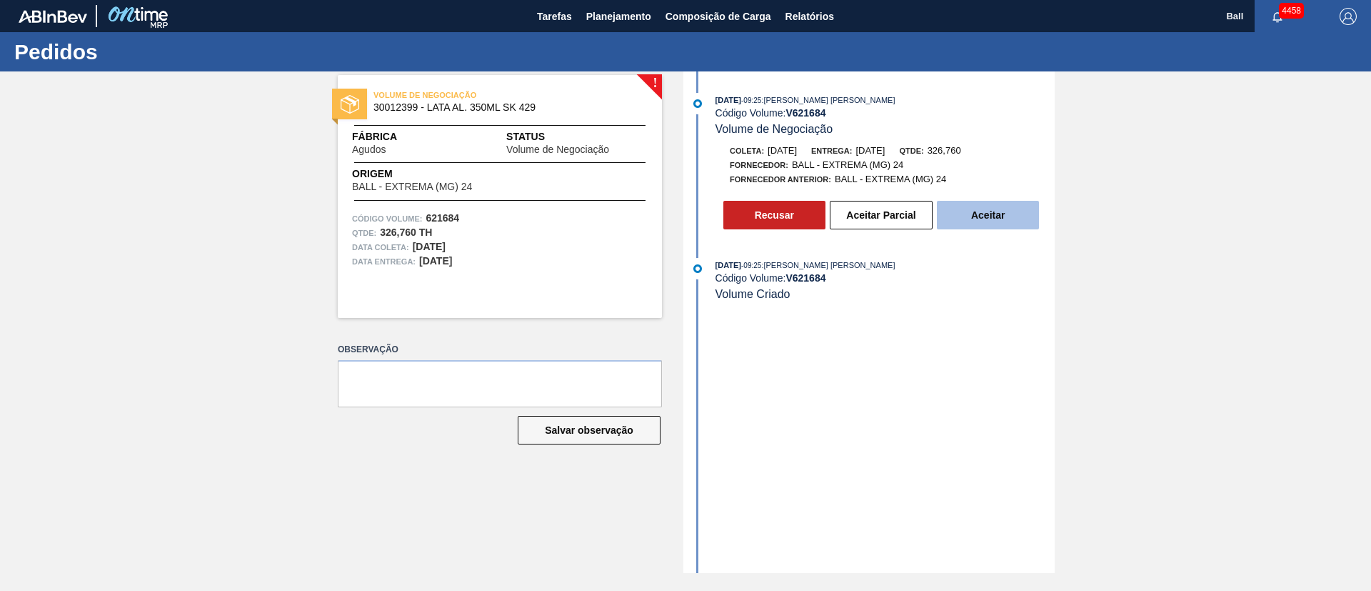
click at [975, 202] on button "Aceitar" at bounding box center [988, 215] width 102 height 29
click at [1017, 211] on button "Aceitar" at bounding box center [988, 215] width 102 height 29
click at [889, 213] on button "Aceitar Parcial" at bounding box center [881, 215] width 103 height 29
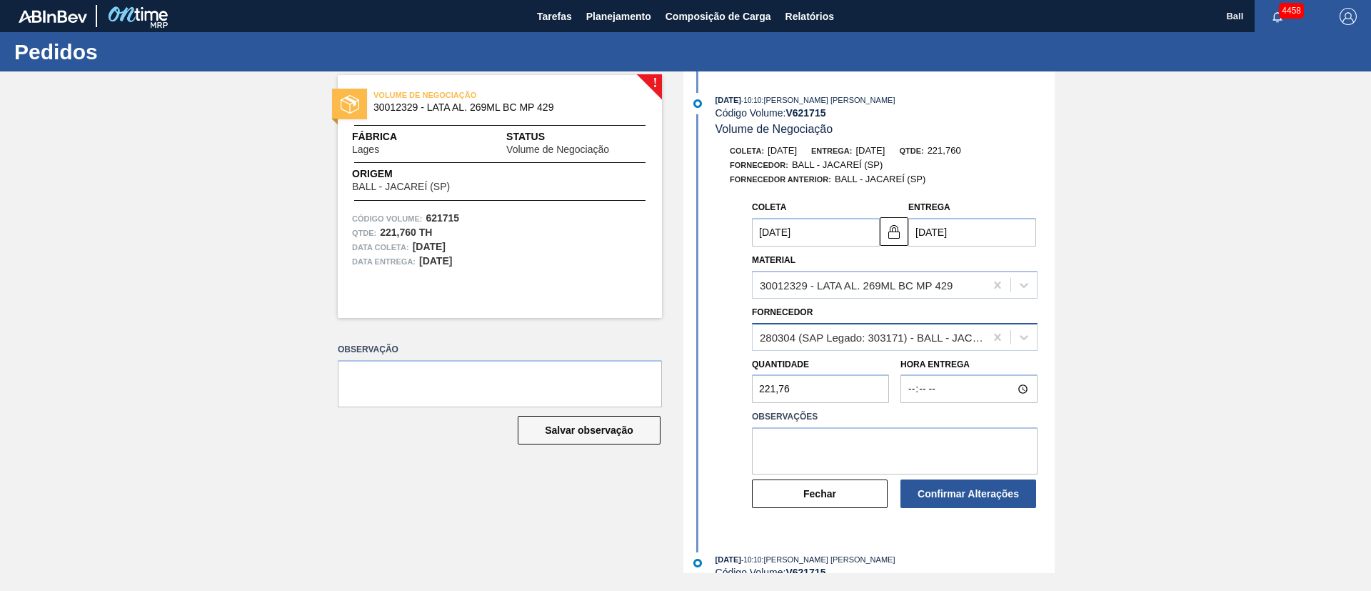
click at [913, 333] on div "280304 (SAP Legado: 303171) - BALL - JACAREÍ (SP)" at bounding box center [873, 337] width 226 height 12
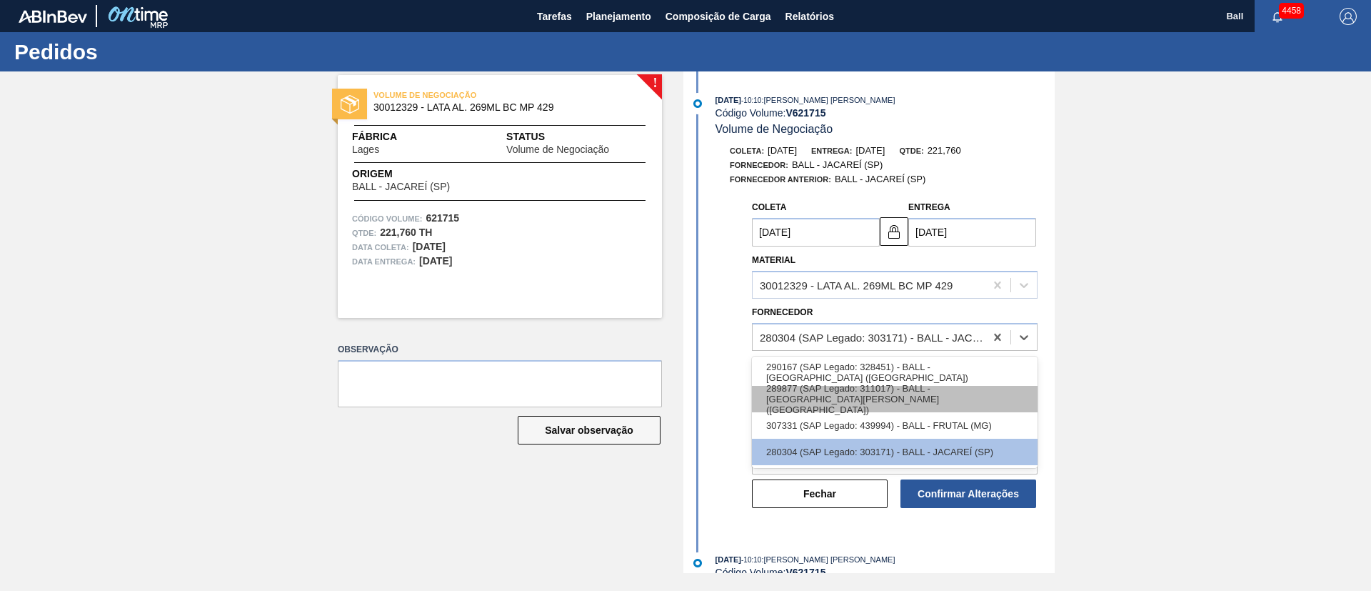
click at [948, 399] on div "289877 (SAP Legado: 311017) - BALL - [GEOGRAPHIC_DATA] ([GEOGRAPHIC_DATA])" at bounding box center [895, 399] width 286 height 26
type input "[DATE]"
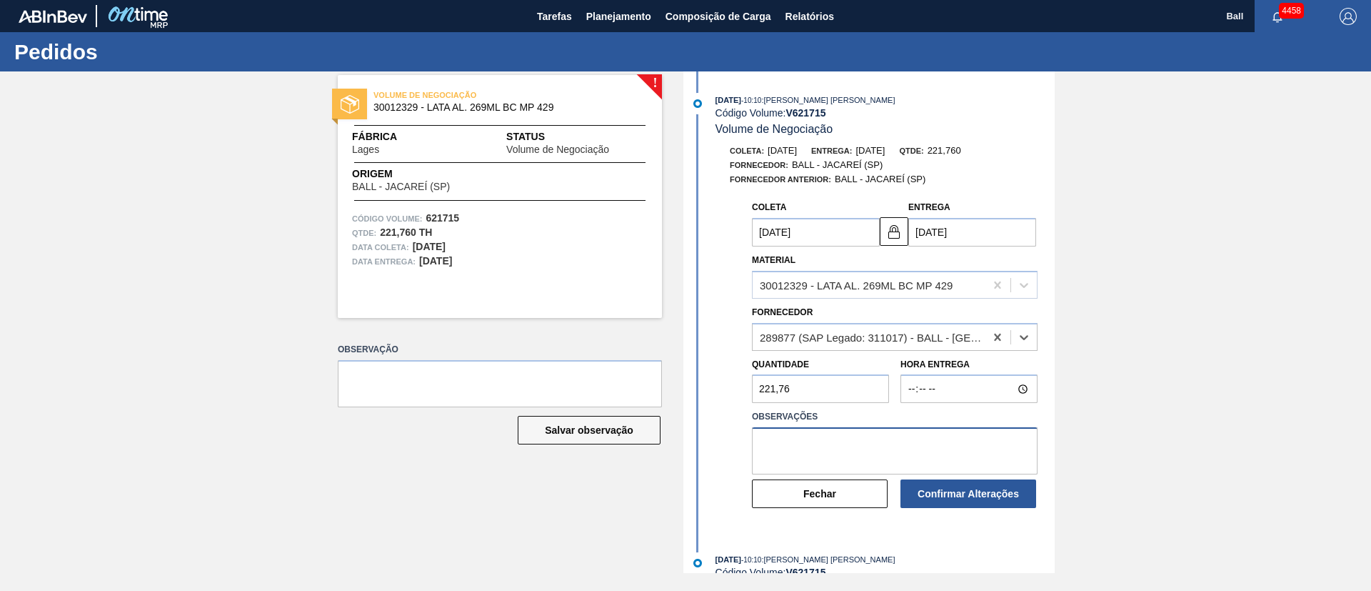
click at [902, 433] on textarea at bounding box center [895, 450] width 286 height 47
type textarea "OK POR BR3R"
click at [969, 496] on button "Confirmar Alterações" at bounding box center [969, 493] width 136 height 29
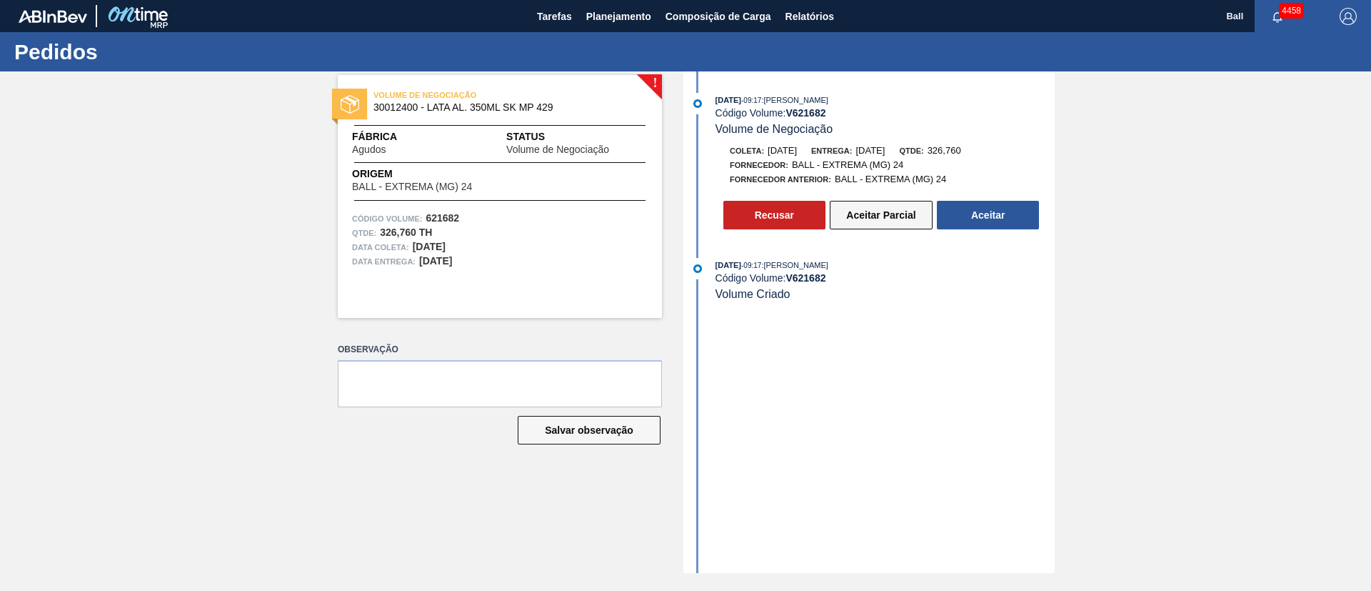
click at [891, 211] on button "Aceitar Parcial" at bounding box center [881, 215] width 103 height 29
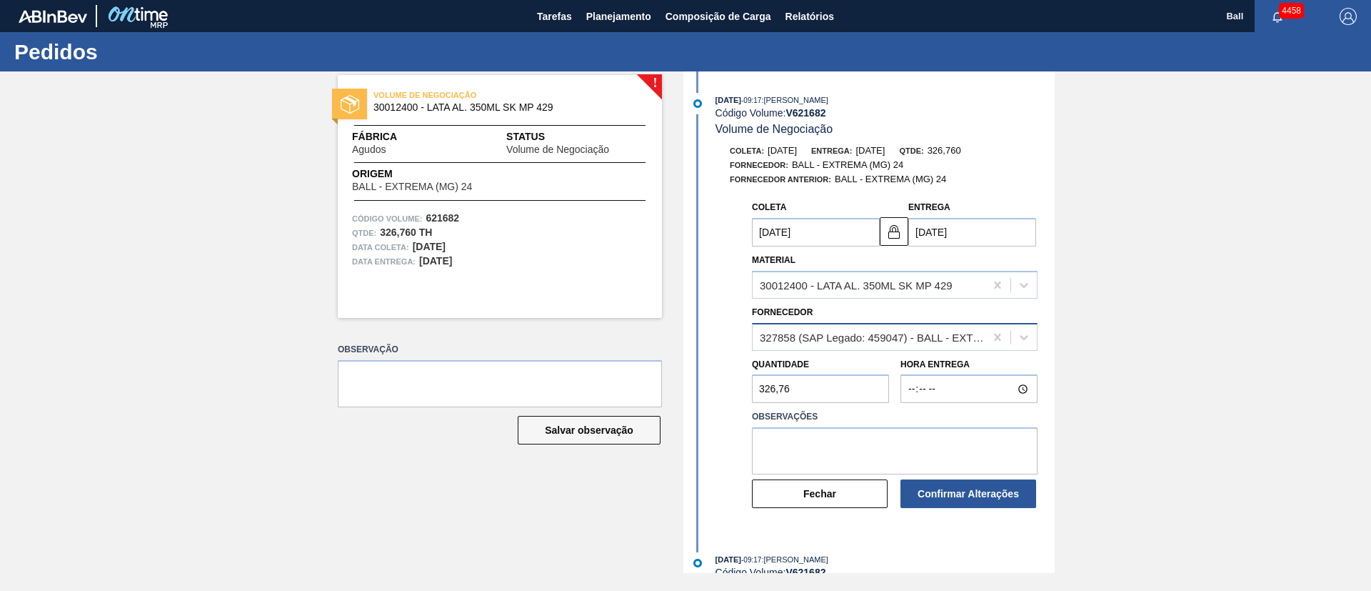
click at [895, 336] on div "327858 (SAP Legado: 459047) - BALL - EXTREMA (MG) 24" at bounding box center [873, 337] width 226 height 12
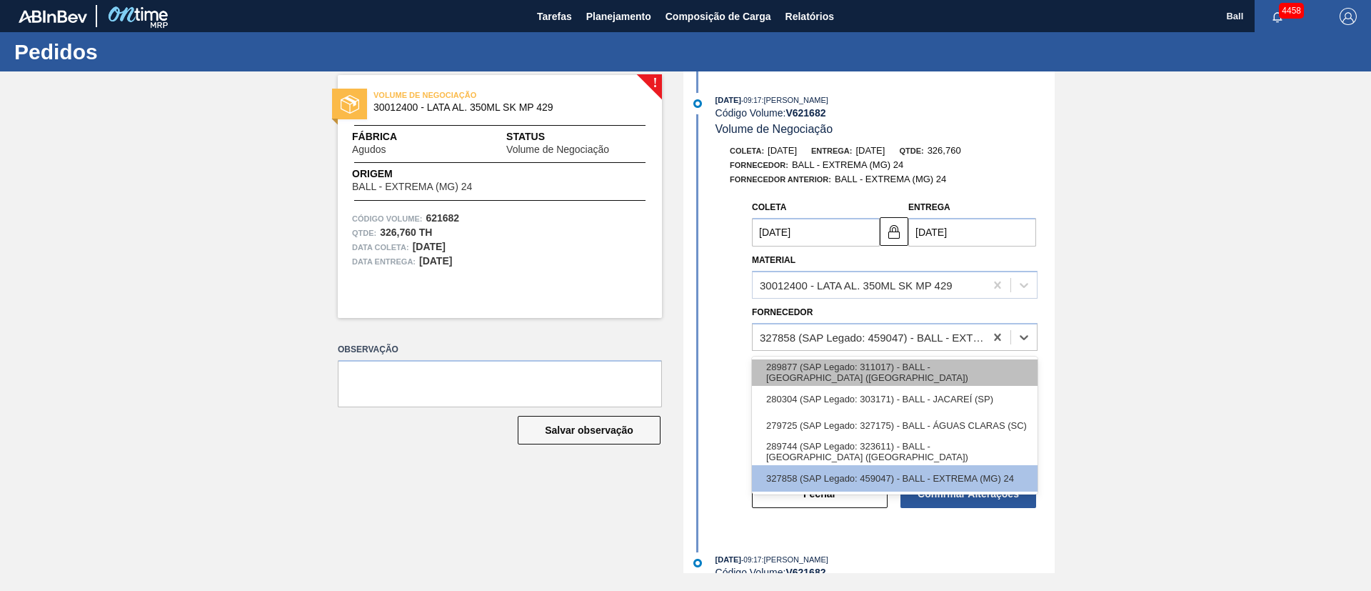
click at [969, 376] on div "289877 (SAP Legado: 311017) - BALL - [GEOGRAPHIC_DATA] ([GEOGRAPHIC_DATA])" at bounding box center [895, 372] width 286 height 26
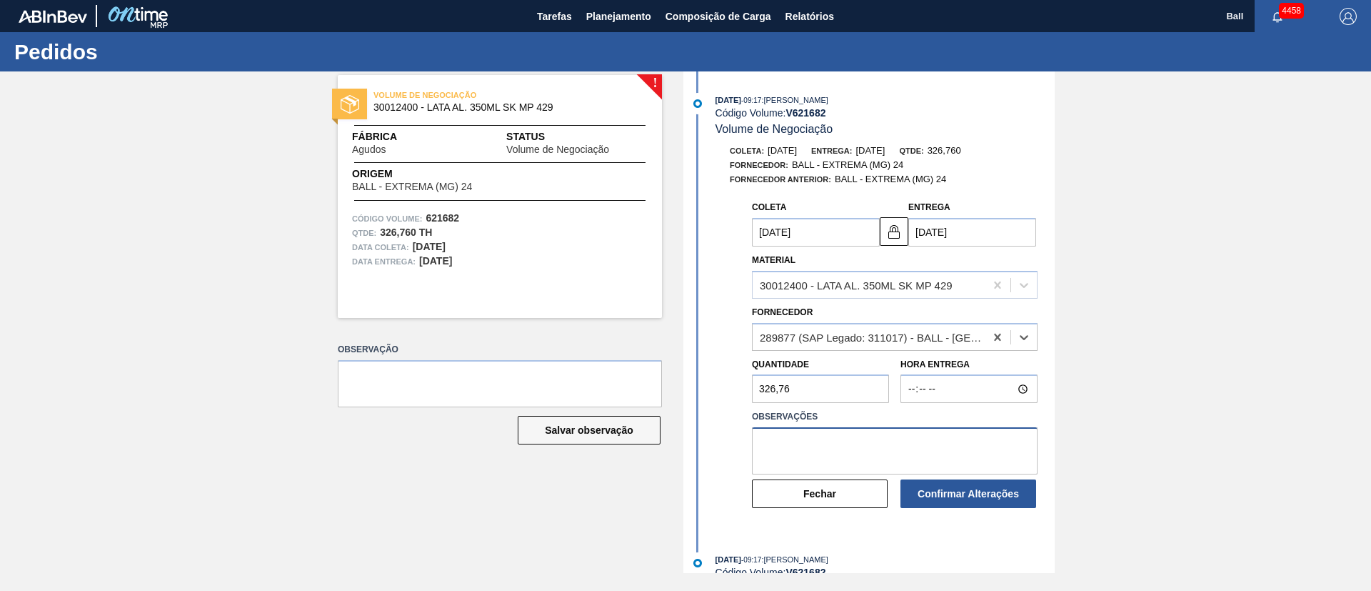
click at [904, 444] on textarea at bounding box center [895, 450] width 286 height 47
type textarea "OK POR BR3R"
click at [974, 509] on div "Confirmar Alterações" at bounding box center [969, 493] width 149 height 31
drag, startPoint x: 974, startPoint y: 509, endPoint x: 526, endPoint y: 476, distance: 449.0
click at [526, 476] on div "! VOLUME DE NEGOCIAÇÃO 30012400 - LATA AL. 350ML SK MP 429 Fábrica Agudos Statu…" at bounding box center [489, 321] width 346 height 501
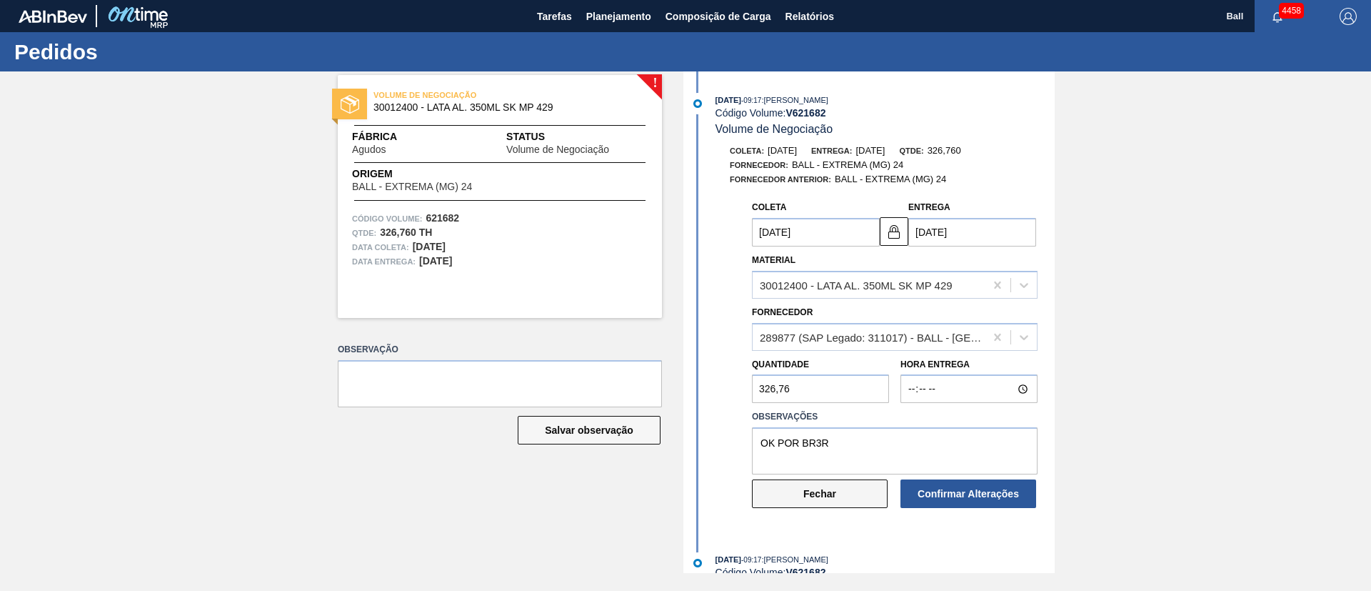
click at [799, 485] on button "Fechar" at bounding box center [820, 493] width 136 height 29
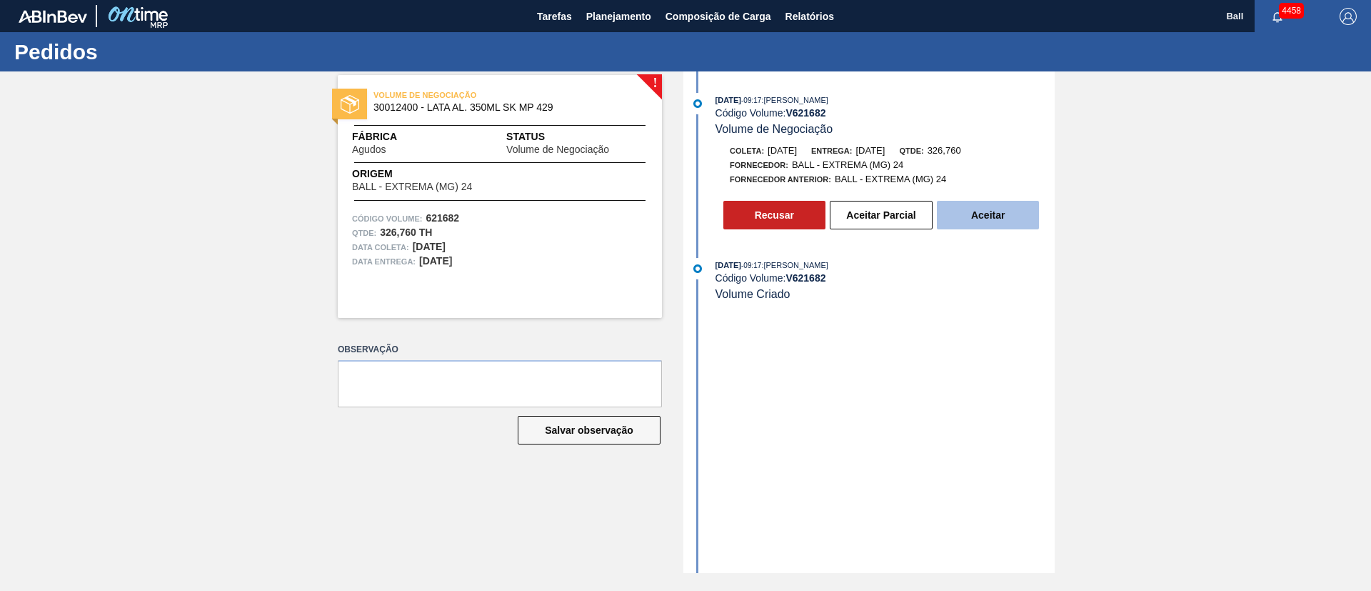
click at [958, 206] on button "Aceitar" at bounding box center [988, 215] width 102 height 29
click at [896, 214] on button "Aceitar Parcial" at bounding box center [881, 215] width 103 height 29
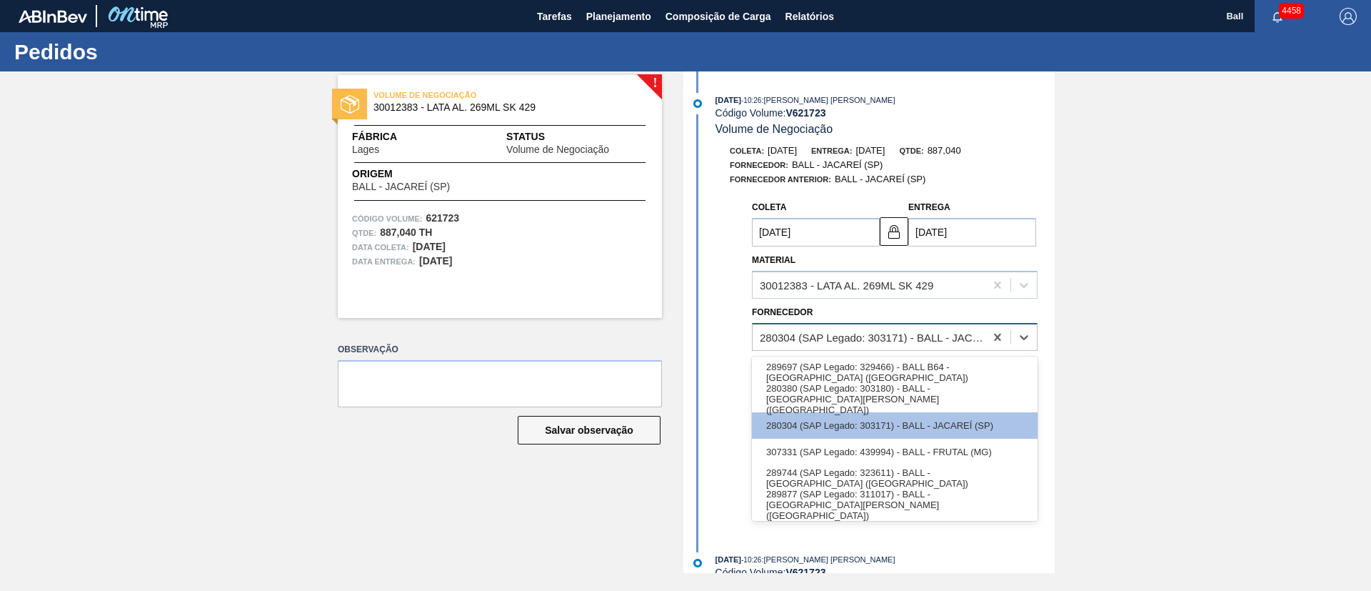
click at [961, 335] on div "280304 (SAP Legado: 303171) - BALL - JACAREÍ (SP)" at bounding box center [873, 337] width 226 height 12
drag, startPoint x: 981, startPoint y: 500, endPoint x: 948, endPoint y: 435, distance: 72.8
click at [980, 500] on div "289877 (SAP Legado: 311017) - BALL - TRÊS RIOS (RJ)" at bounding box center [895, 504] width 286 height 26
type input "11/09/2025"
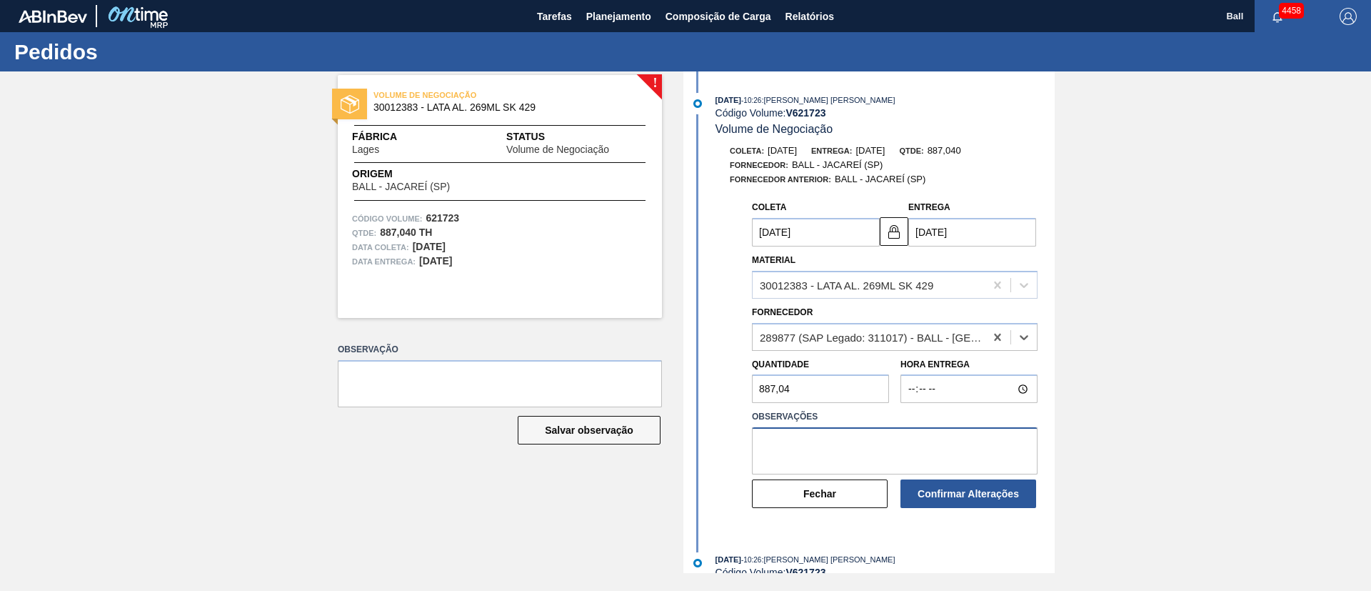
click at [929, 431] on textarea at bounding box center [895, 450] width 286 height 47
type textarea "OK POR BR3R"
click at [954, 503] on button "Confirmar Alterações" at bounding box center [969, 493] width 136 height 29
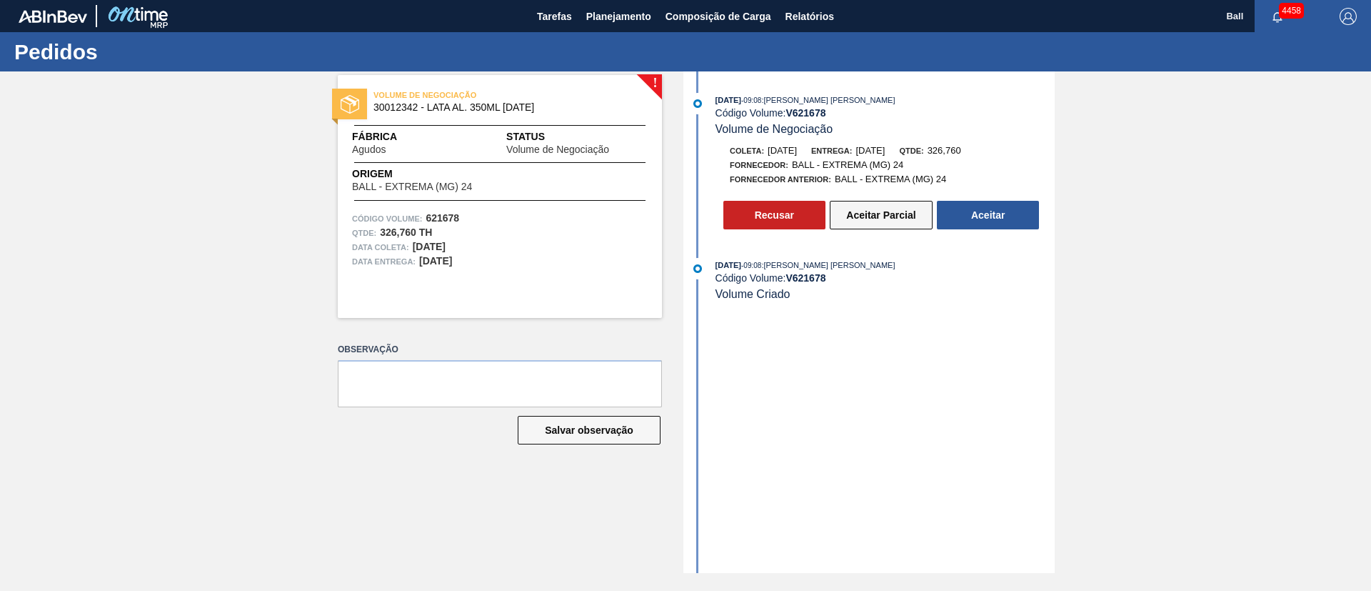
click at [887, 208] on button "Aceitar Parcial" at bounding box center [881, 215] width 103 height 29
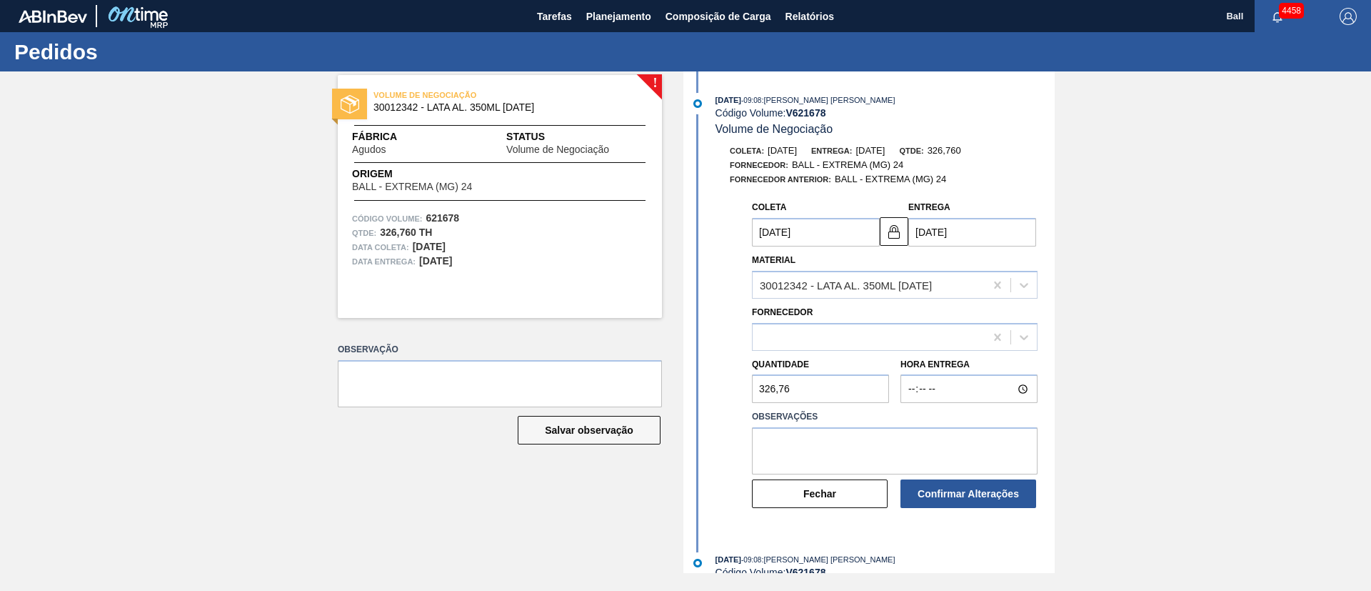
type input "[DATE]"
click at [847, 498] on button "Fechar" at bounding box center [820, 493] width 136 height 29
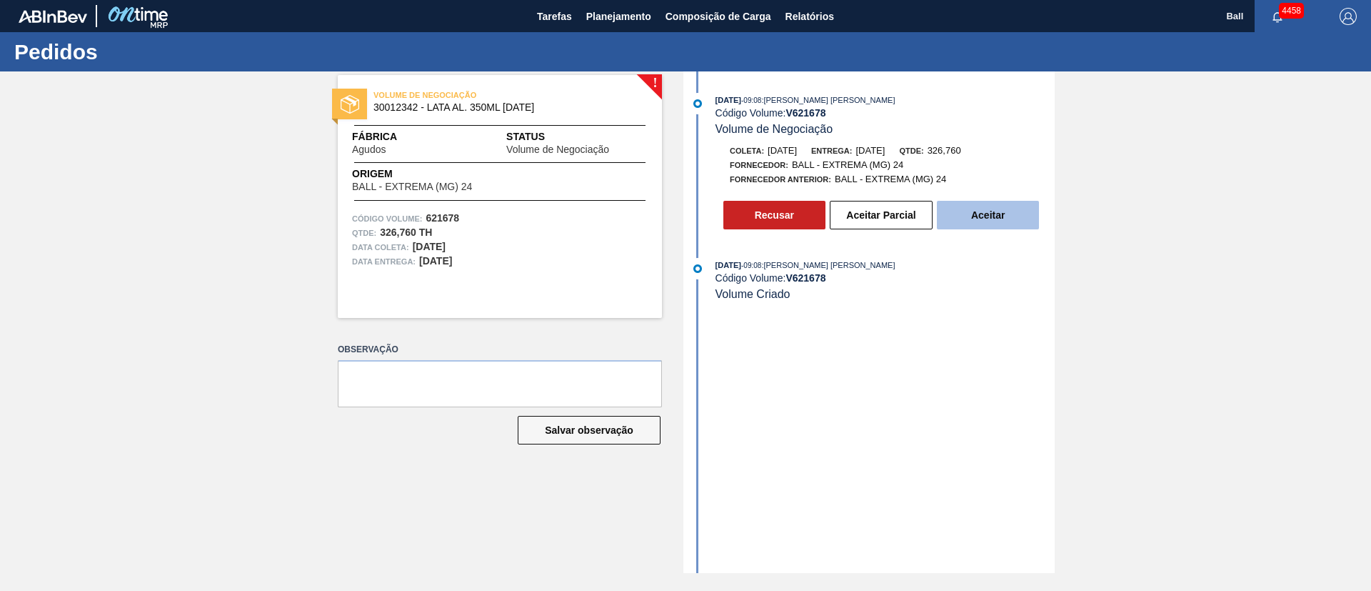
click at [1016, 217] on button "Aceitar" at bounding box center [988, 215] width 102 height 29
click at [898, 221] on button "Aceitar Parcial" at bounding box center [881, 215] width 103 height 29
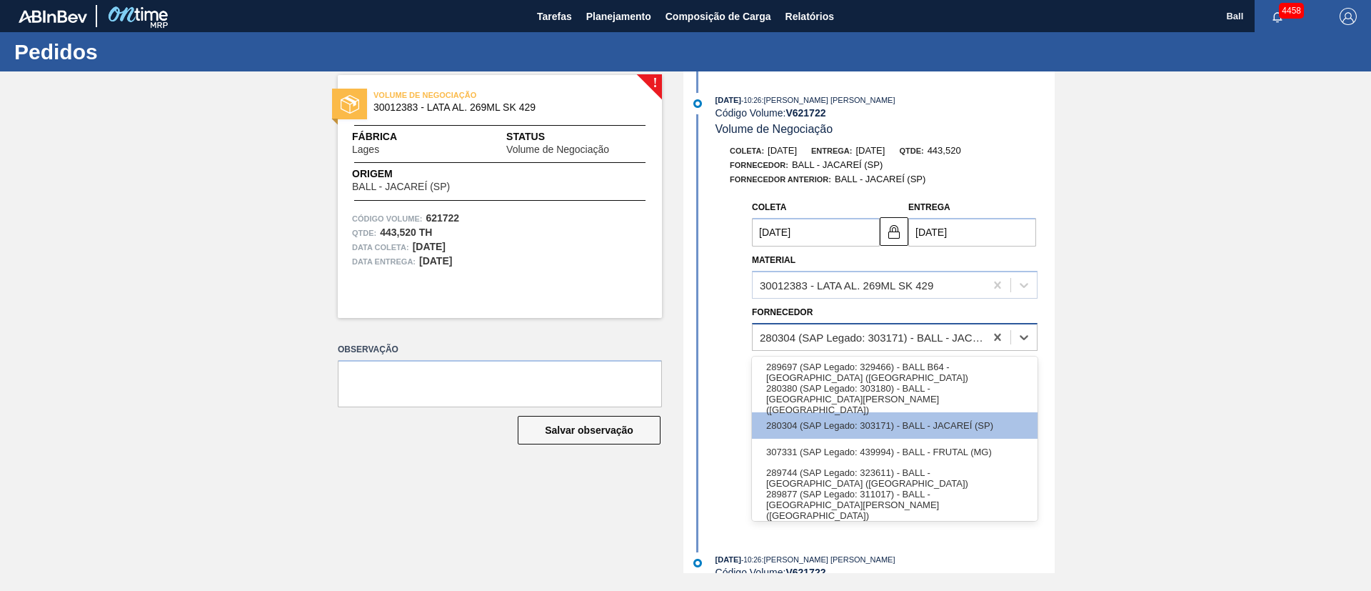
click at [956, 329] on div "280304 (SAP Legado: 303171) - BALL - JACAREÍ (SP)" at bounding box center [869, 336] width 232 height 21
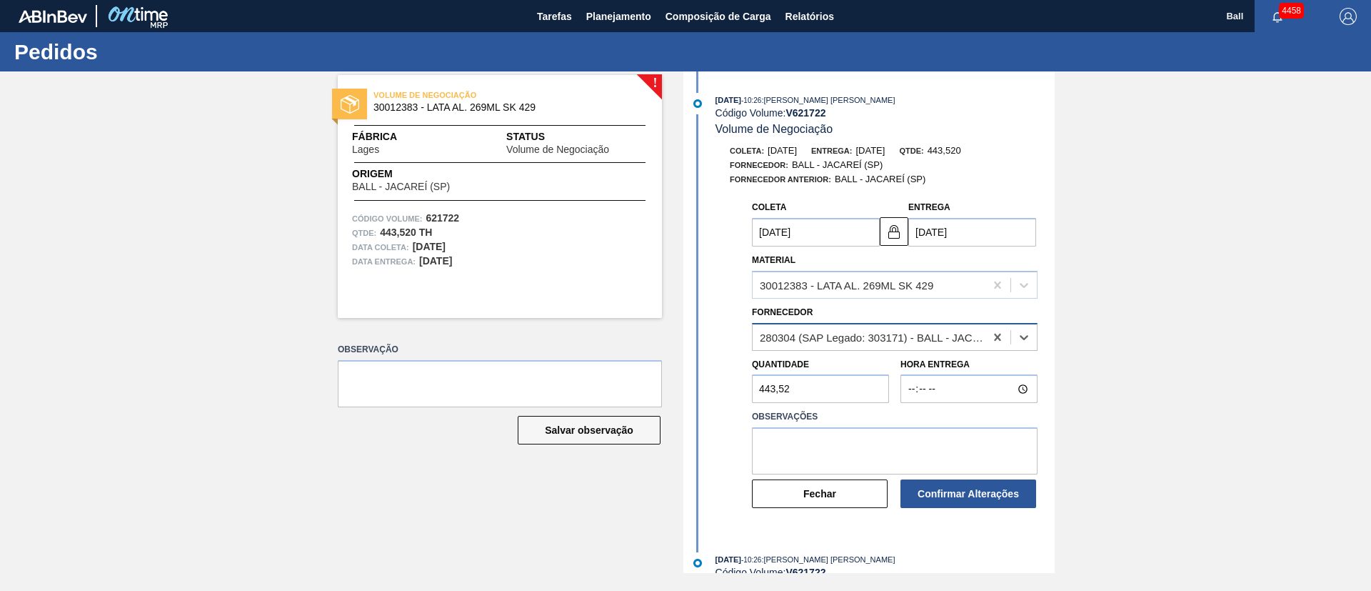
click at [949, 337] on div "280304 (SAP Legado: 303171) - BALL - JACAREÍ (SP)" at bounding box center [873, 337] width 226 height 12
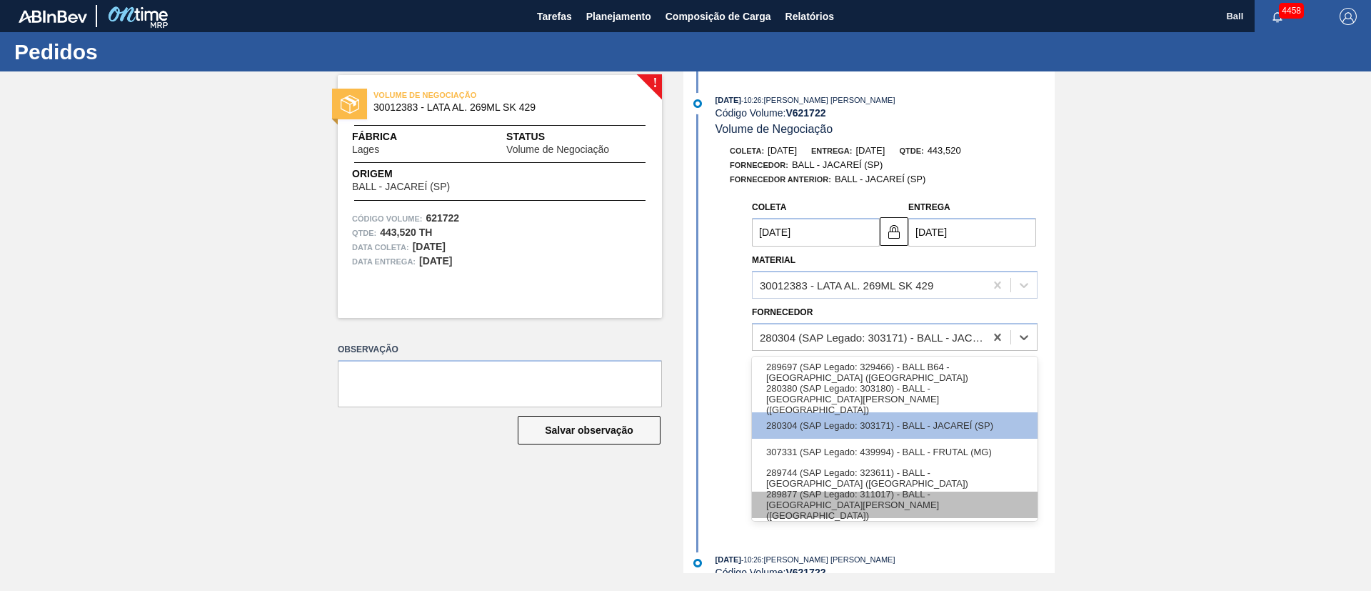
click at [952, 507] on div "289877 (SAP Legado: 311017) - BALL - TRÊS RIOS (RJ)" at bounding box center [895, 504] width 286 height 26
type input "12/09/2025"
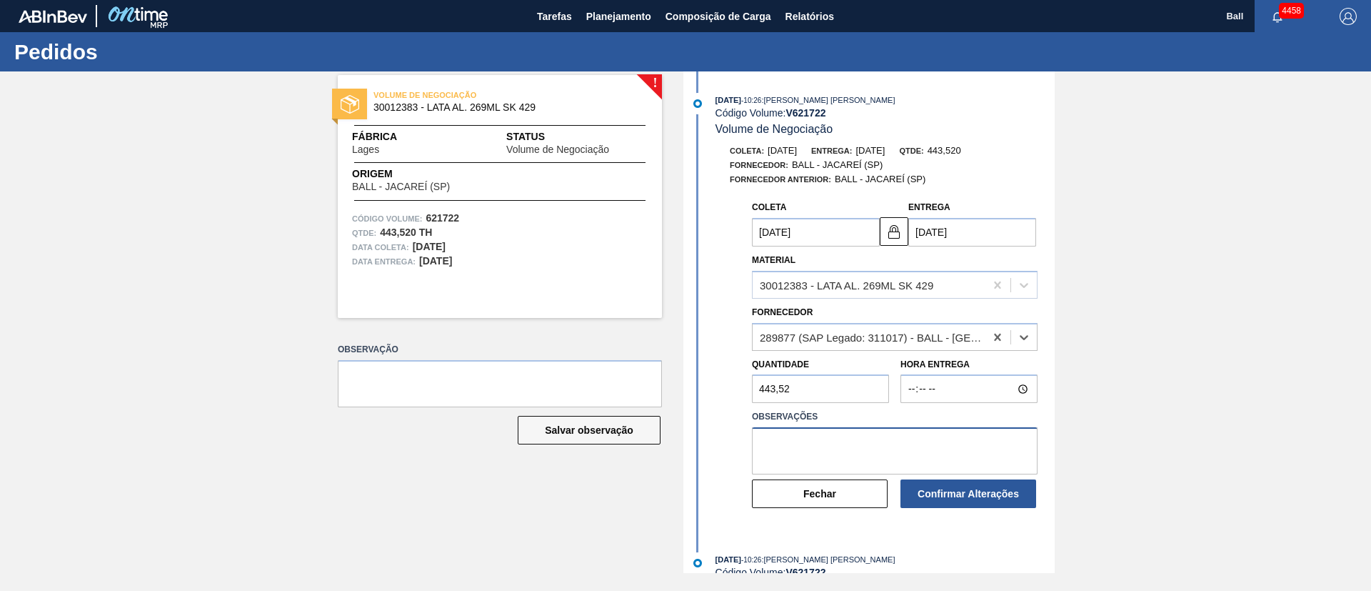
click at [911, 430] on textarea at bounding box center [895, 450] width 286 height 47
type textarea "OK POR BR3R"
click at [969, 487] on button "Confirmar Alterações" at bounding box center [969, 493] width 136 height 29
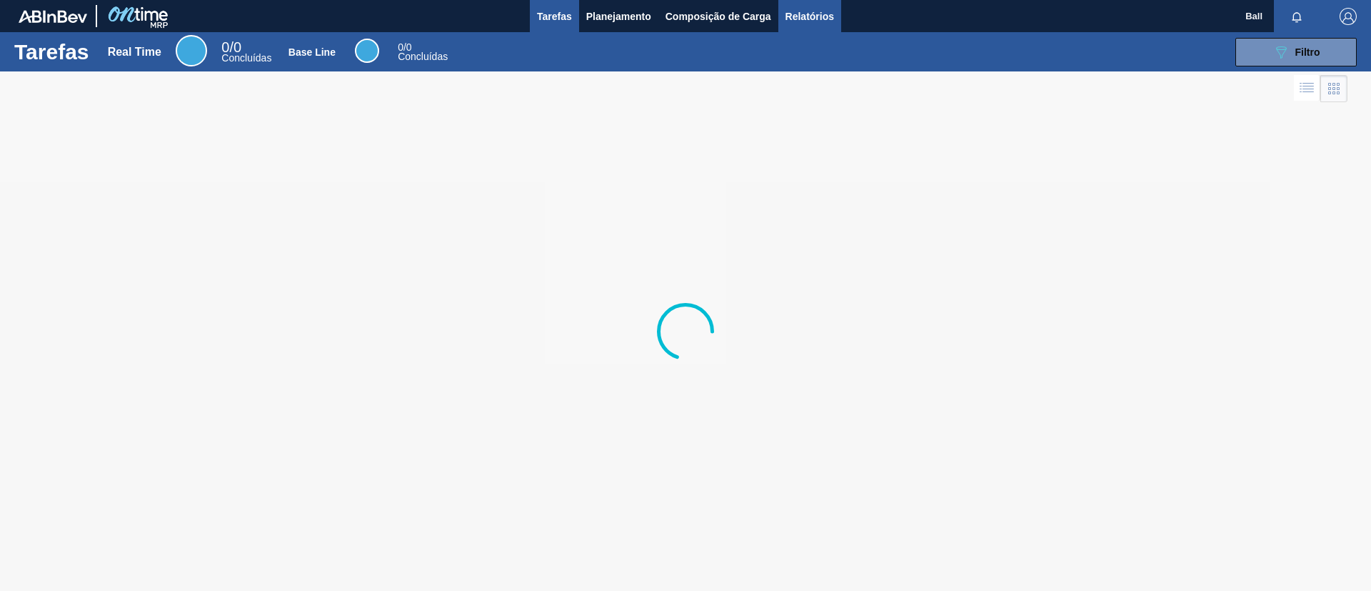
click at [805, 9] on span "Relatórios" at bounding box center [810, 16] width 49 height 17
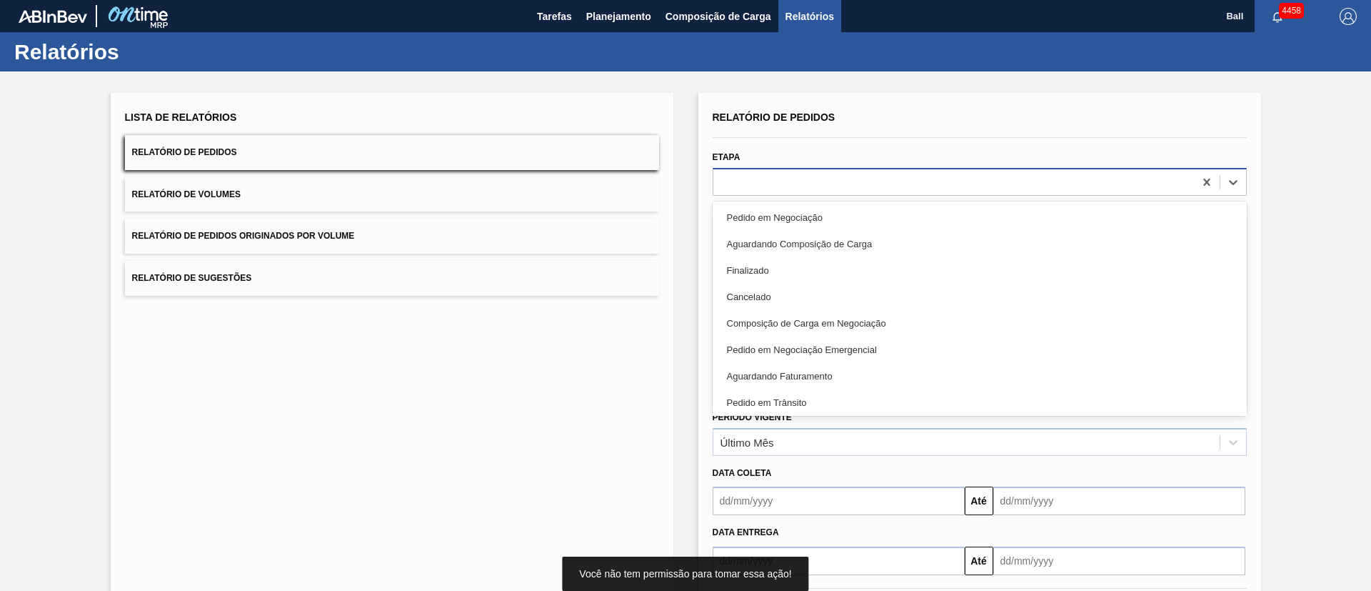
click at [766, 189] on div at bounding box center [954, 181] width 481 height 21
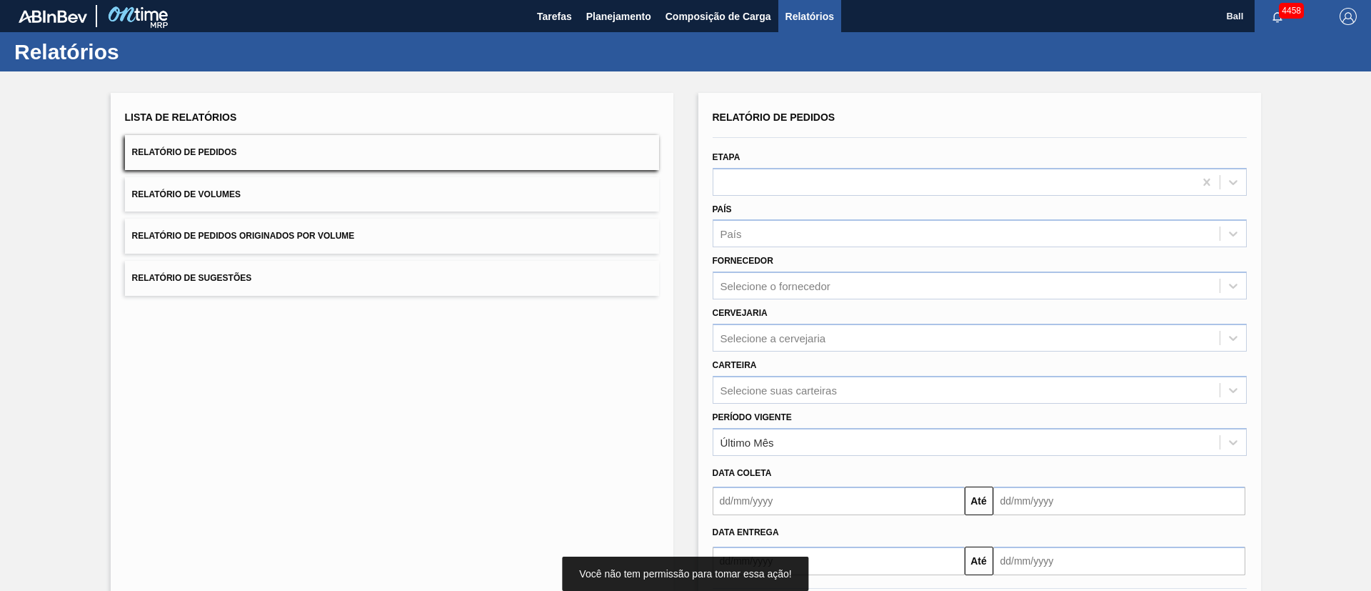
drag, startPoint x: 571, startPoint y: 397, endPoint x: 586, endPoint y: 396, distance: 15.1
click at [571, 396] on div "Lista de Relatórios Relatório de Pedidos Relatório de Volumes Relatório de Pedi…" at bounding box center [392, 368] width 563 height 551
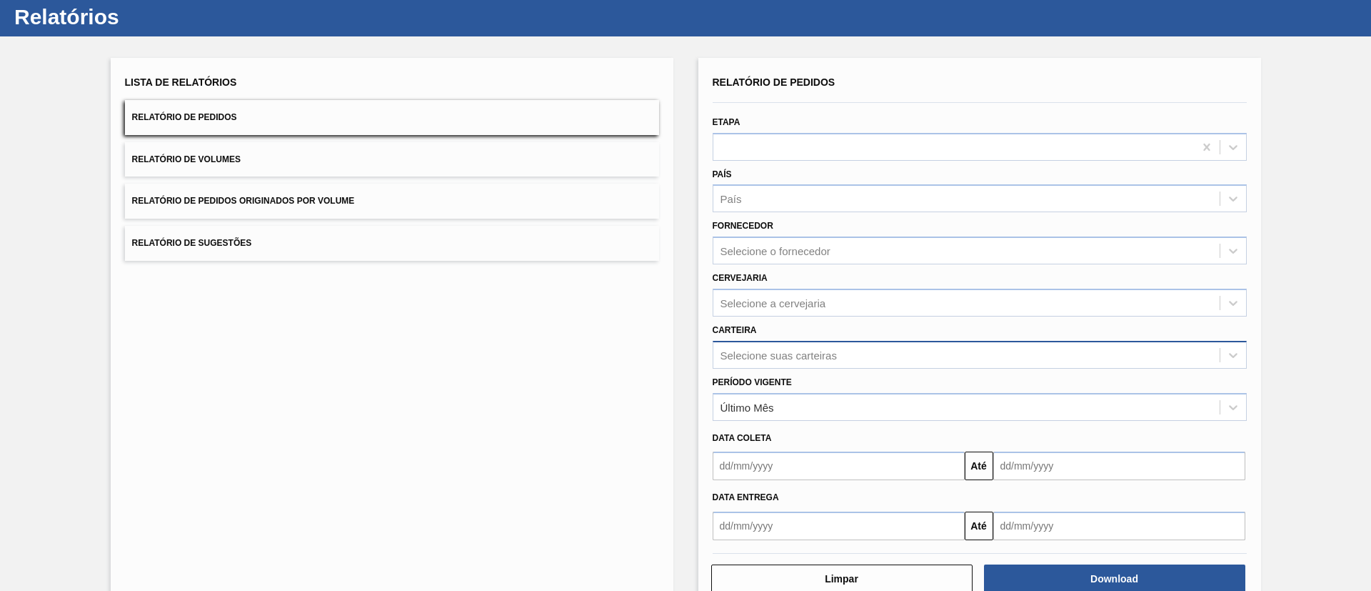
click at [841, 369] on div "Selecione suas carteiras" at bounding box center [980, 355] width 534 height 28
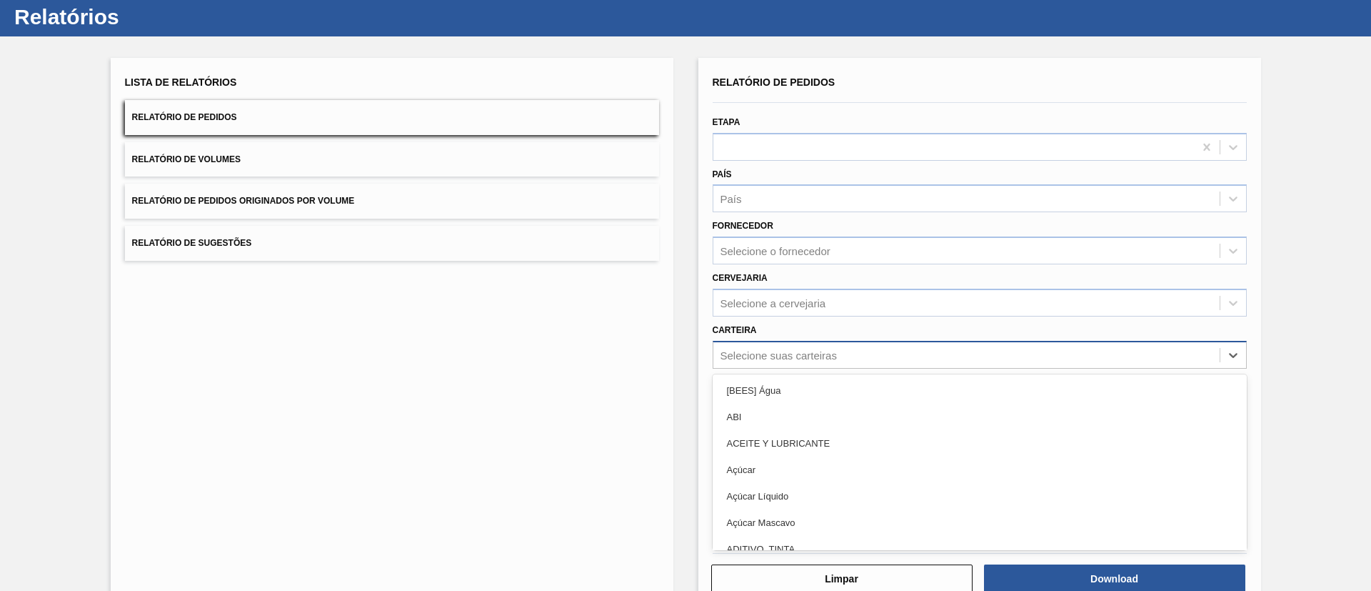
scroll to position [39, 0]
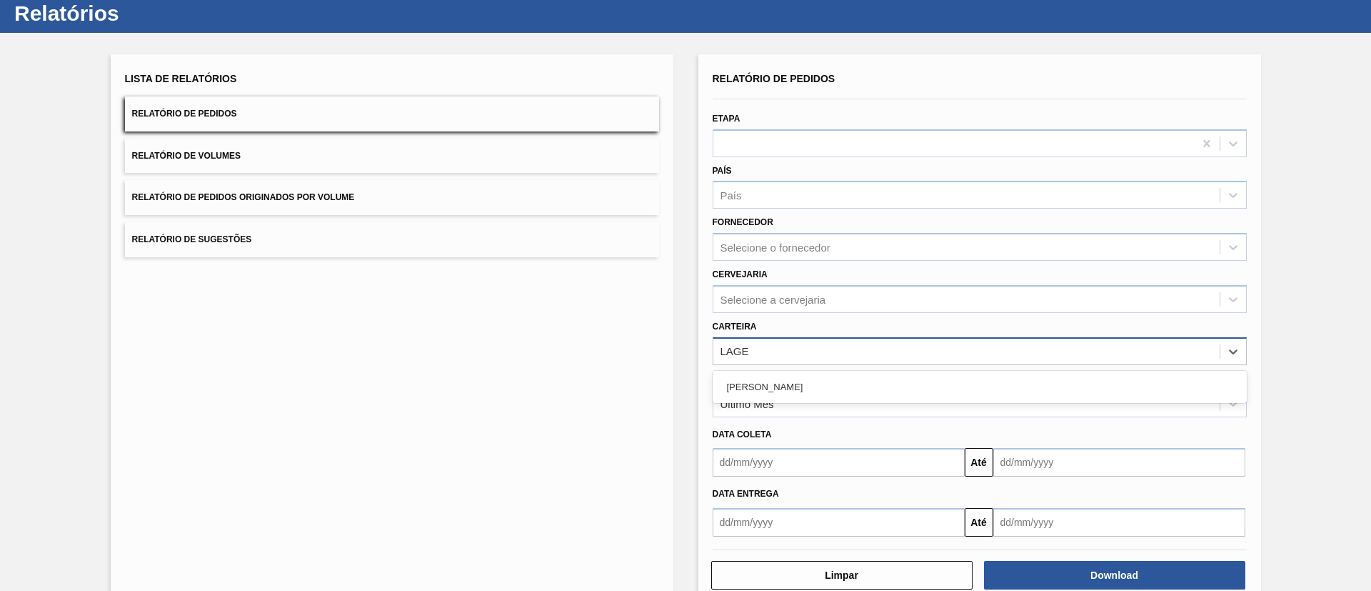
type input "LAGES"
drag, startPoint x: 824, startPoint y: 352, endPoint x: 664, endPoint y: 339, distance: 161.2
click at [664, 339] on div "Lista de Relatórios Relatório de Pedidos Relatório de Volumes Relatório de Pedi…" at bounding box center [685, 328] width 1371 height 590
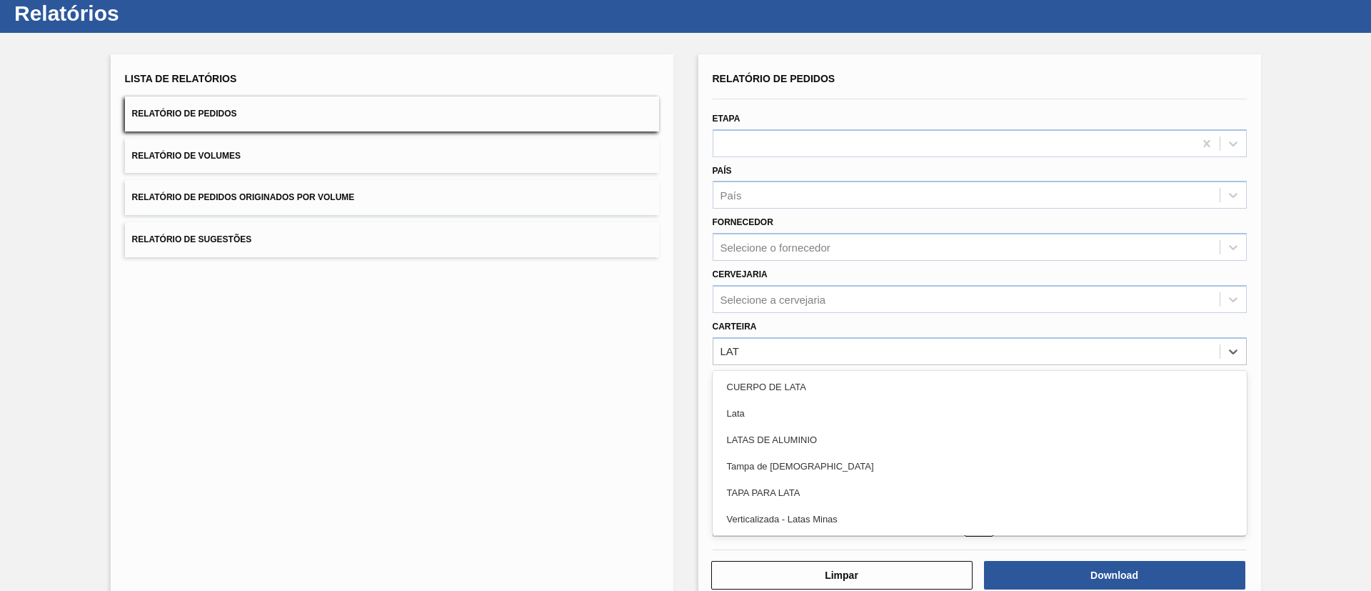
type input "LATA"
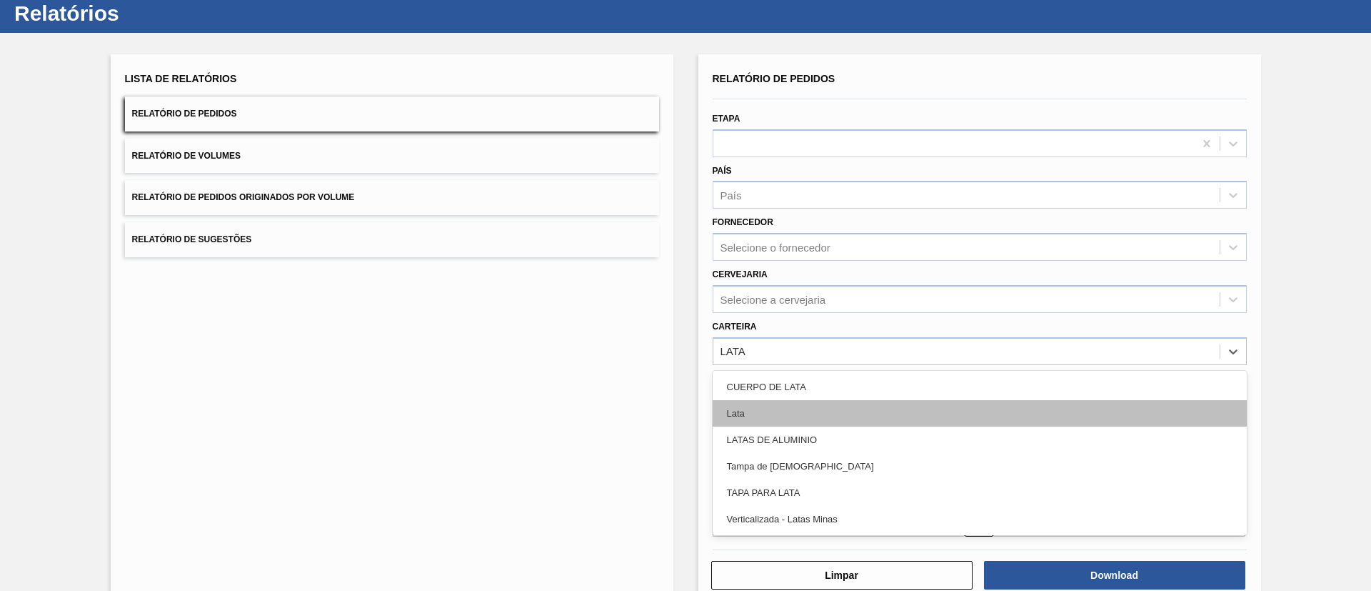
click at [775, 411] on div "Lata" at bounding box center [980, 413] width 534 height 26
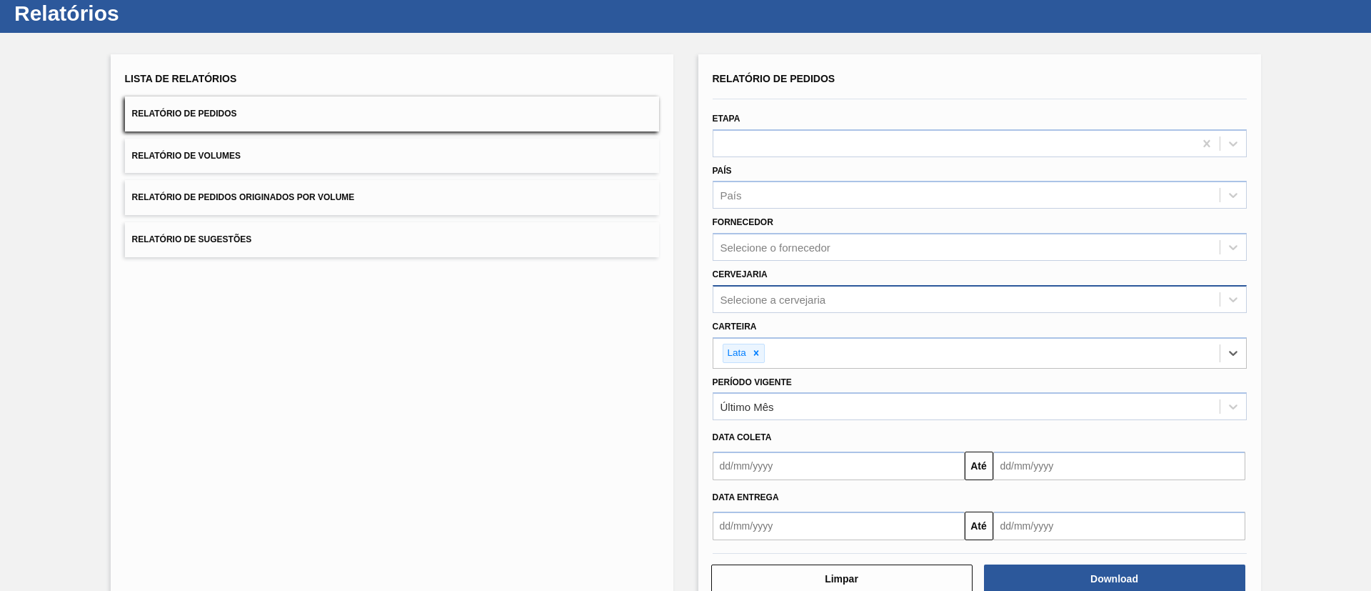
click at [831, 293] on div "Selecione a cervejaria" at bounding box center [967, 299] width 506 height 21
type input "LAGES"
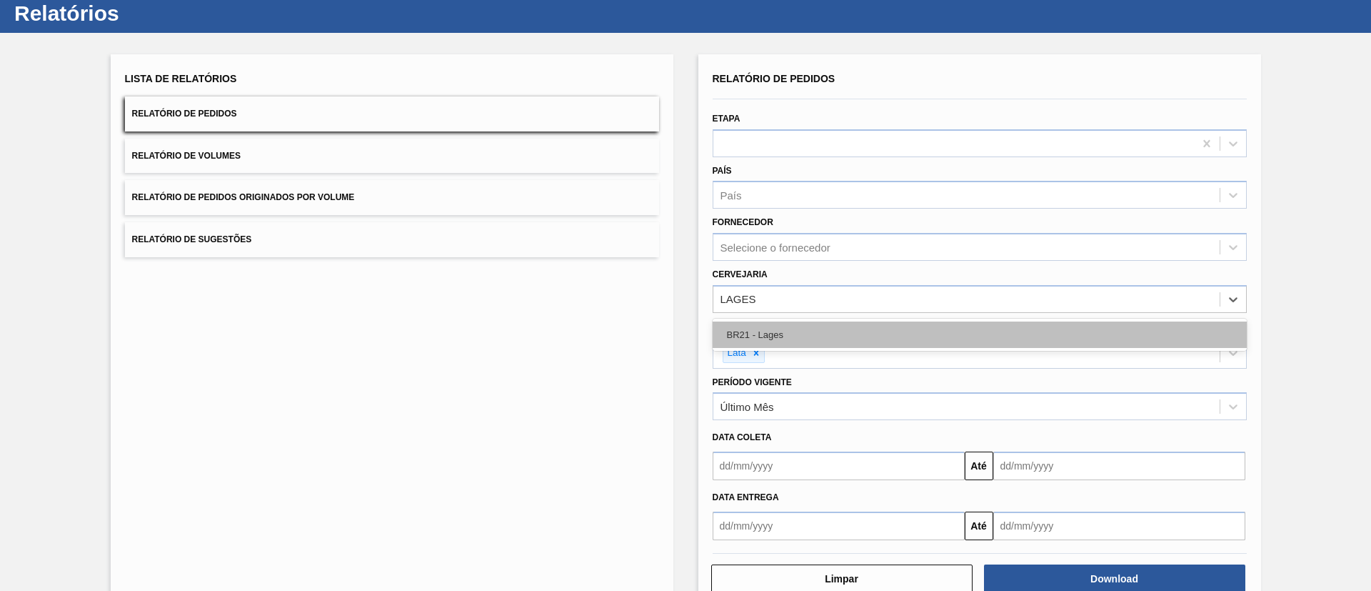
click at [839, 343] on div "BR21 - Lages" at bounding box center [980, 334] width 534 height 26
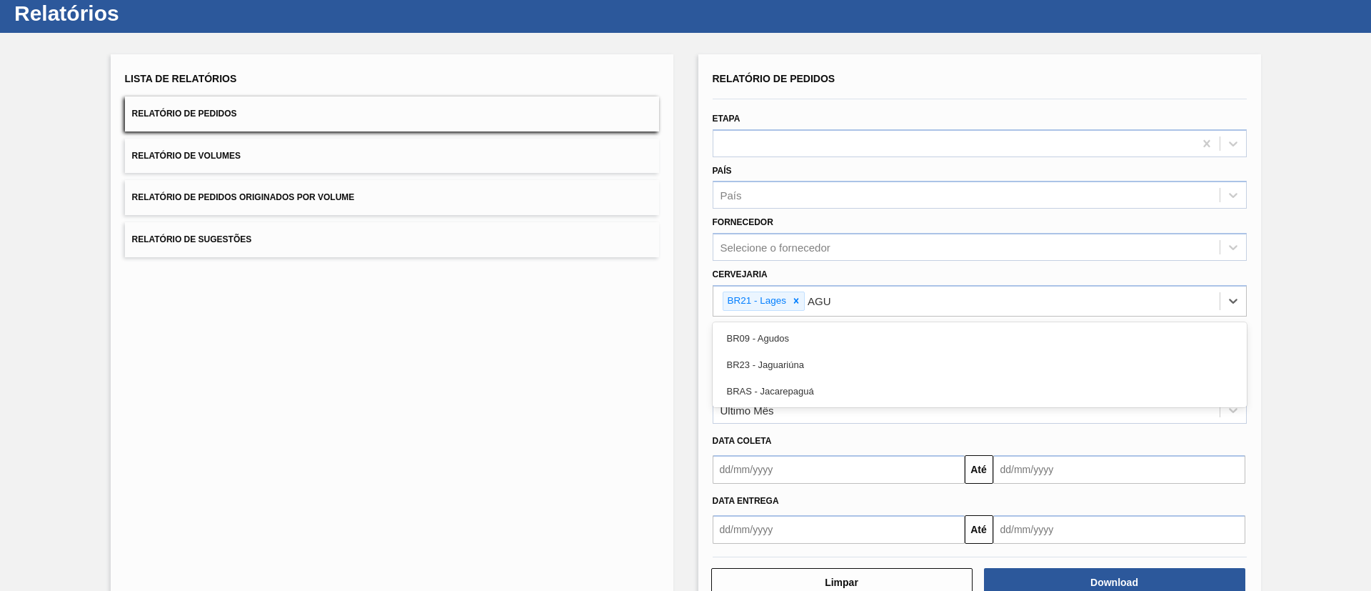
type input "AGUD"
type input "VIAM"
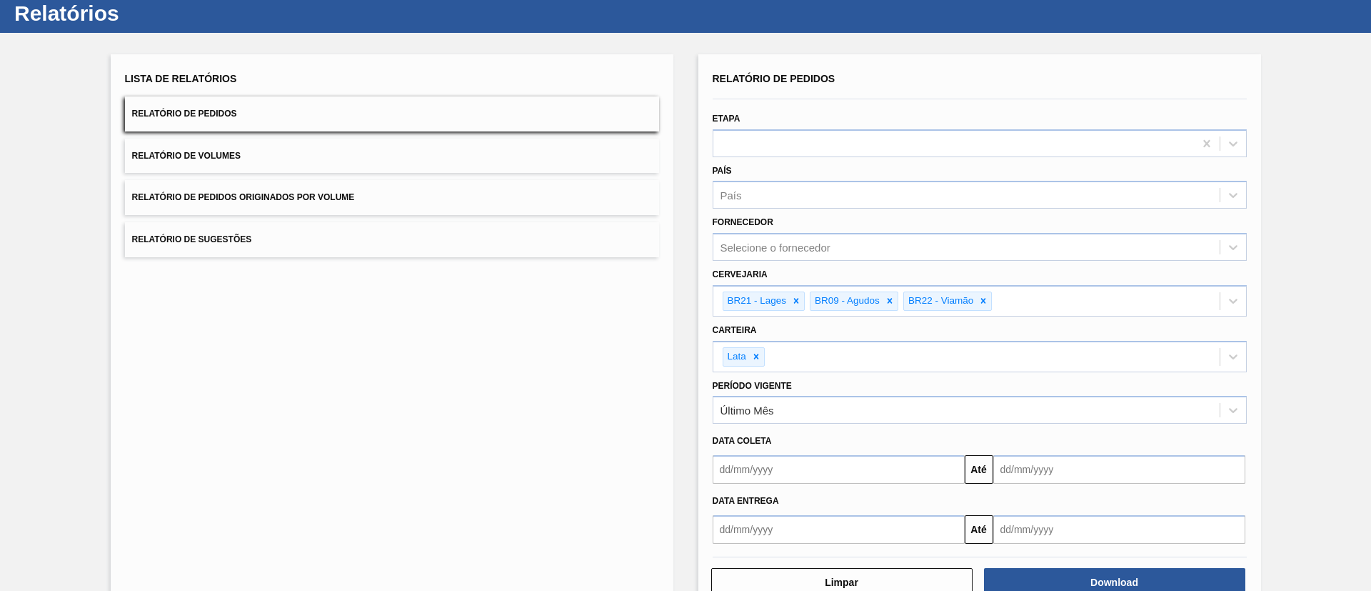
click at [846, 373] on div "Período Vigente Último Mês" at bounding box center [980, 398] width 546 height 52
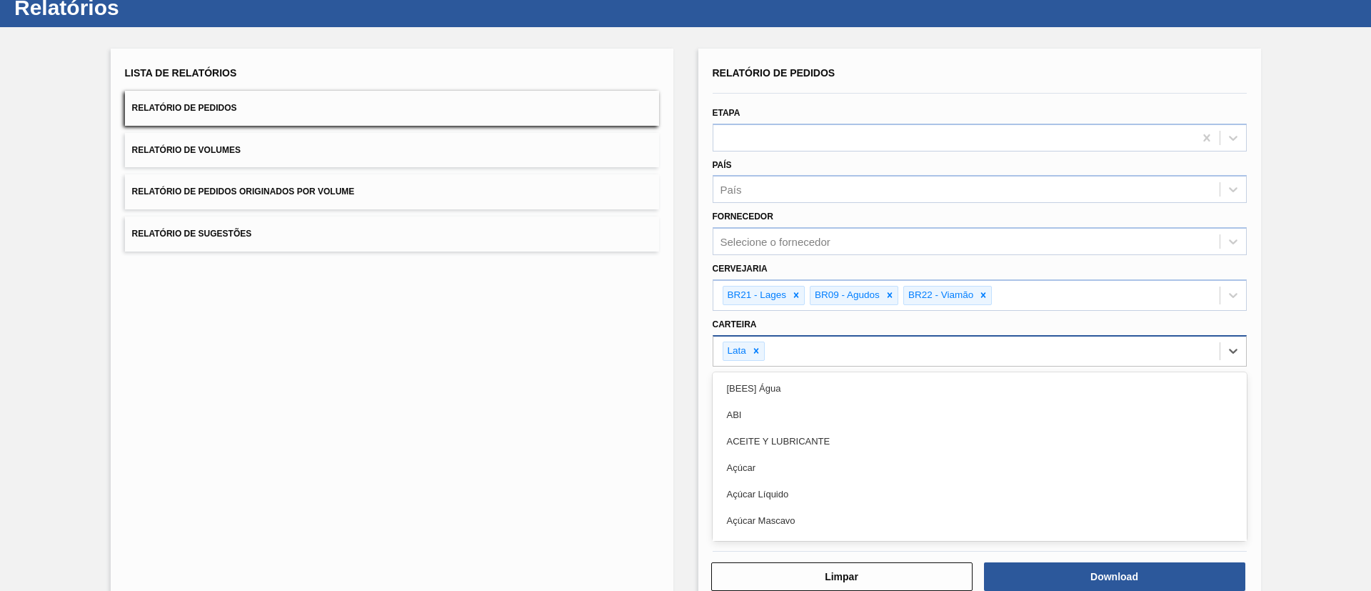
click at [858, 347] on div "Lata" at bounding box center [967, 350] width 506 height 29
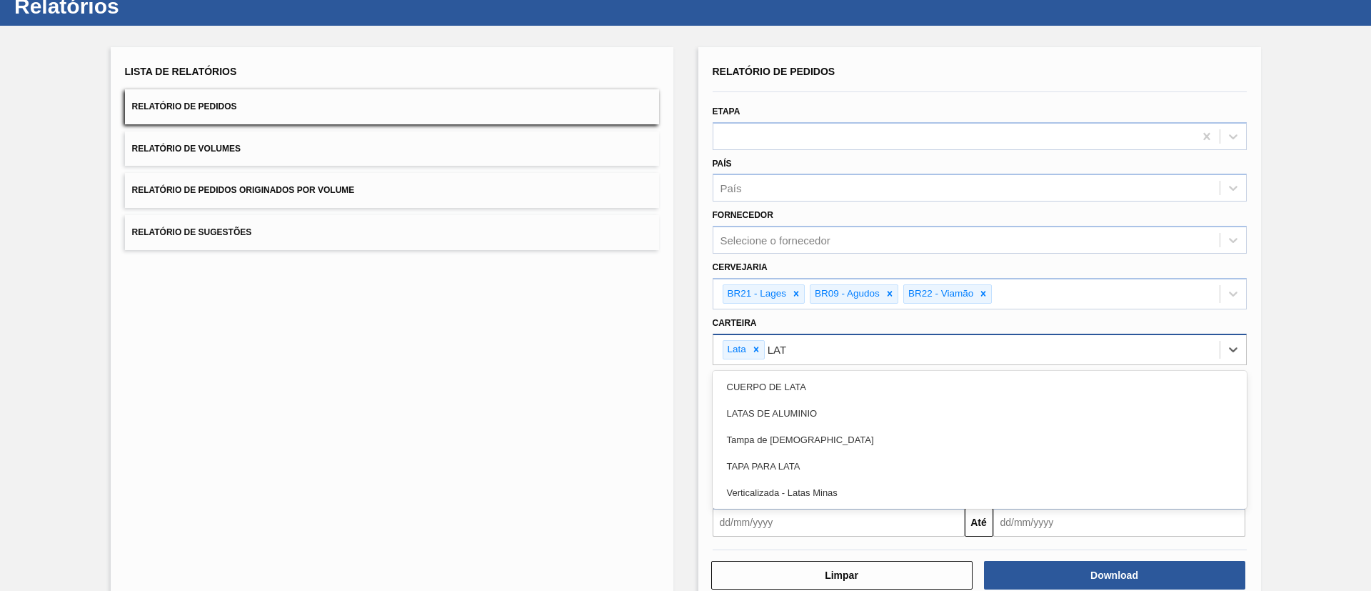
type input "LATA"
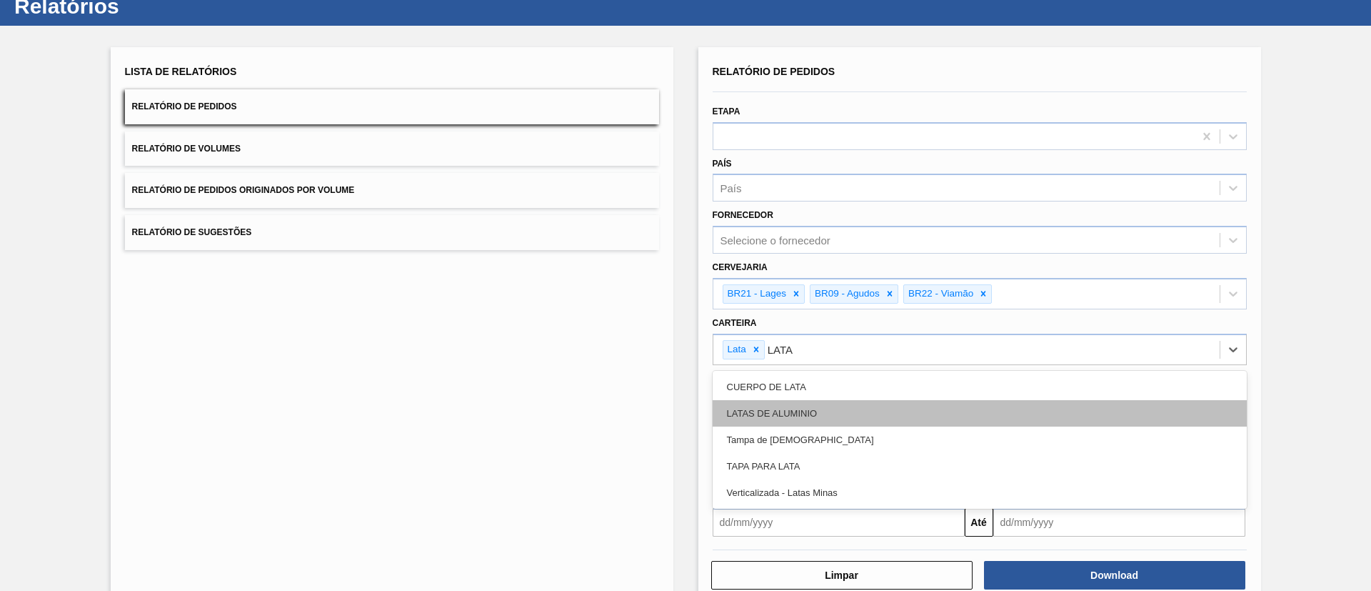
click at [862, 408] on div "LATAS DE ALUMINIO" at bounding box center [980, 413] width 534 height 26
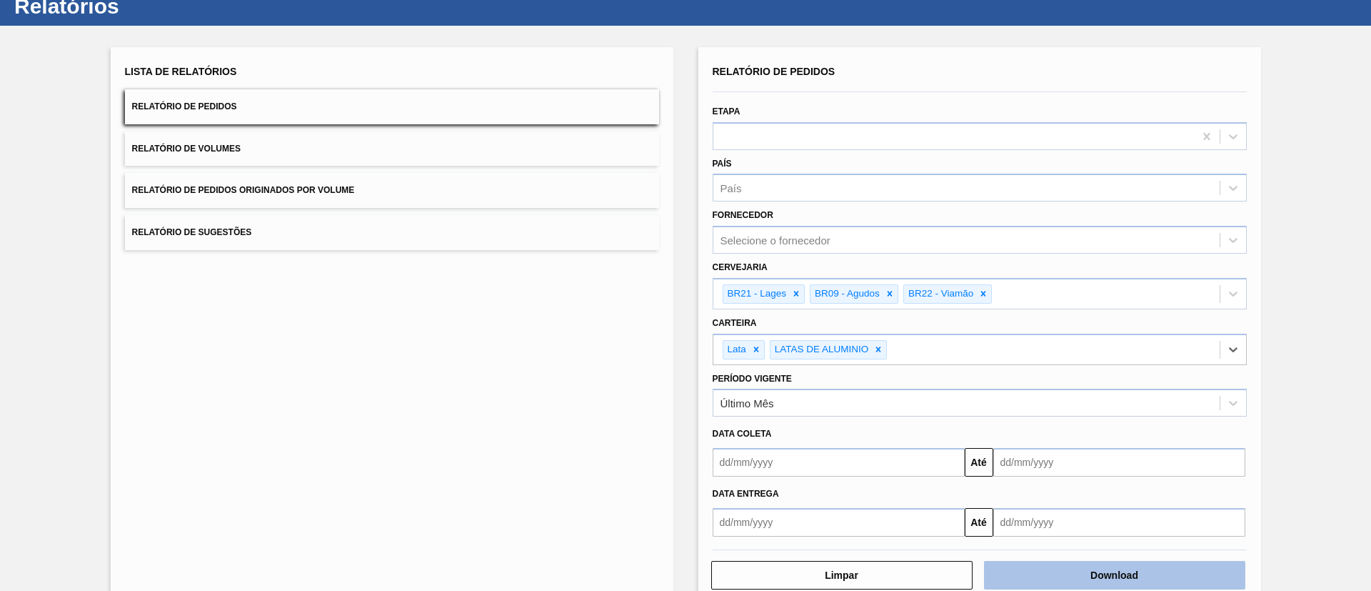
click at [1110, 569] on button "Download" at bounding box center [1114, 575] width 261 height 29
